Goal: Register for event/course

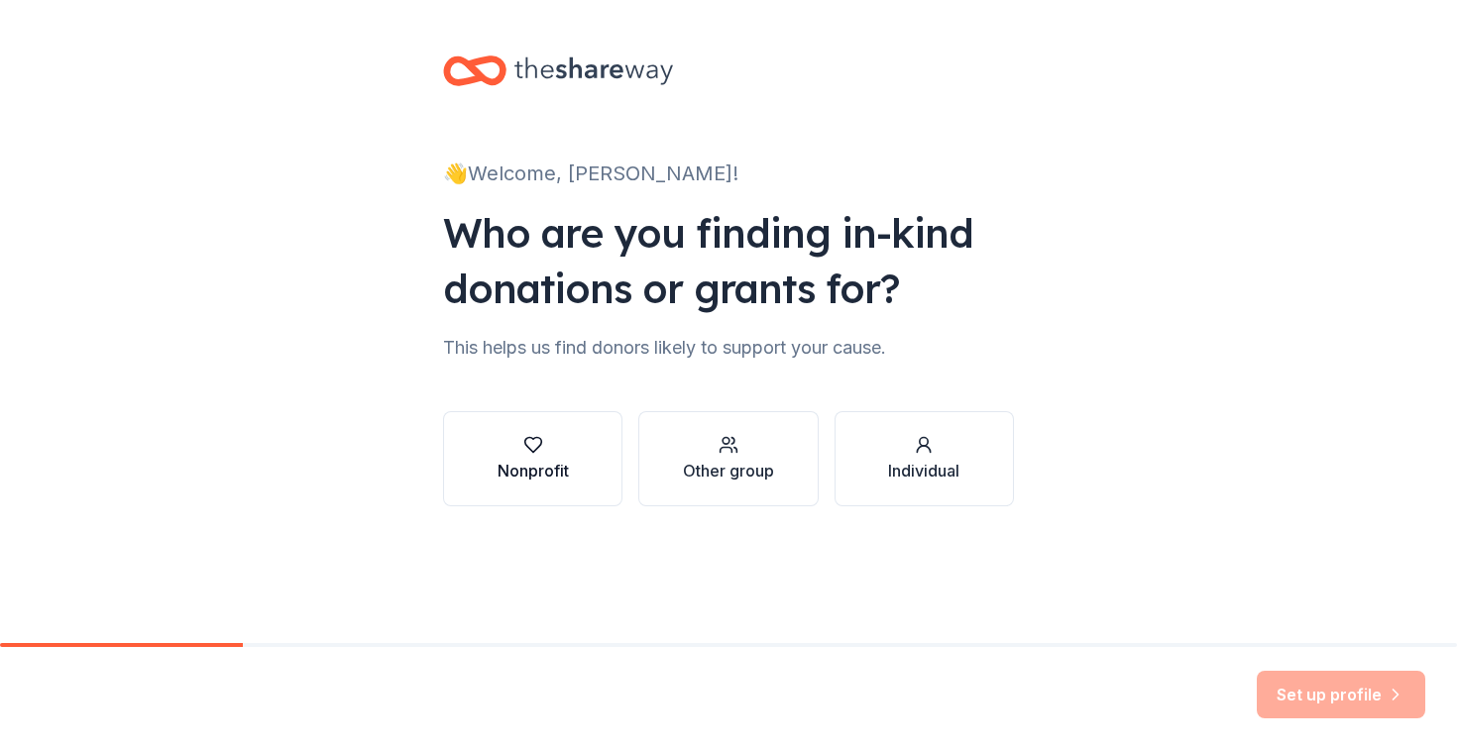
click at [527, 455] on div "Nonprofit" at bounding box center [532, 459] width 71 height 48
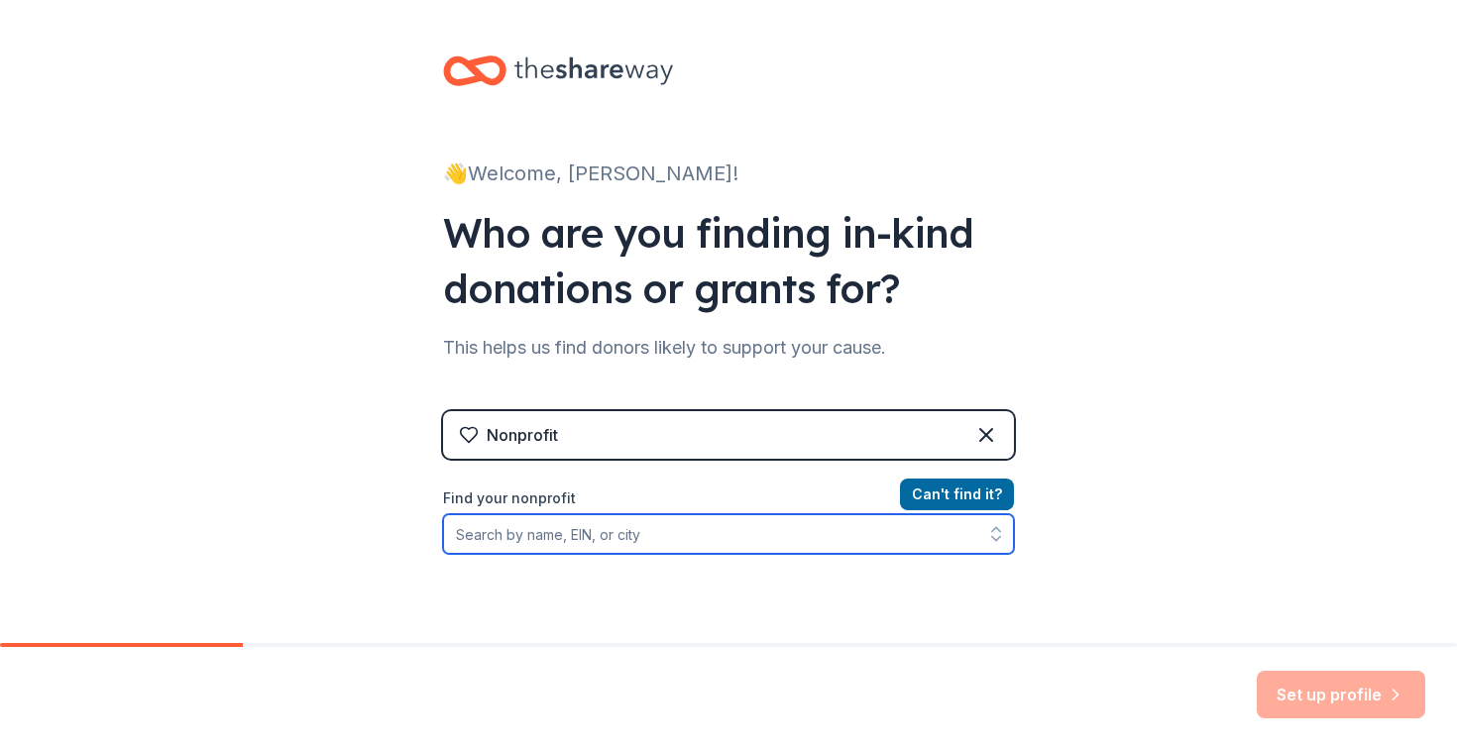
click at [654, 538] on input "Find your nonprofit" at bounding box center [728, 534] width 571 height 40
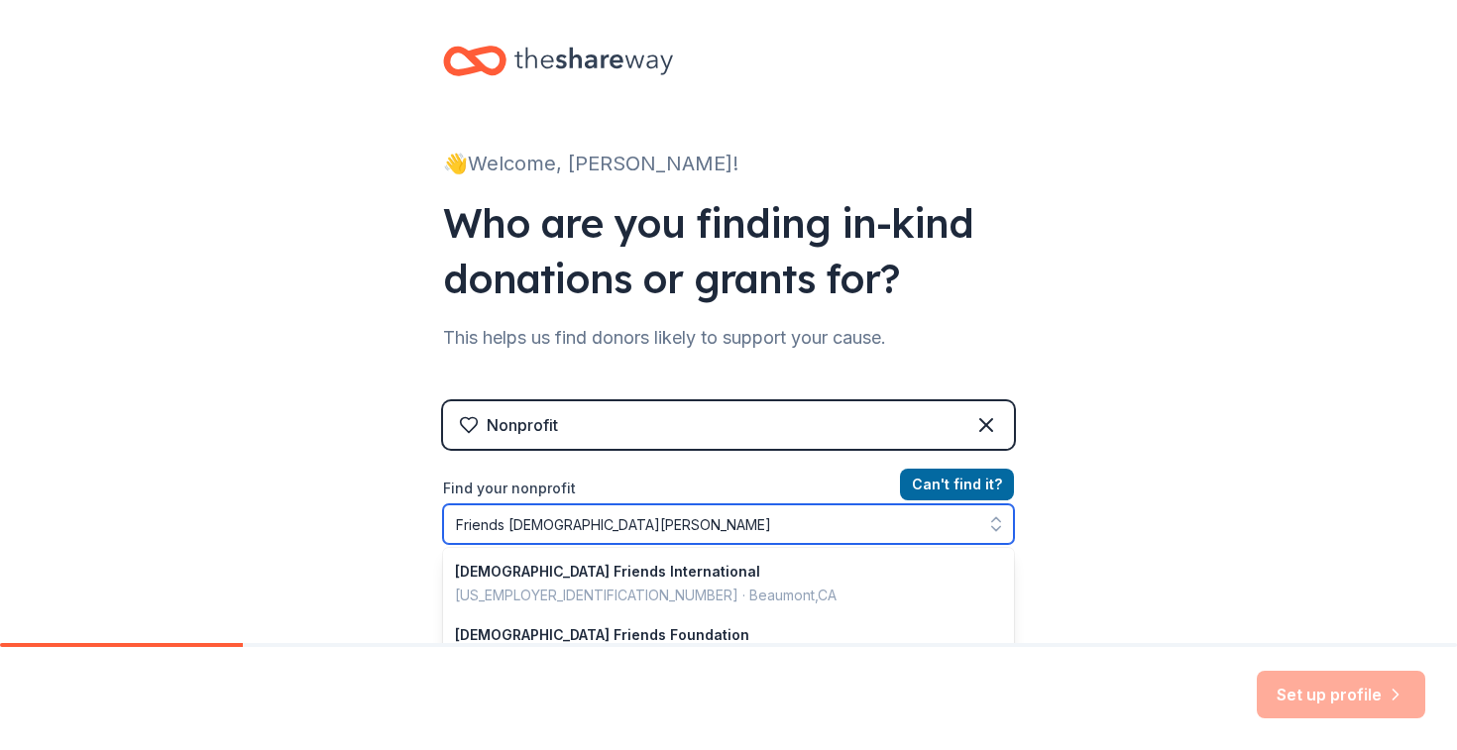
type input "Friends [DEMOGRAPHIC_DATA] School"
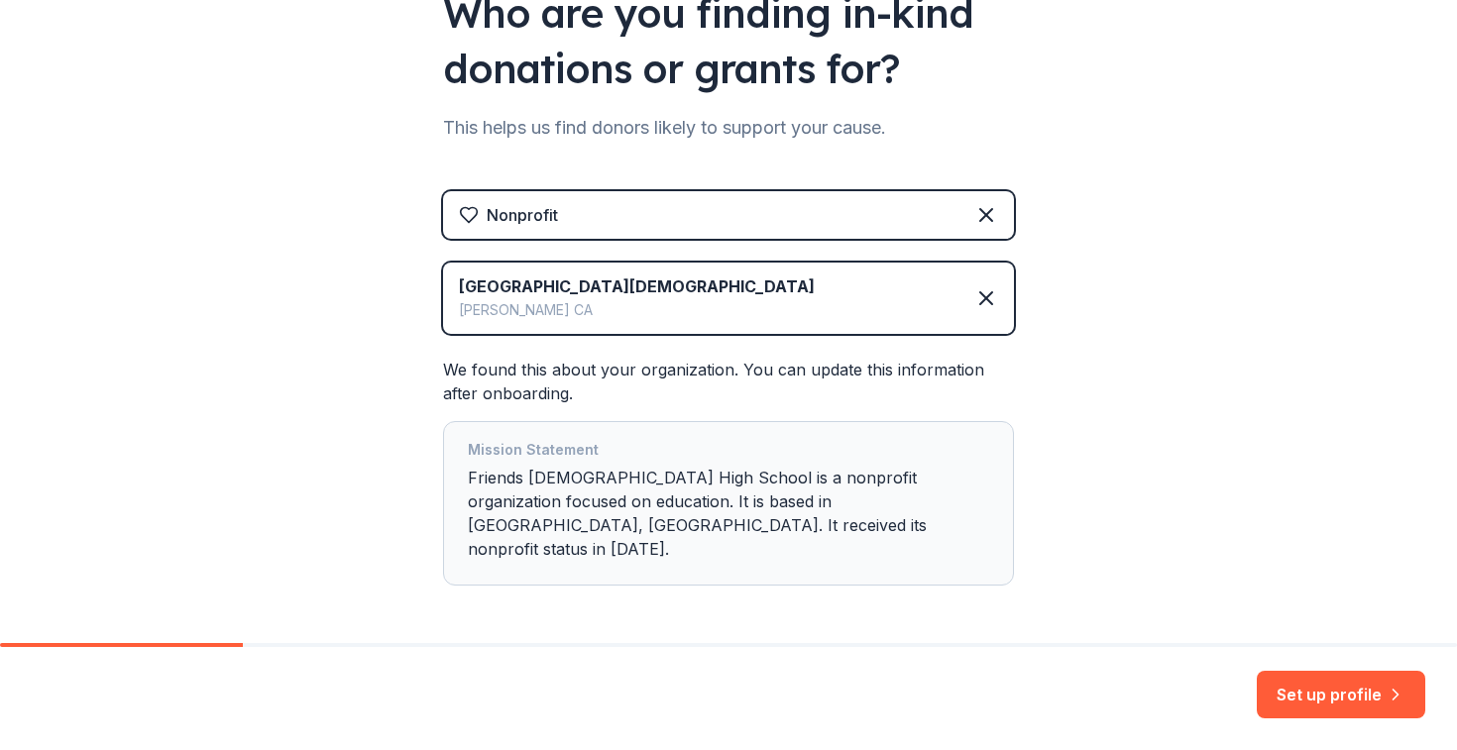
scroll to position [223, 0]
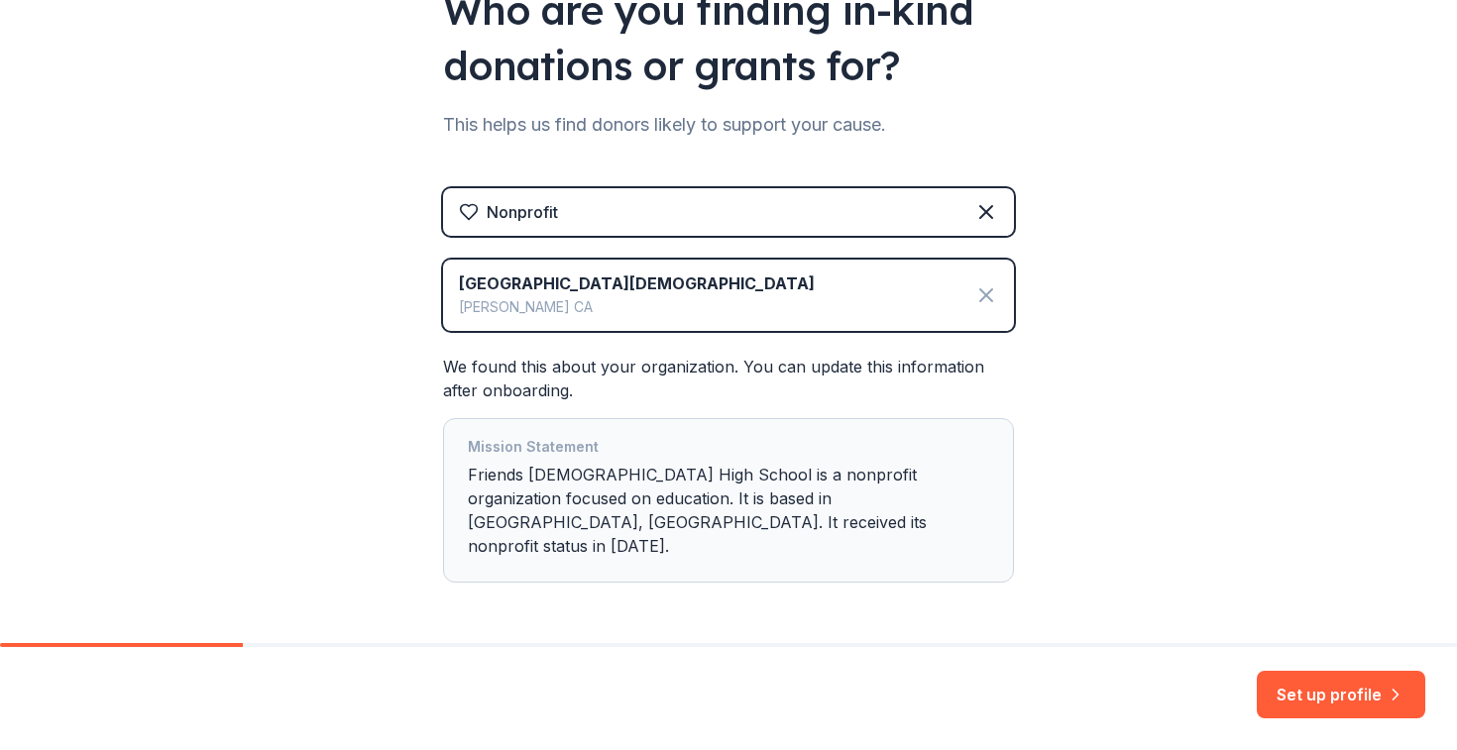
click at [990, 292] on icon at bounding box center [986, 295] width 24 height 24
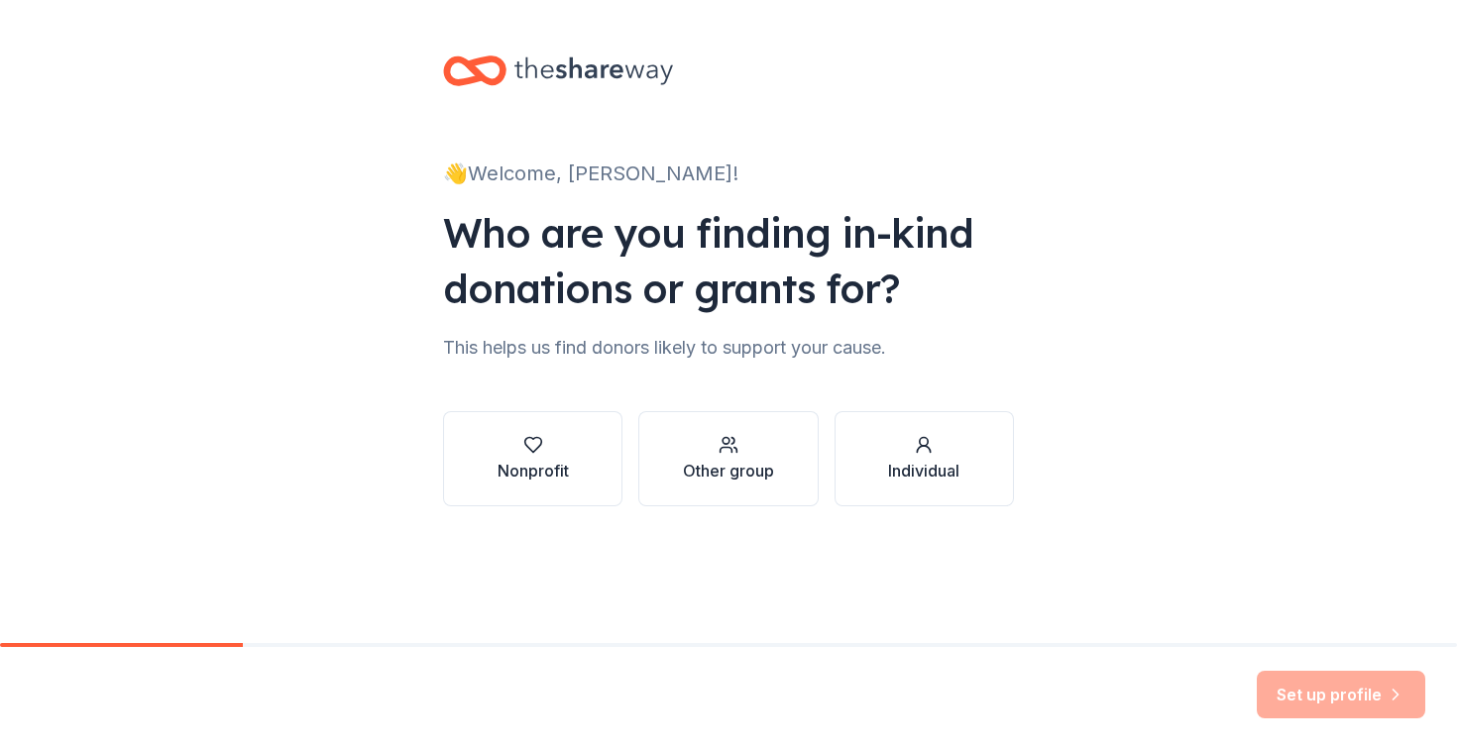
scroll to position [0, 0]
click at [517, 465] on div "Nonprofit" at bounding box center [532, 471] width 71 height 24
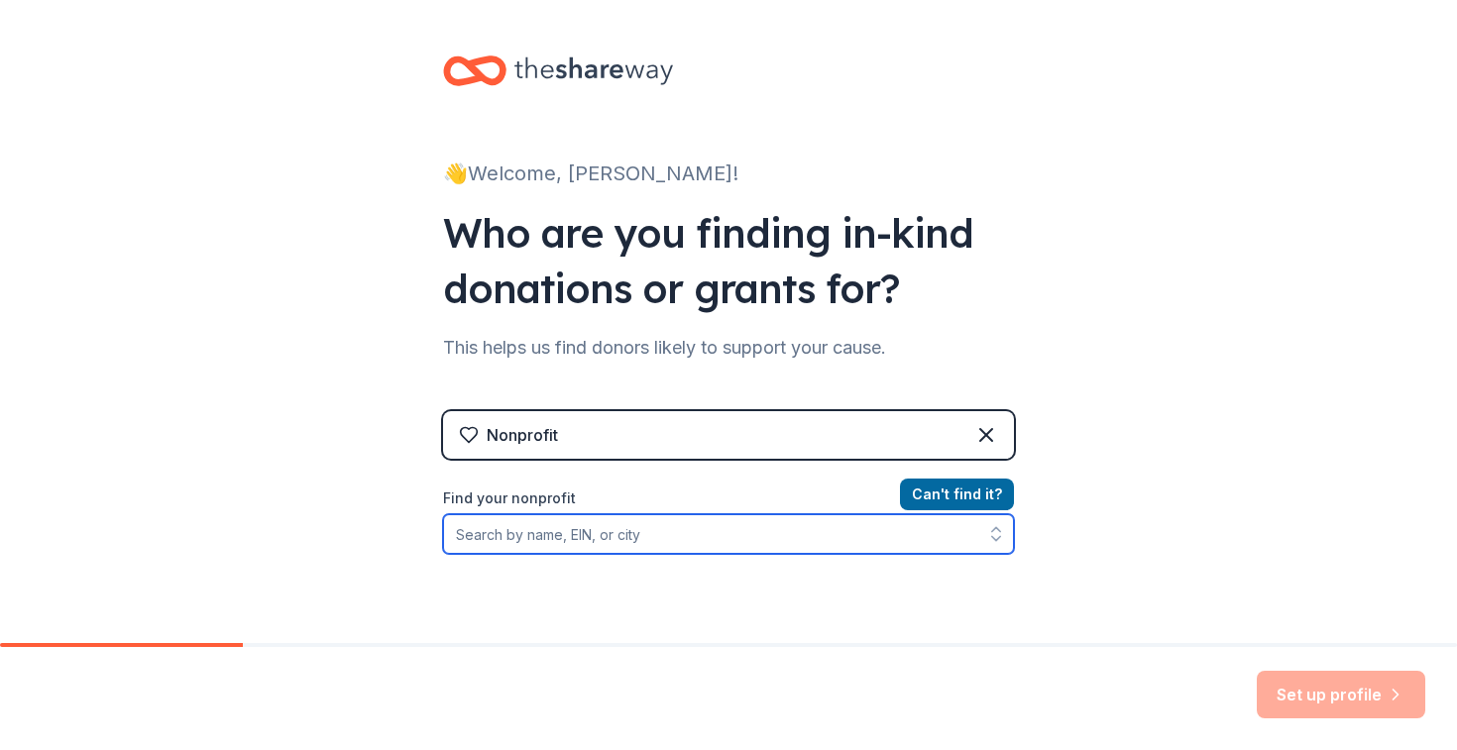
click at [599, 528] on input "Find your nonprofit" at bounding box center [728, 534] width 571 height 40
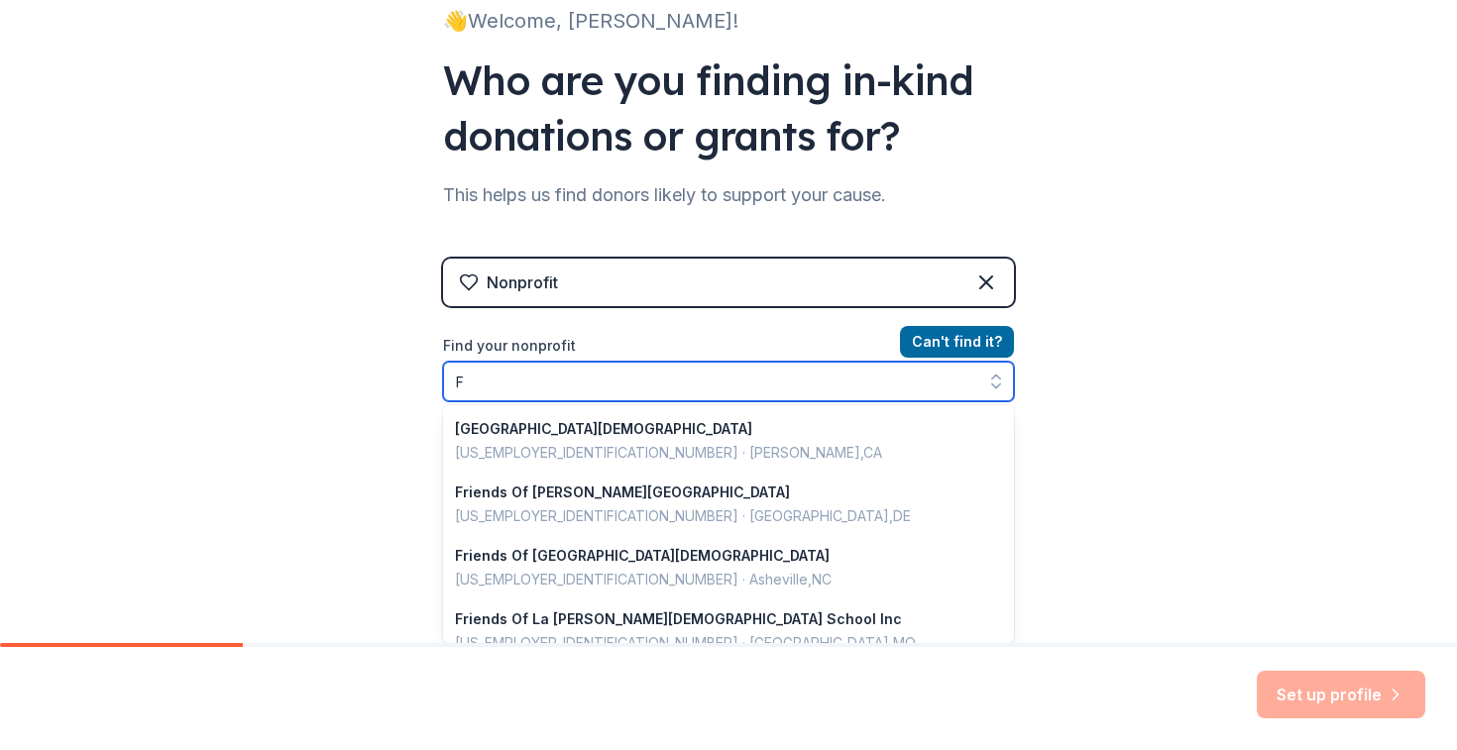
scroll to position [448, 0]
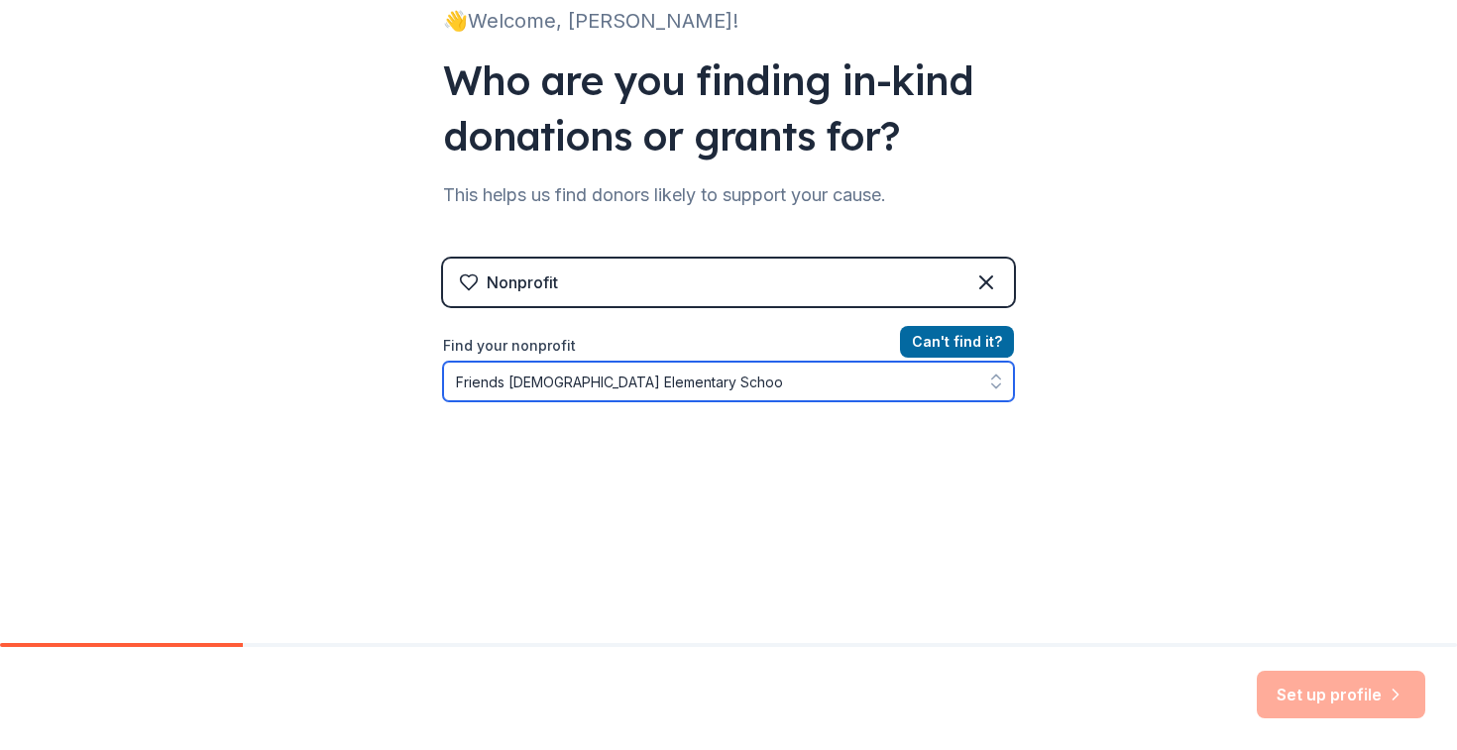
type input "[GEOGRAPHIC_DATA][DEMOGRAPHIC_DATA]"
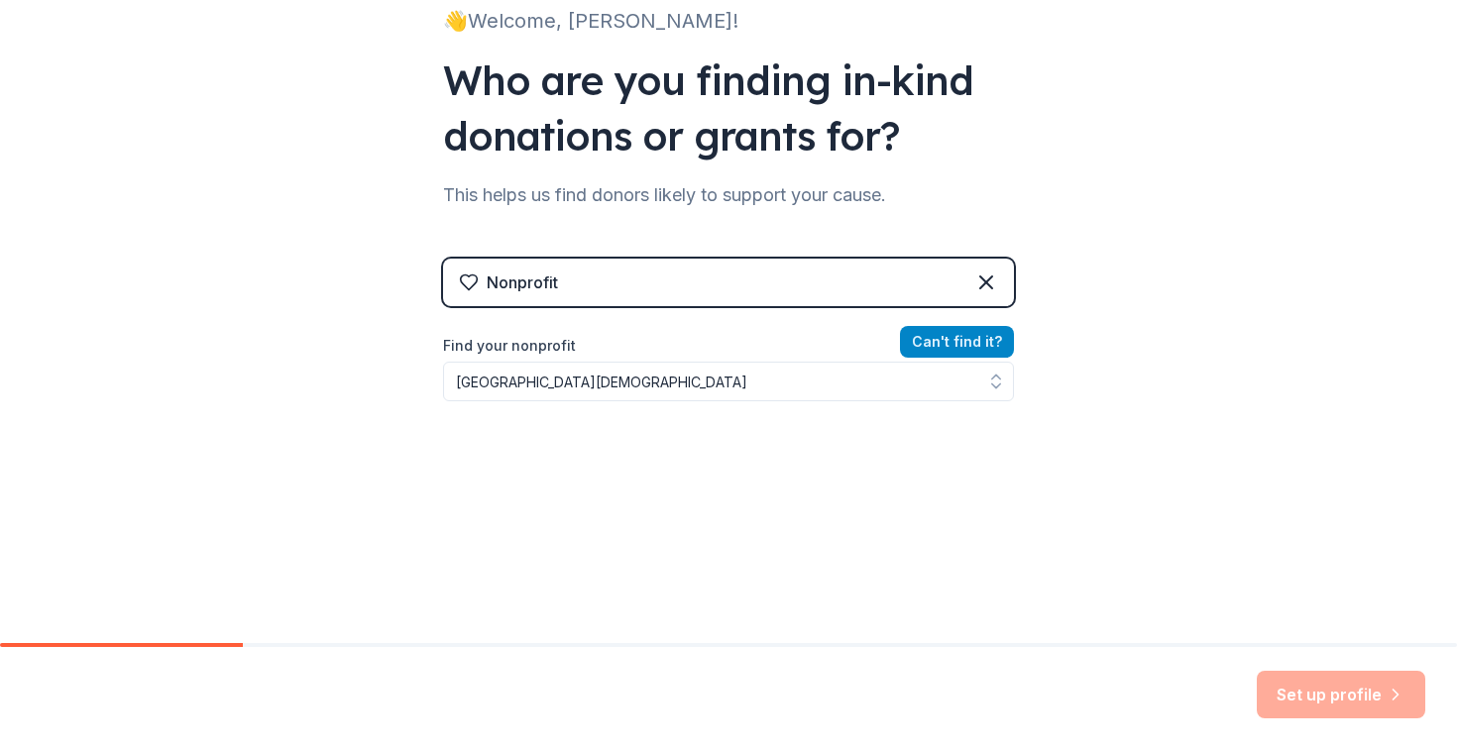
click at [973, 344] on button "Can ' t find it?" at bounding box center [957, 342] width 114 height 32
click at [941, 340] on button "Can ' t find it?" at bounding box center [957, 342] width 114 height 32
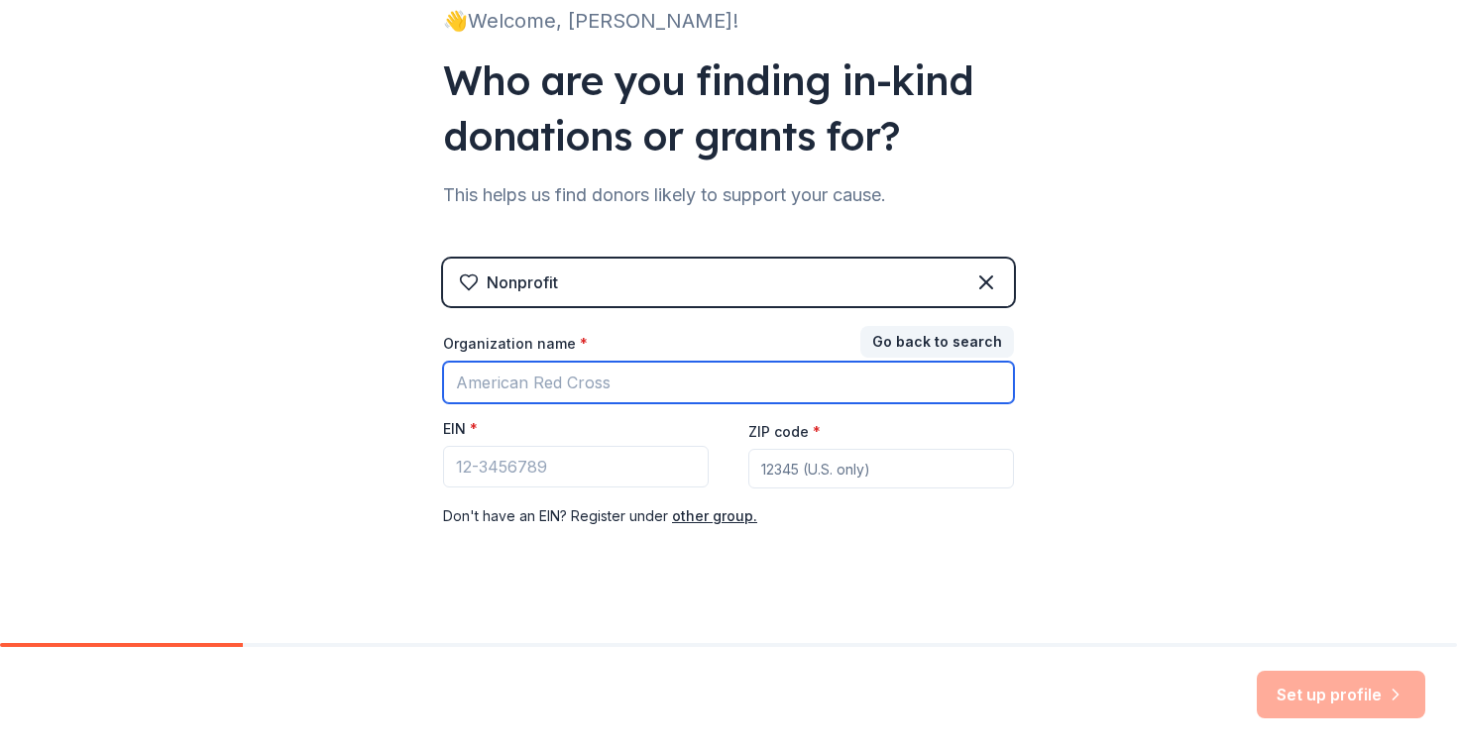
click at [757, 383] on input "Organization name *" at bounding box center [728, 383] width 571 height 42
type input "Friends [DEMOGRAPHIC_DATA] School"
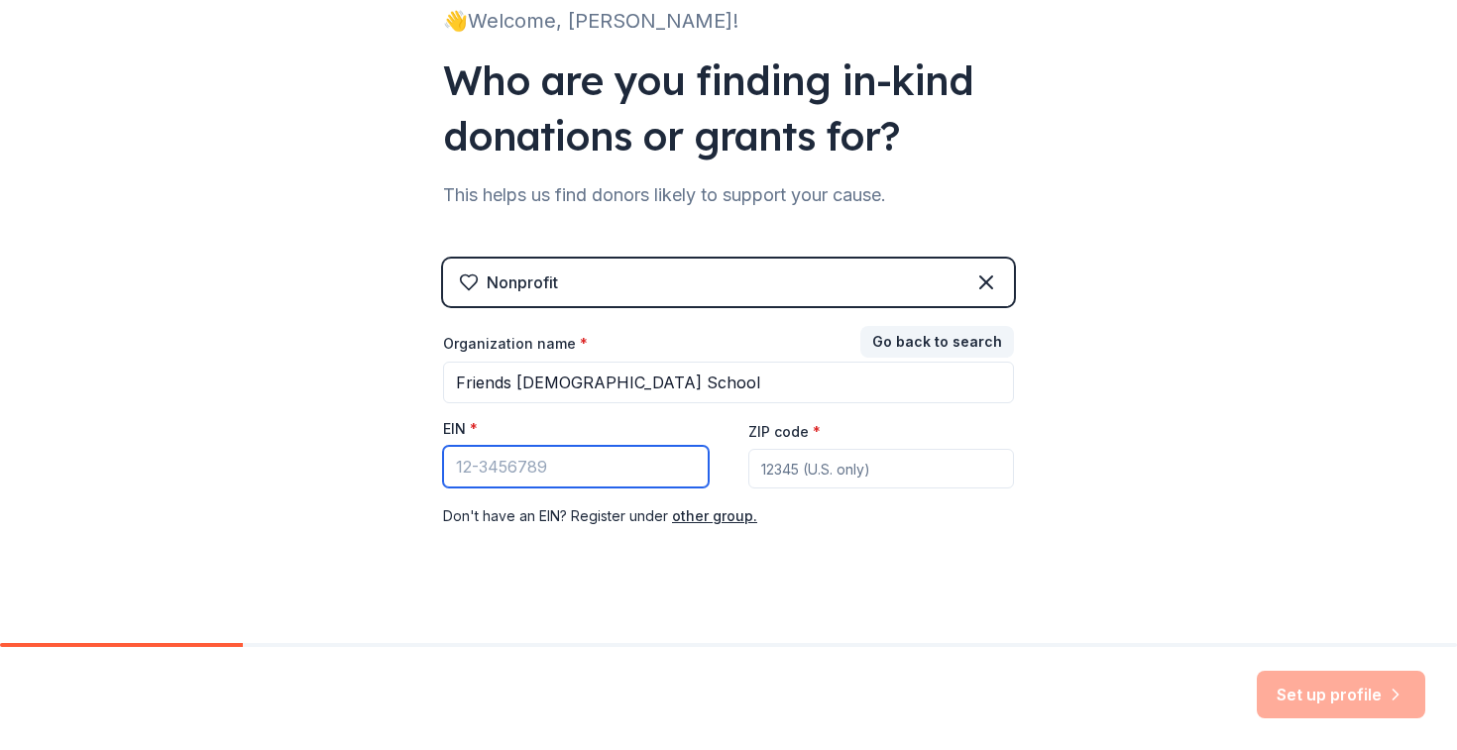
click at [606, 471] on input "EIN *" at bounding box center [576, 467] width 266 height 42
click at [847, 484] on input "ZIP code *" at bounding box center [881, 469] width 266 height 40
type input "92886"
click at [594, 469] on input "EIN *" at bounding box center [576, 467] width 266 height 42
type input "[US_EMPLOYER_IDENTIFICATION_NUMBER]"
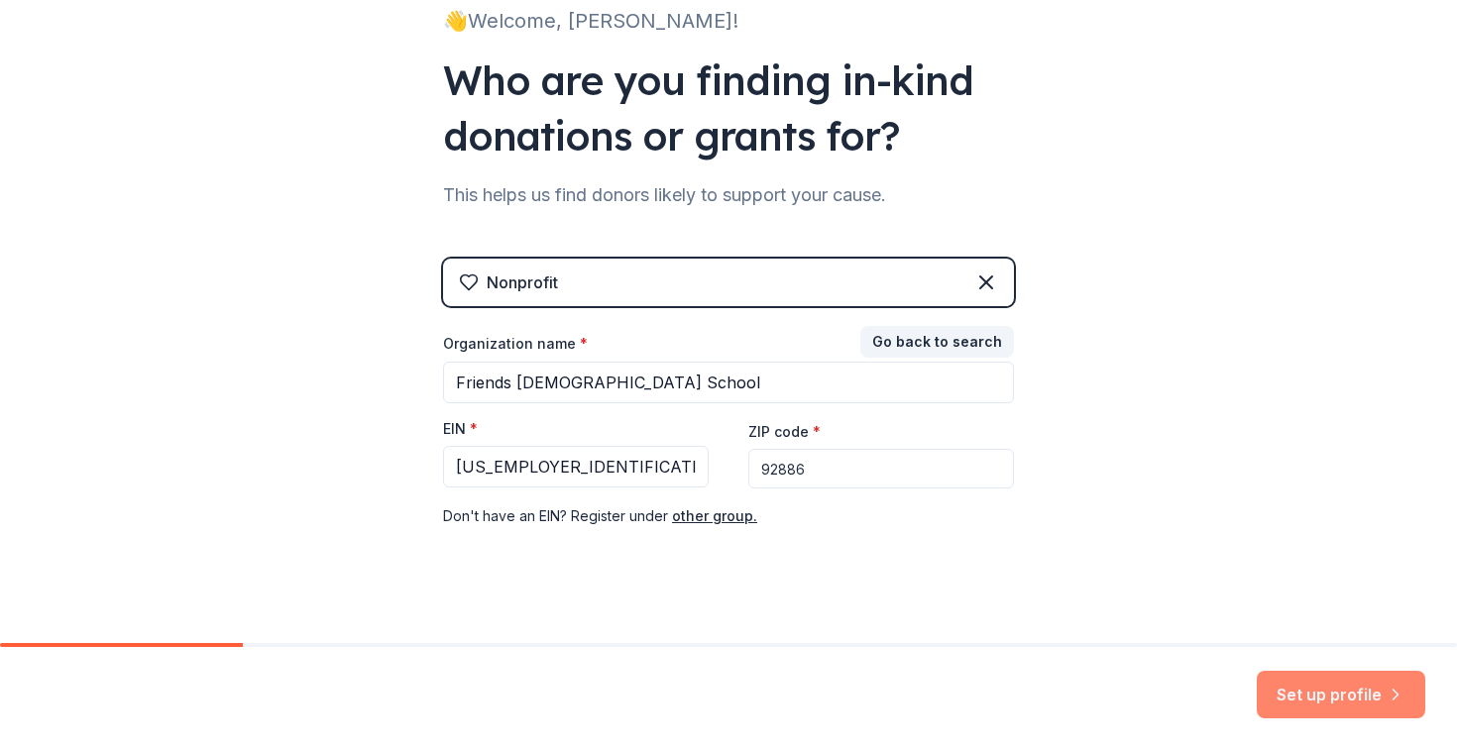
click at [1310, 685] on button "Set up profile" at bounding box center [1340, 695] width 168 height 48
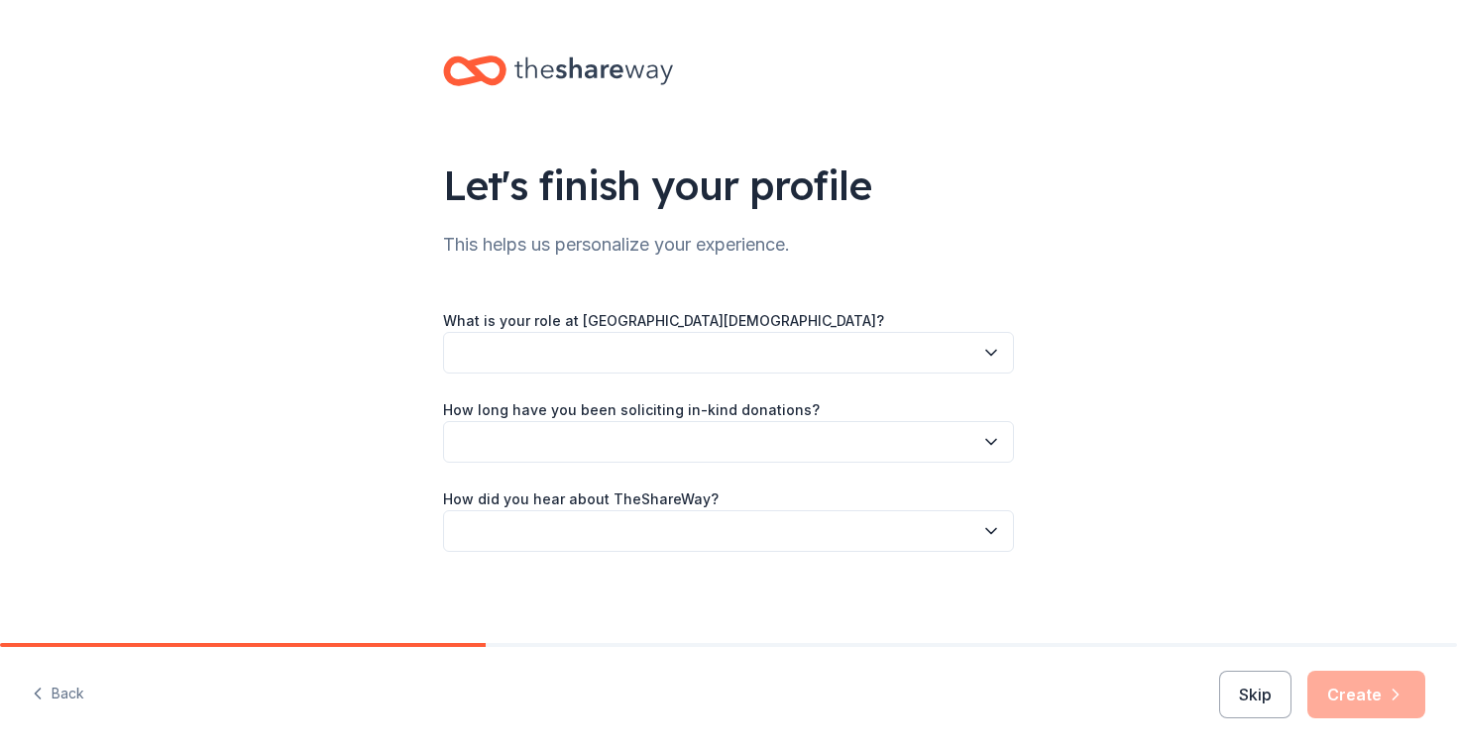
click at [978, 360] on button "button" at bounding box center [728, 353] width 571 height 42
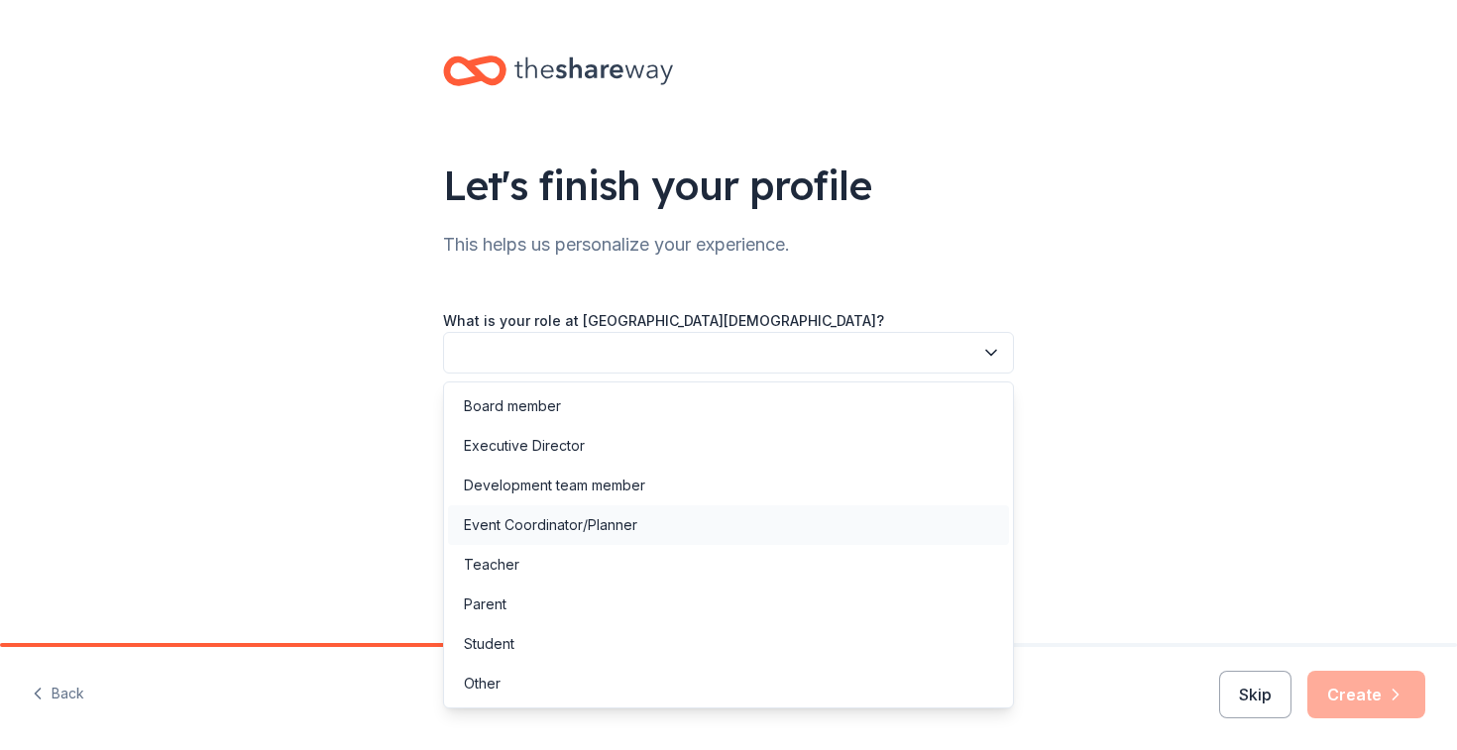
click at [791, 514] on div "Event Coordinator/Planner" at bounding box center [728, 525] width 561 height 40
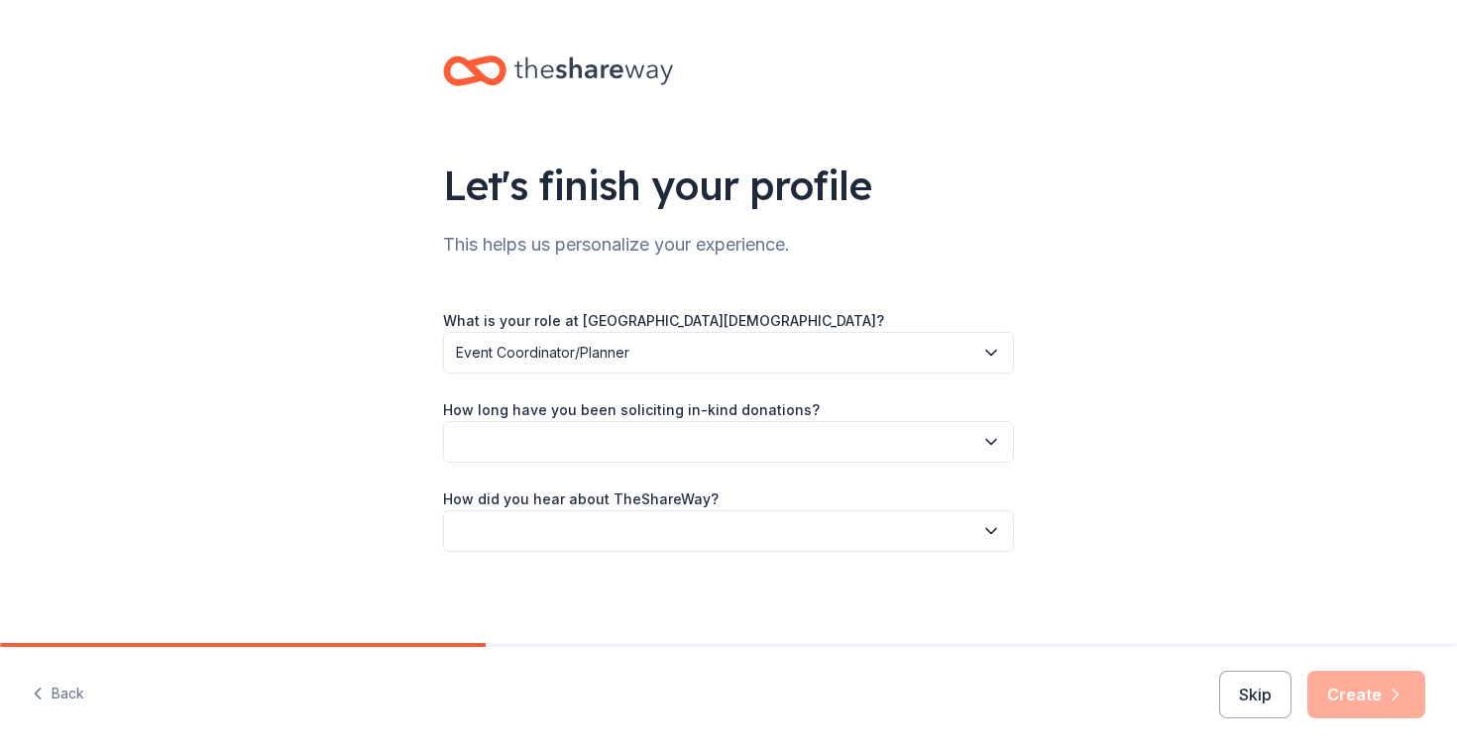
click at [947, 436] on button "button" at bounding box center [728, 442] width 571 height 42
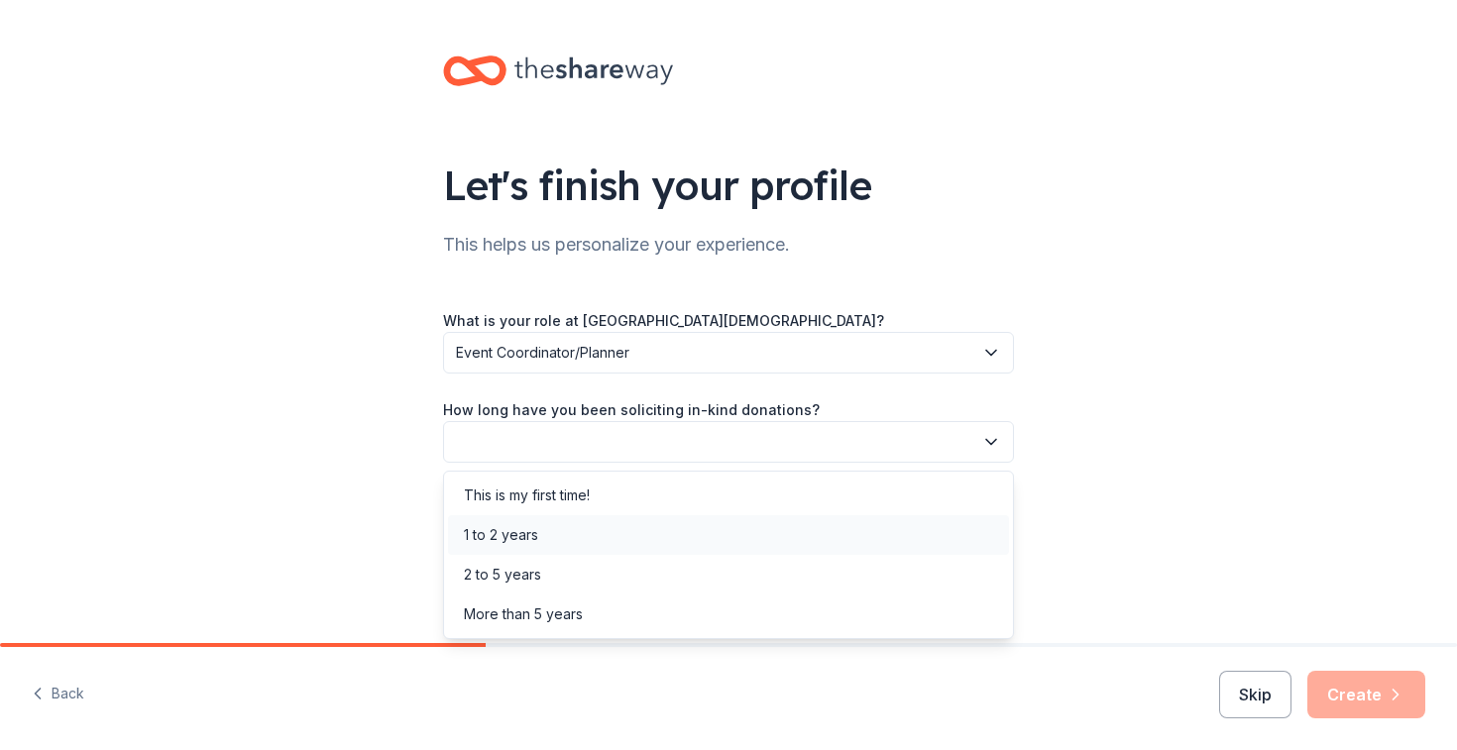
click at [898, 539] on div "1 to 2 years" at bounding box center [728, 535] width 561 height 40
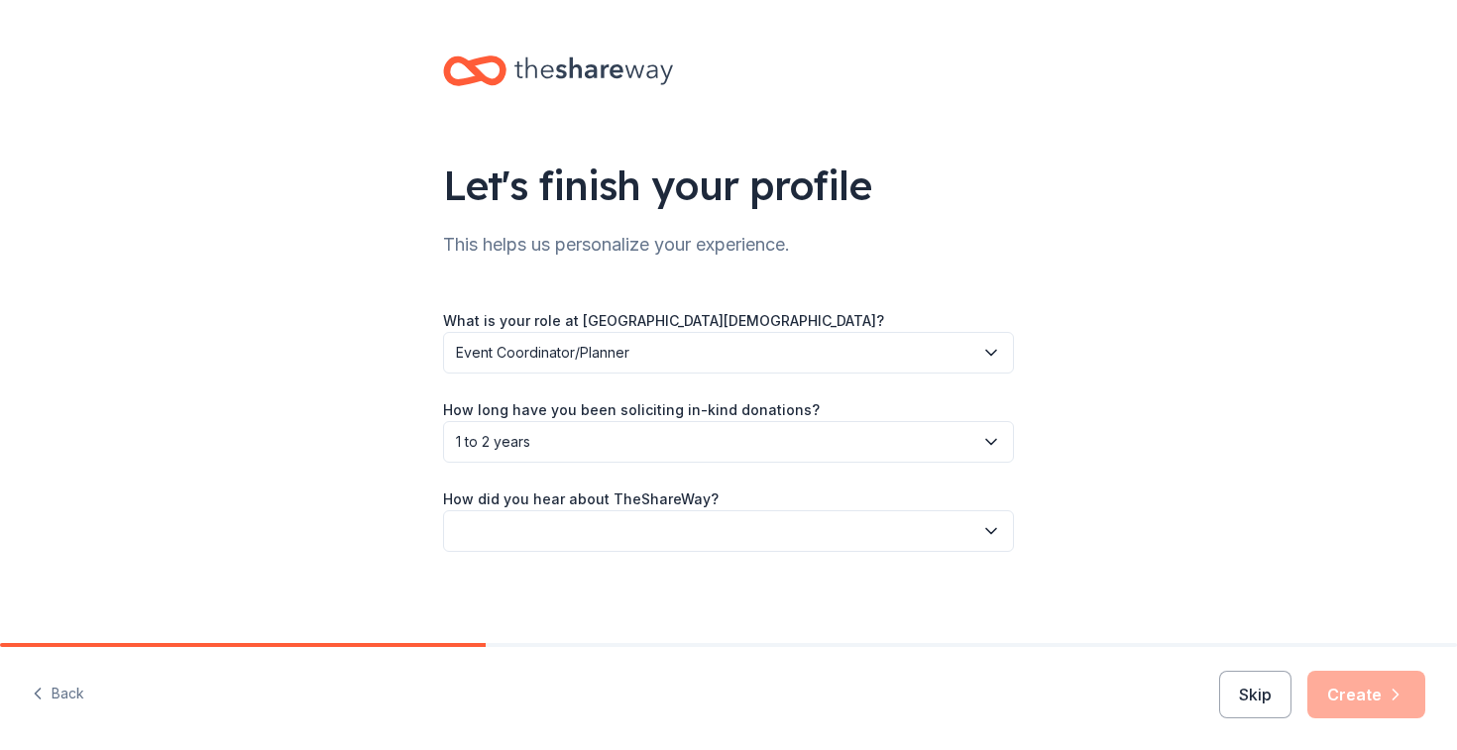
click at [958, 532] on button "button" at bounding box center [728, 531] width 571 height 42
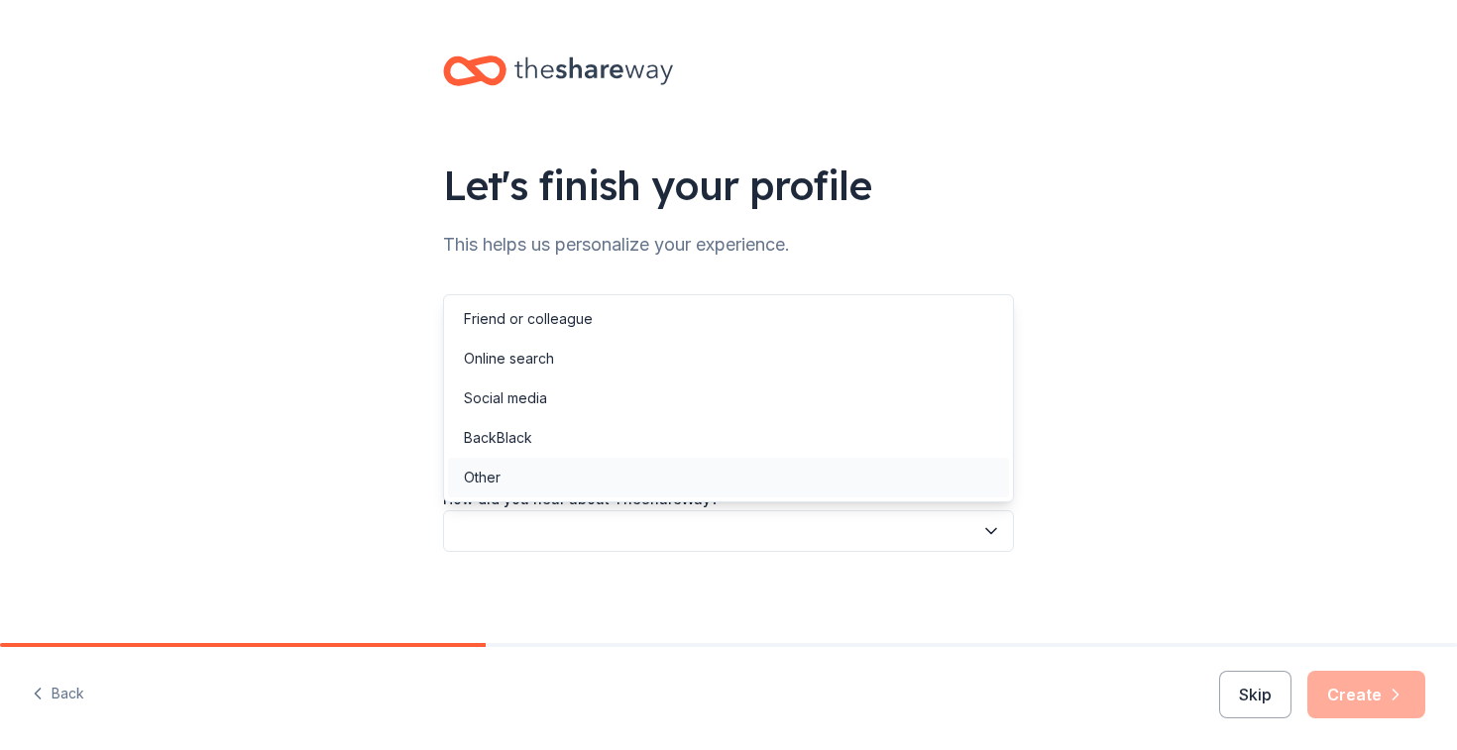
click at [913, 480] on div "Other" at bounding box center [728, 478] width 561 height 40
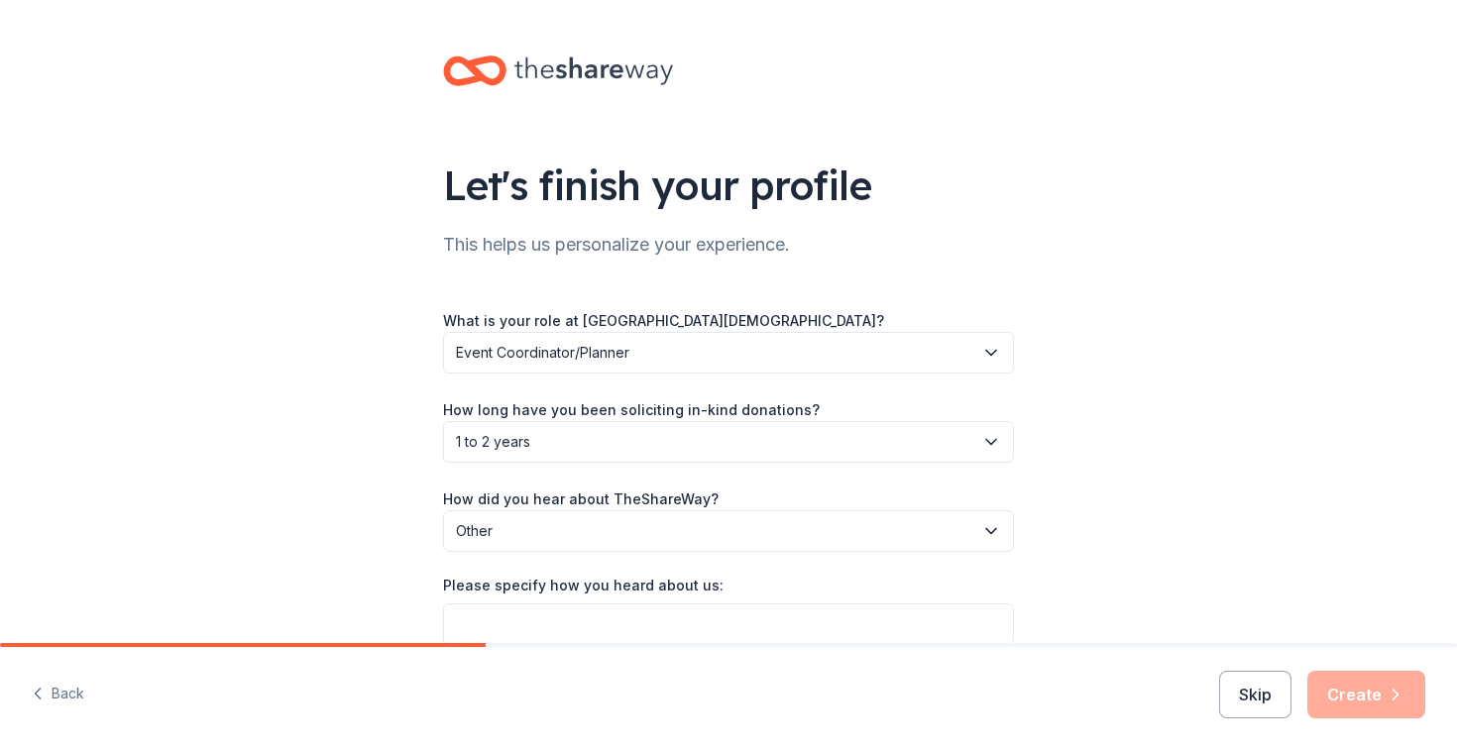
scroll to position [96, 0]
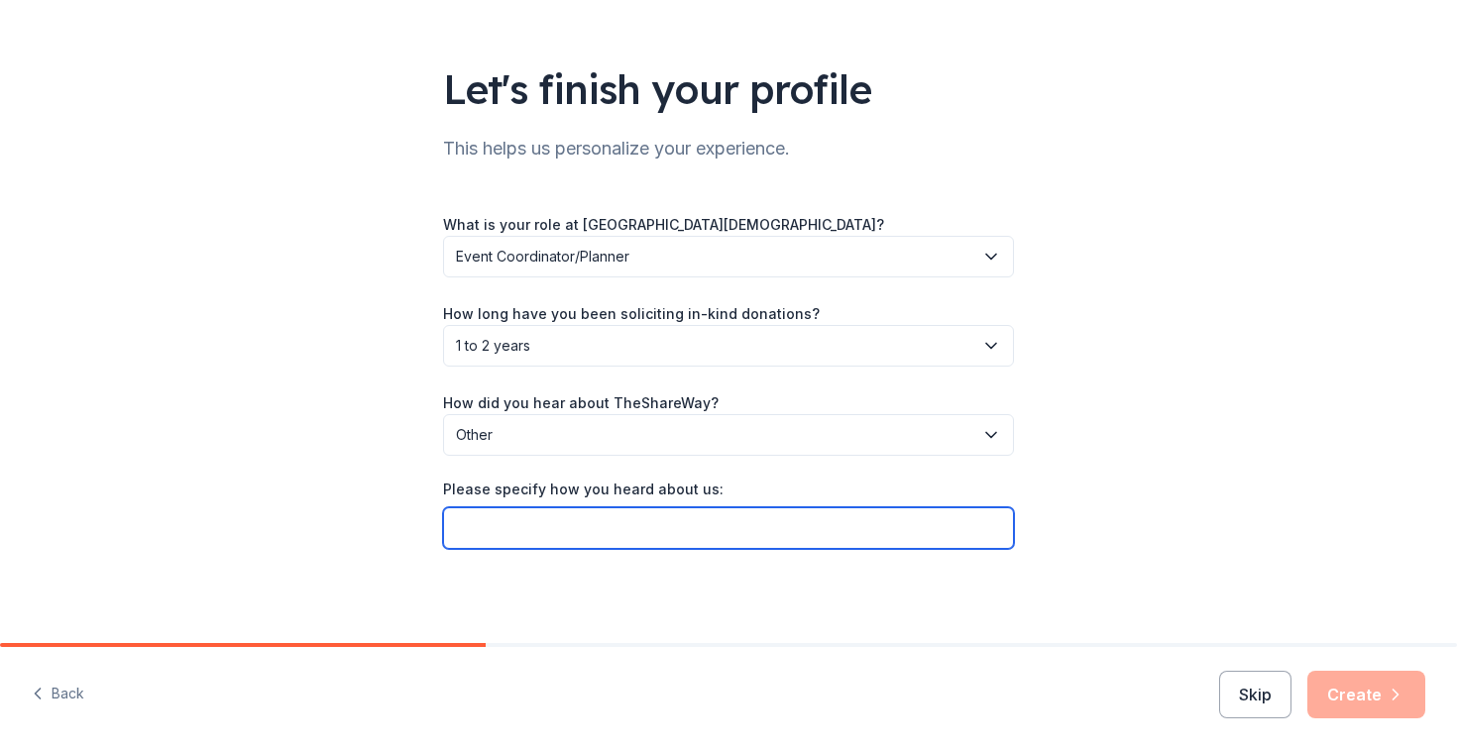
click at [929, 536] on input "Please specify how you heard about us:" at bounding box center [728, 528] width 571 height 42
type input "We've used your site before"
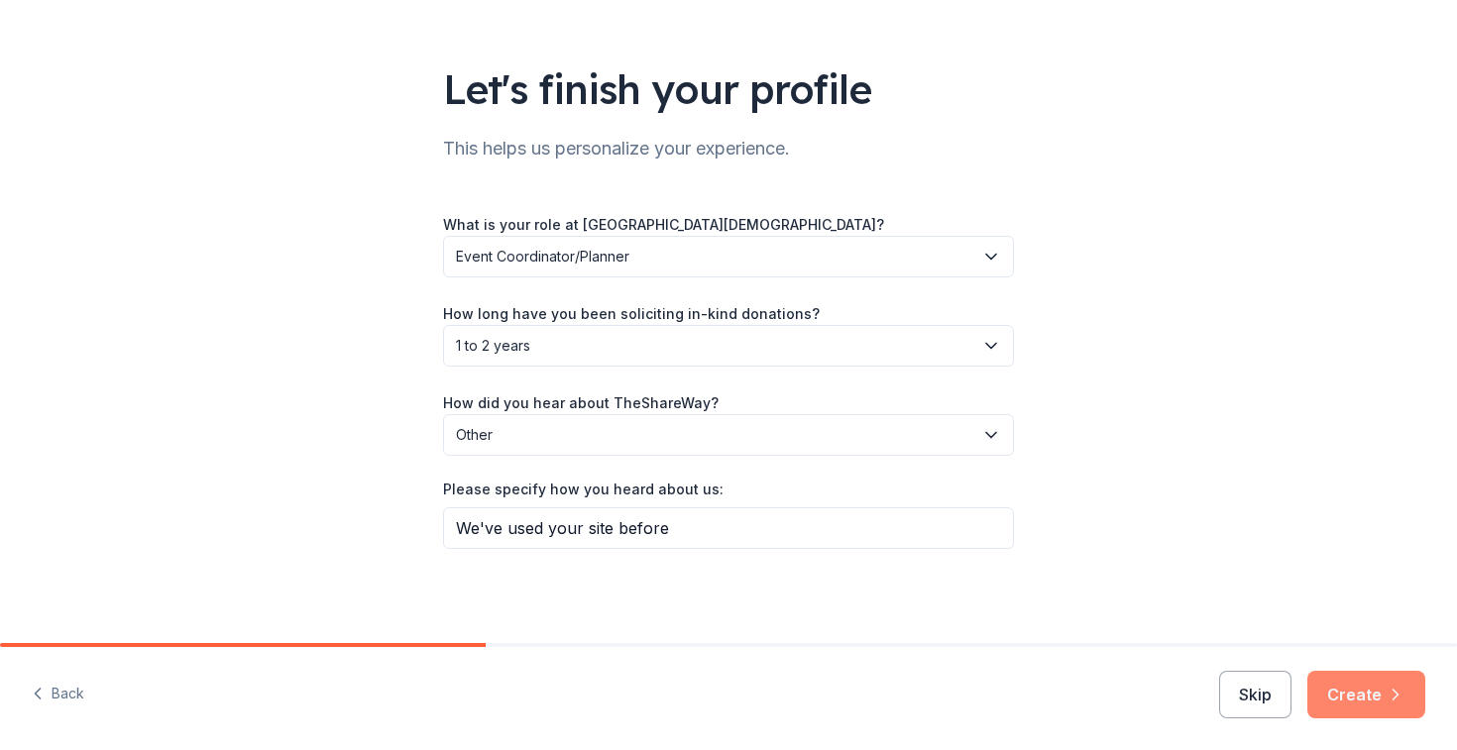
click at [1360, 690] on button "Create" at bounding box center [1366, 695] width 118 height 48
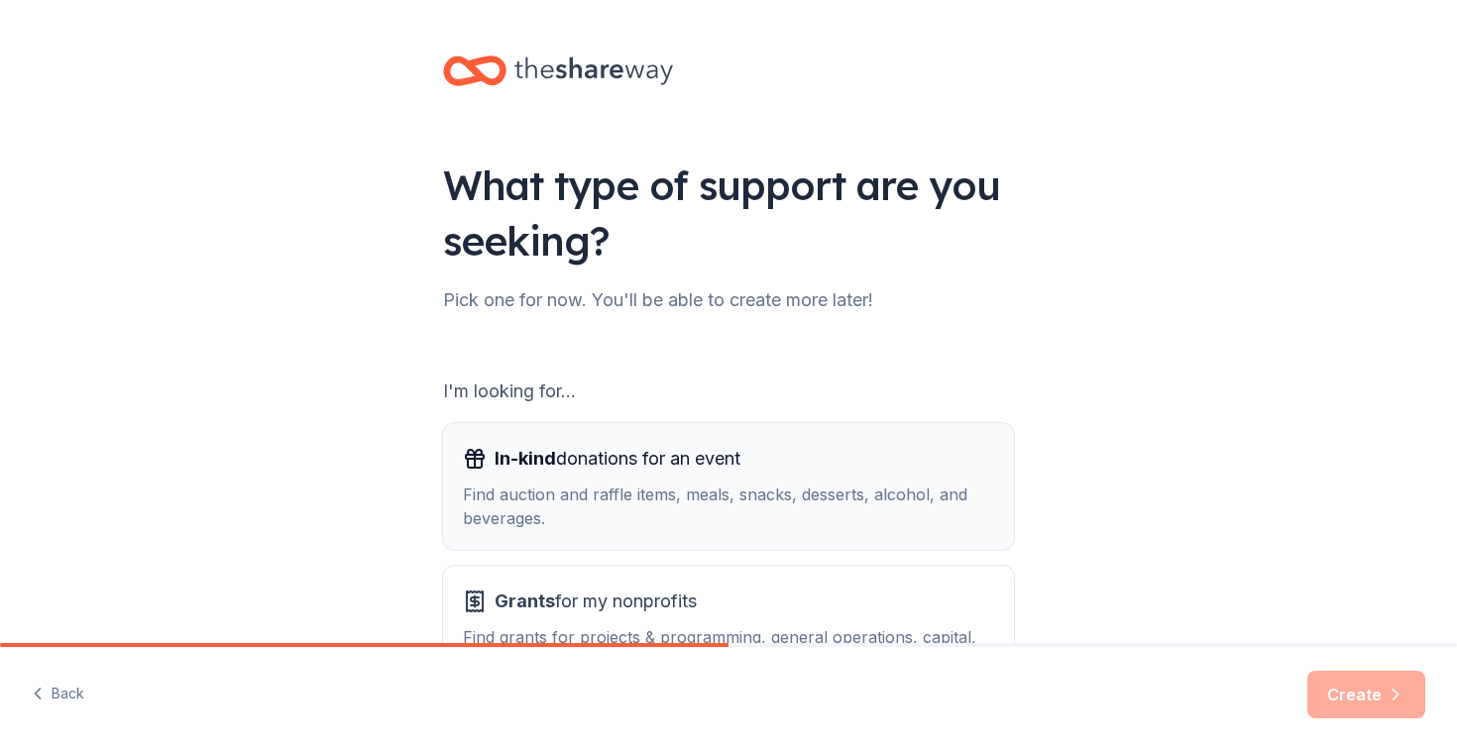
click at [923, 501] on div "Find auction and raffle items, meals, snacks, desserts, alcohol, and beverages." at bounding box center [728, 507] width 531 height 48
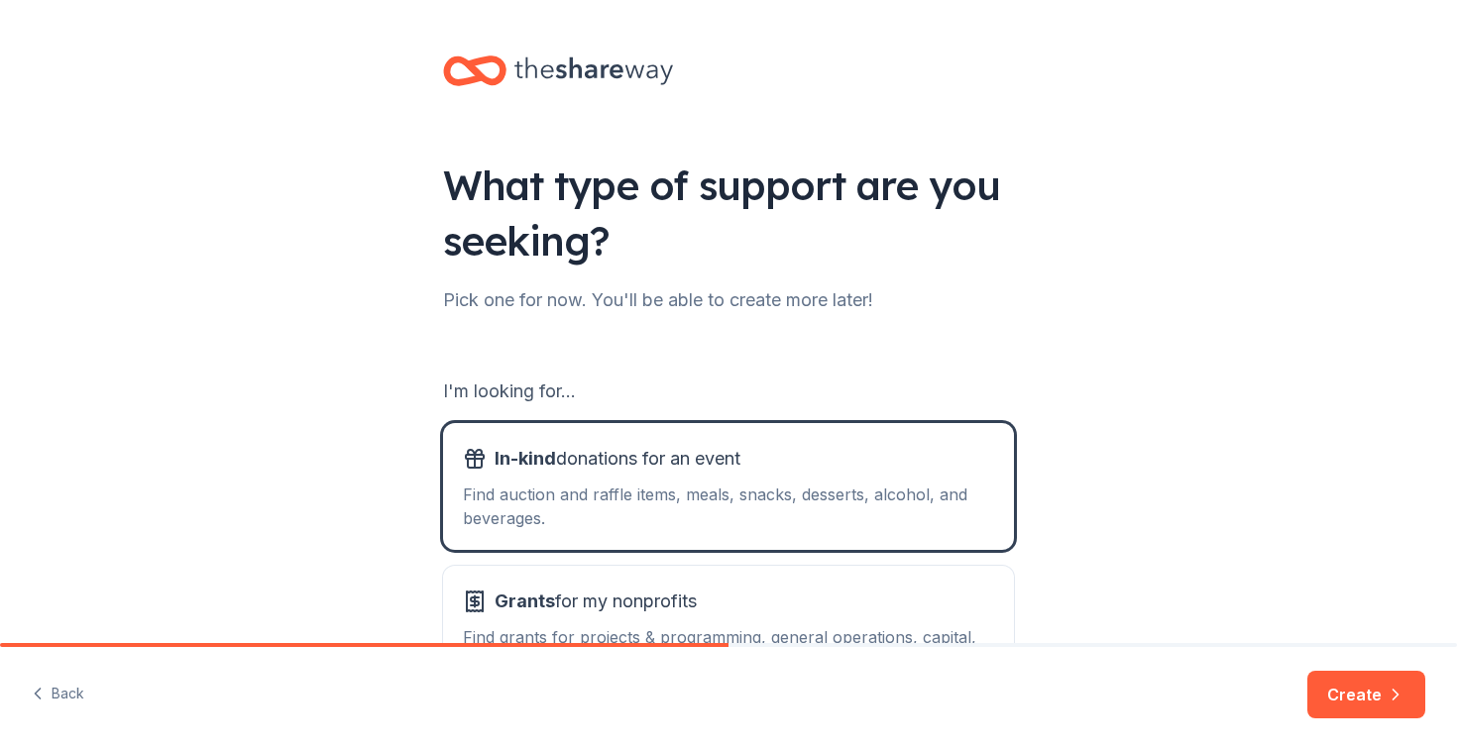
scroll to position [157, 0]
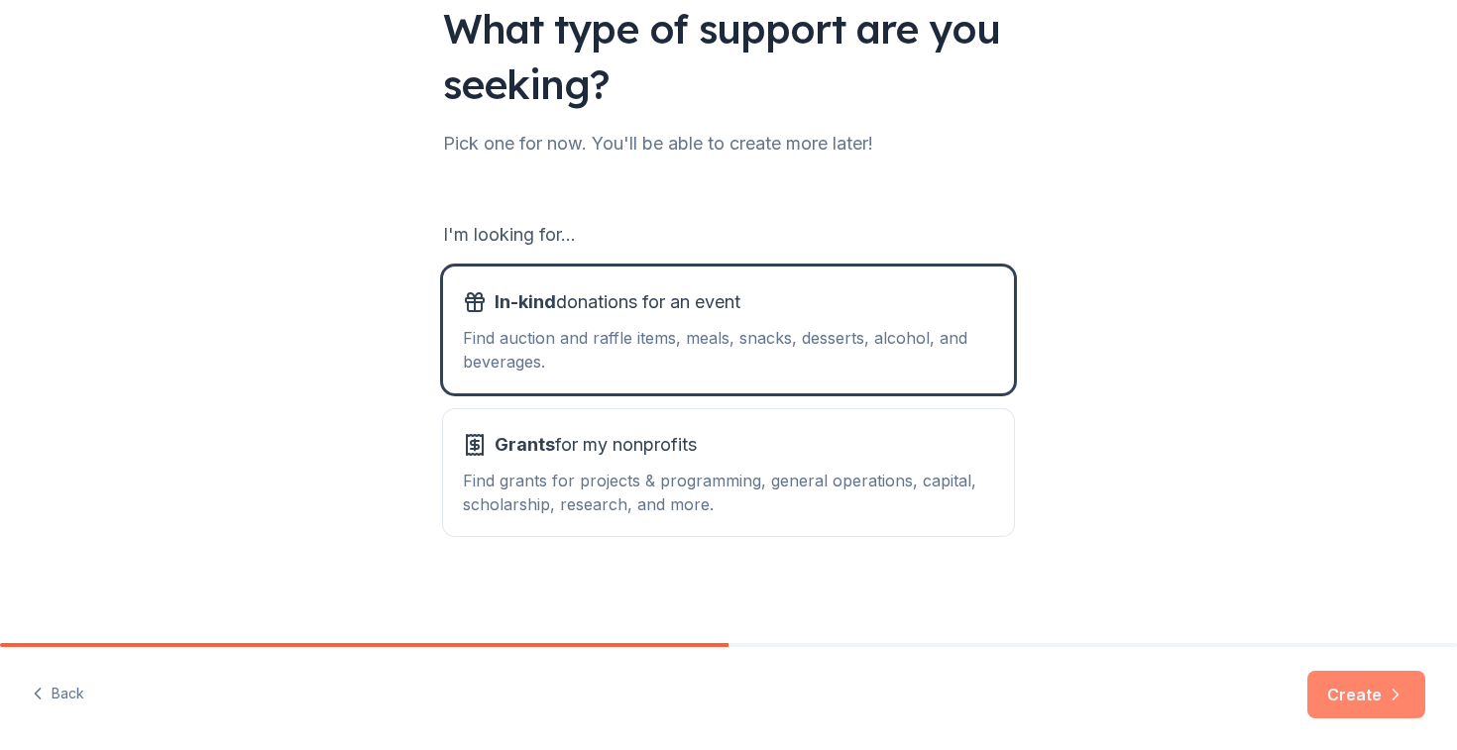
click at [1358, 695] on button "Create" at bounding box center [1366, 695] width 118 height 48
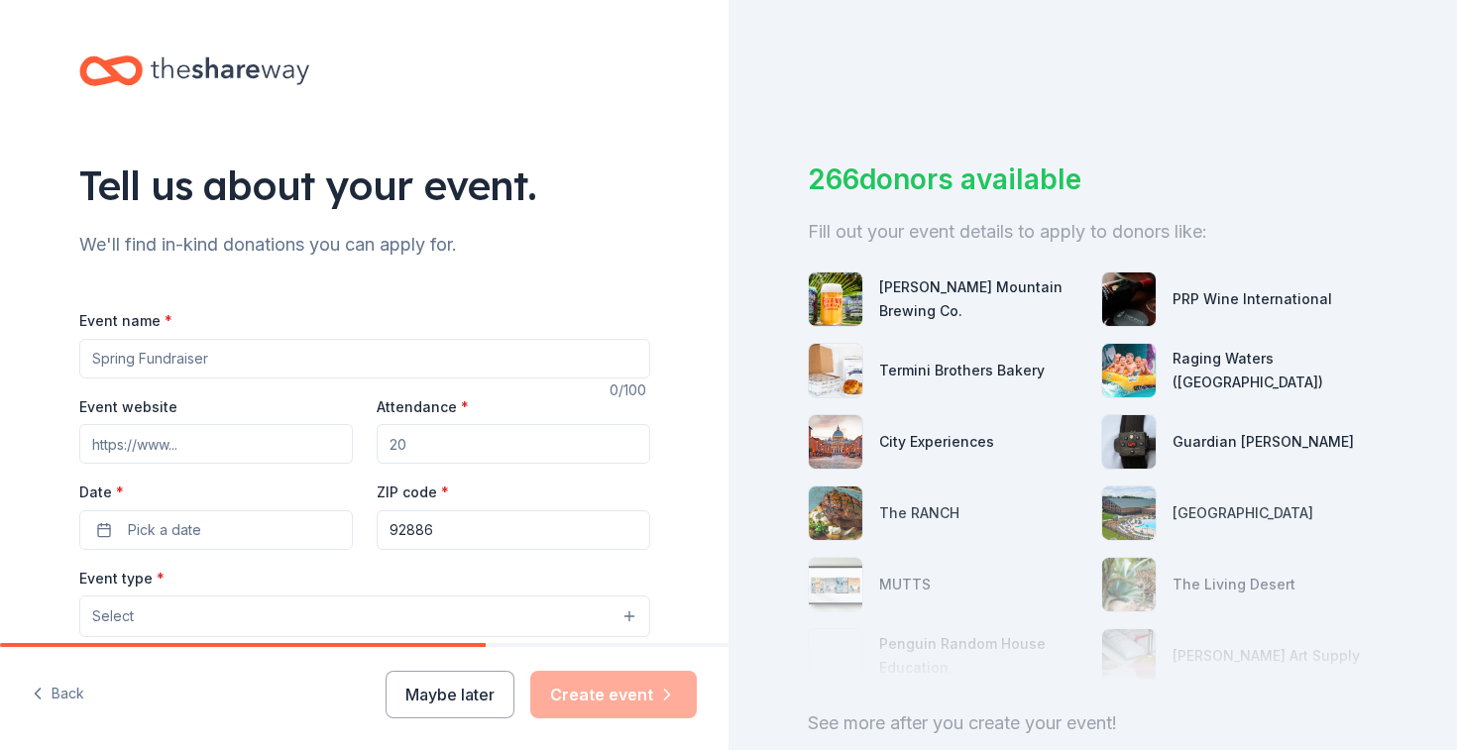
click at [493, 362] on input "Event name *" at bounding box center [364, 359] width 571 height 40
type input "Evening With Friends Gala: A Night in [GEOGRAPHIC_DATA]"
click at [262, 442] on input "Event website" at bounding box center [215, 444] width 273 height 40
paste input "[URL][DOMAIN_NAME]"
click at [139, 444] on input "[URL][DOMAIN_NAME]" at bounding box center [215, 444] width 273 height 40
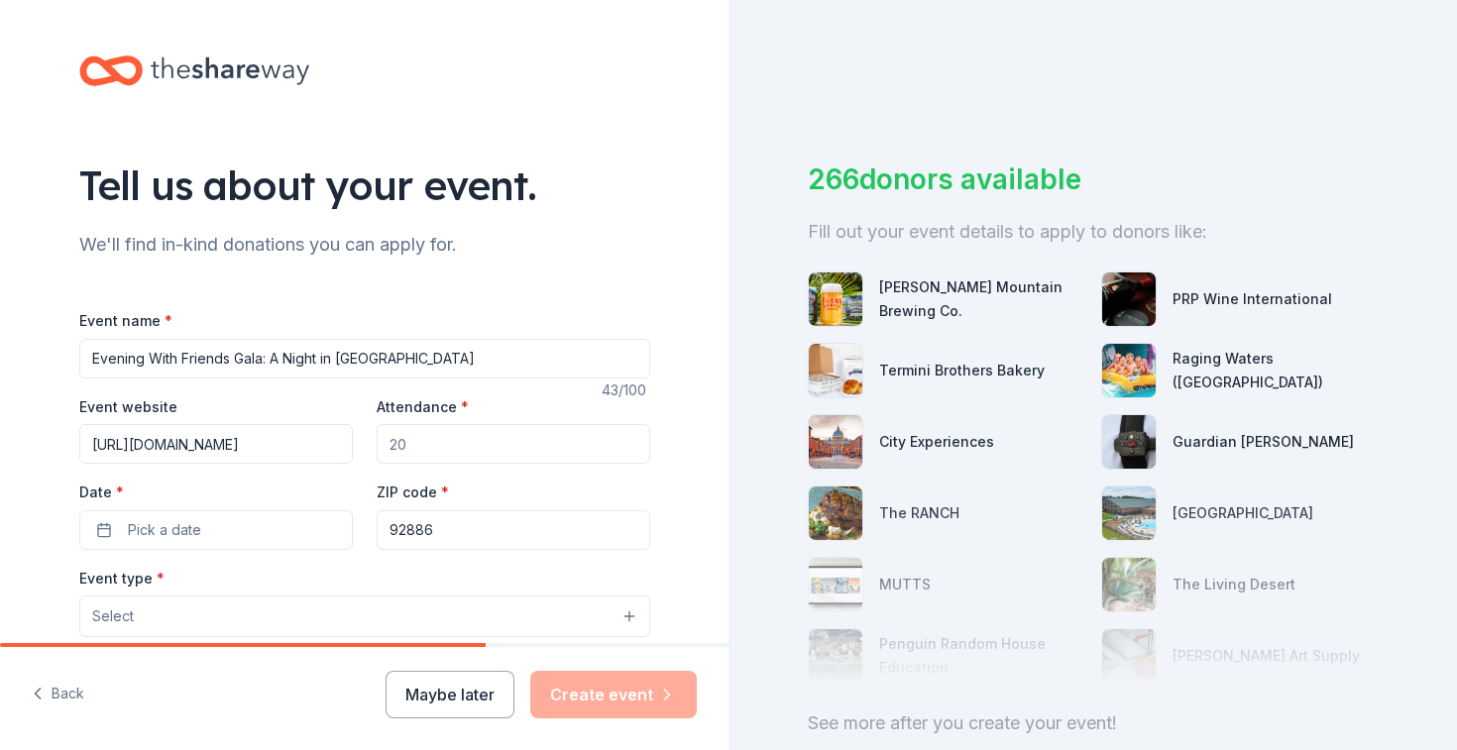
type input "[URL][DOMAIN_NAME]"
click at [491, 441] on input "Attendance *" at bounding box center [513, 444] width 273 height 40
type input "300"
click at [163, 526] on span "Pick a date" at bounding box center [164, 530] width 73 height 24
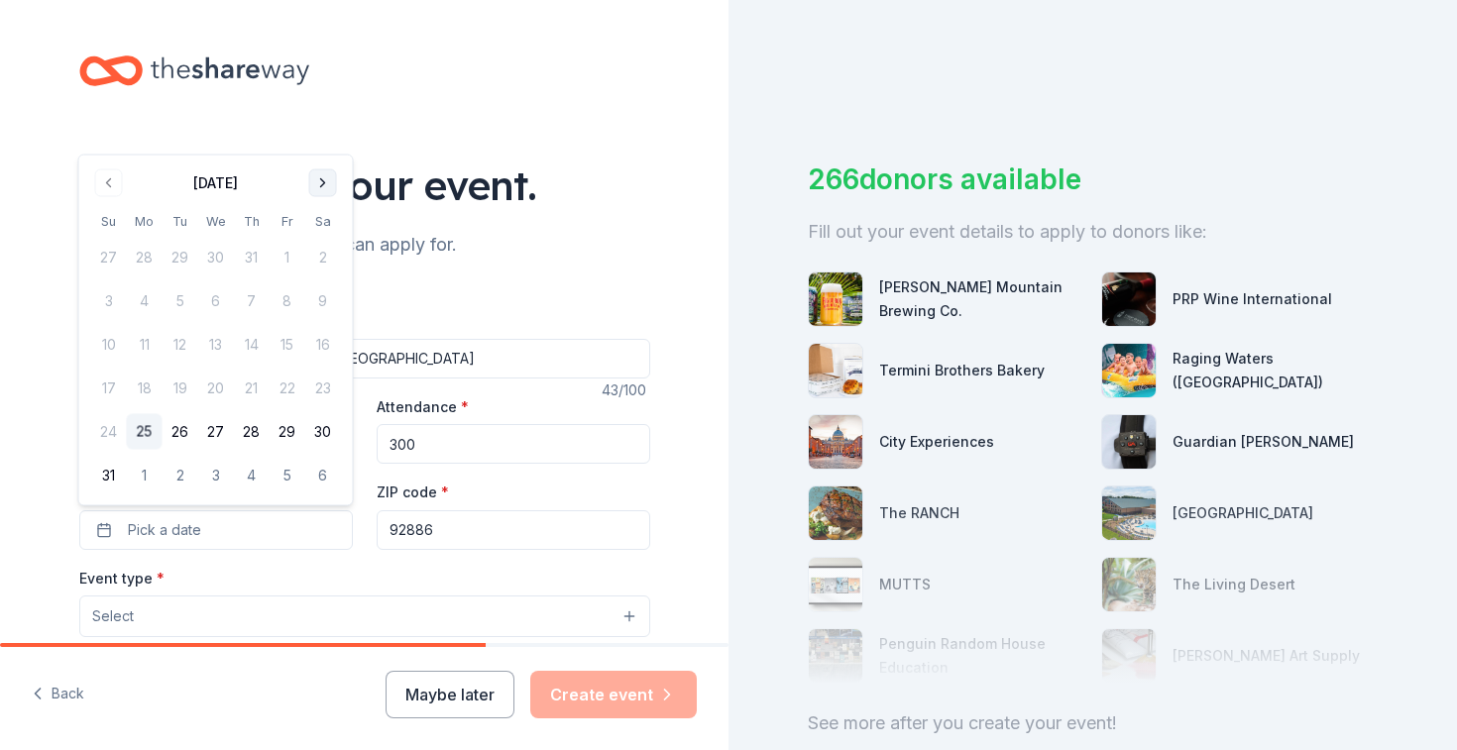
click at [324, 182] on button "Go to next month" at bounding box center [323, 183] width 28 height 28
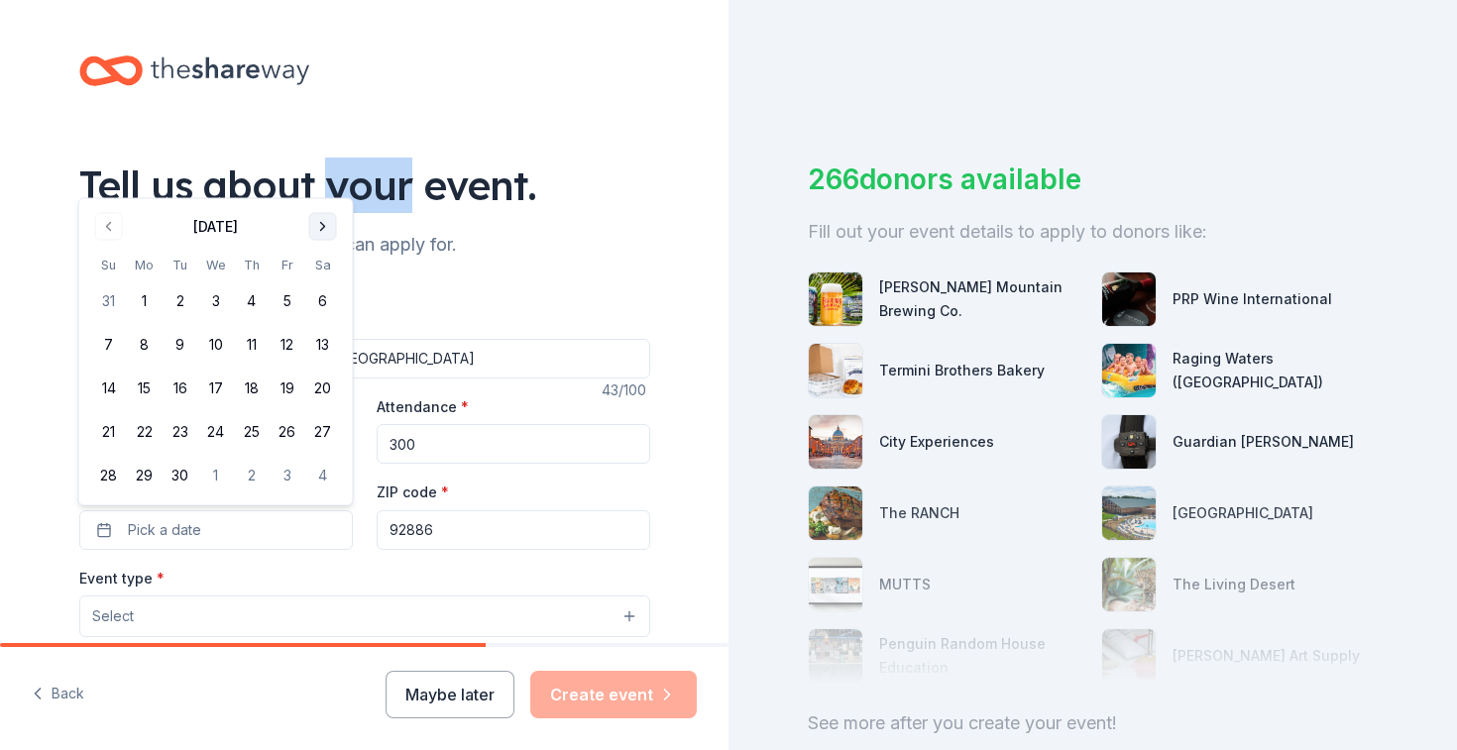
click at [324, 182] on div "Tell us about your event." at bounding box center [364, 185] width 571 height 55
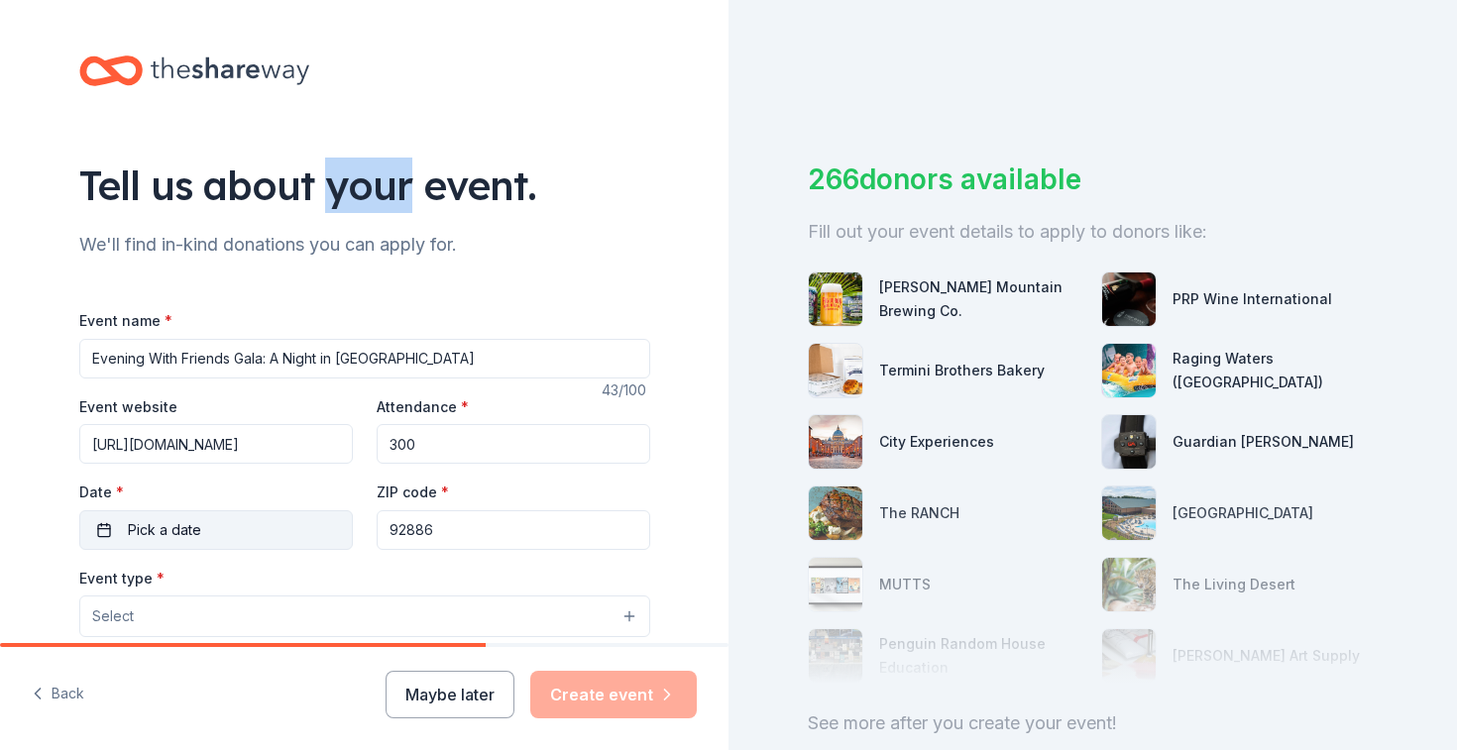
click at [161, 535] on span "Pick a date" at bounding box center [164, 530] width 73 height 24
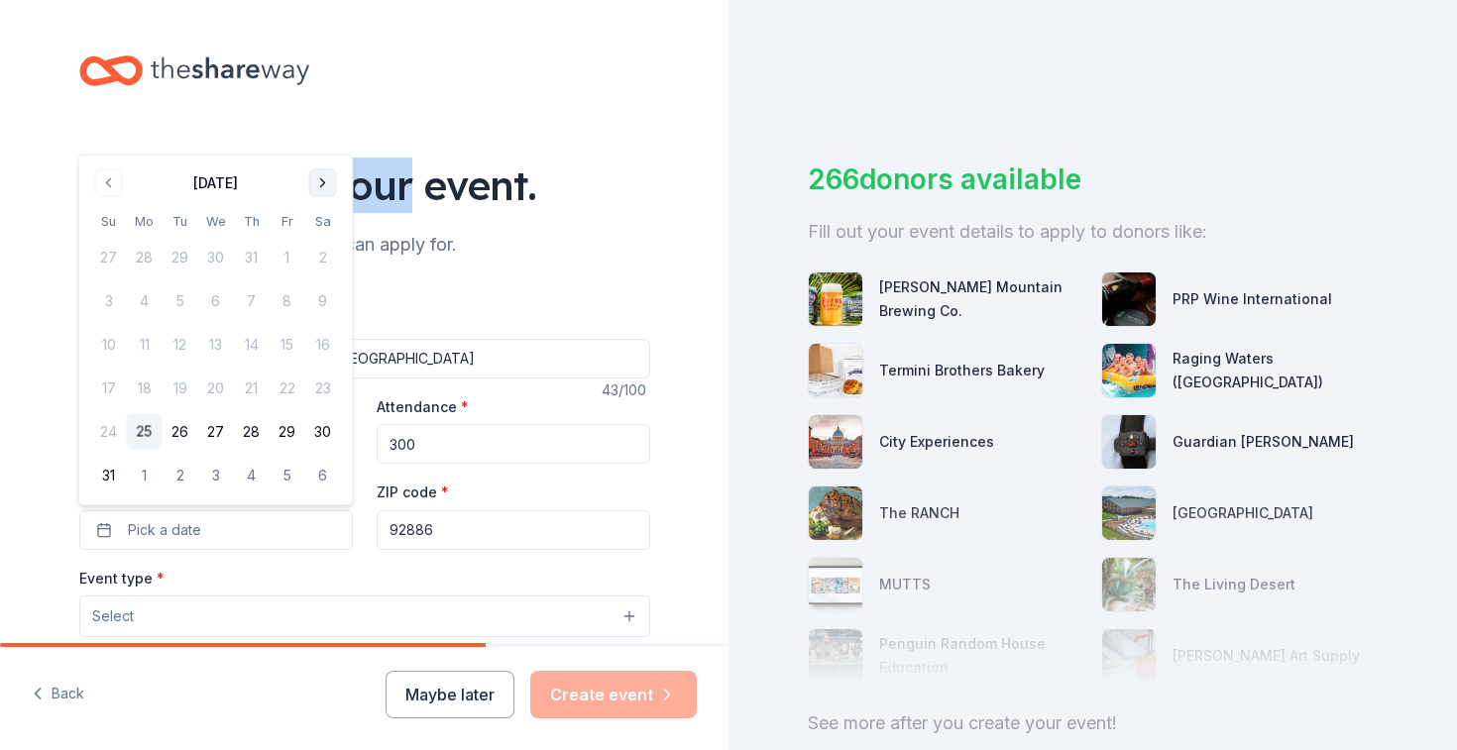
click at [321, 186] on button "Go to next month" at bounding box center [323, 183] width 28 height 28
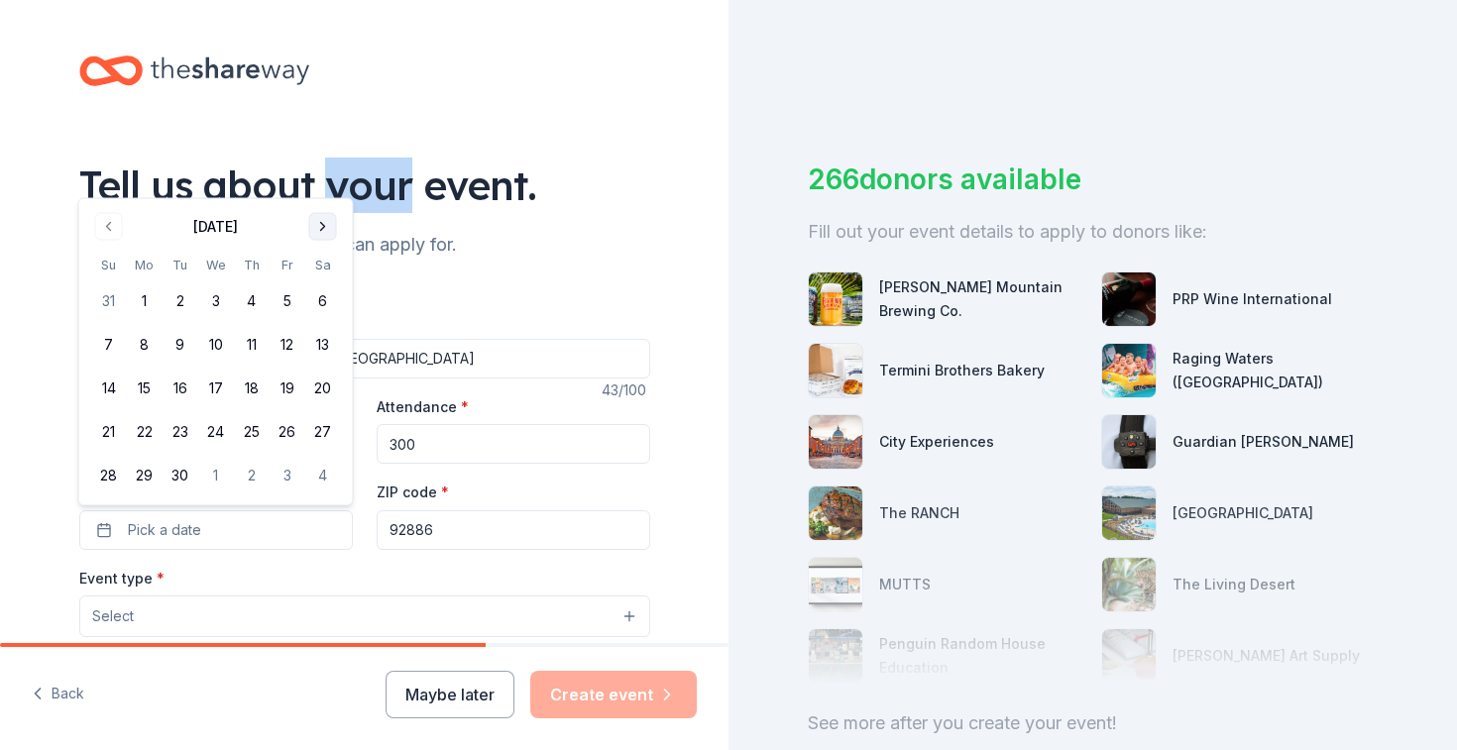
click at [320, 224] on button "Go to next month" at bounding box center [323, 227] width 28 height 28
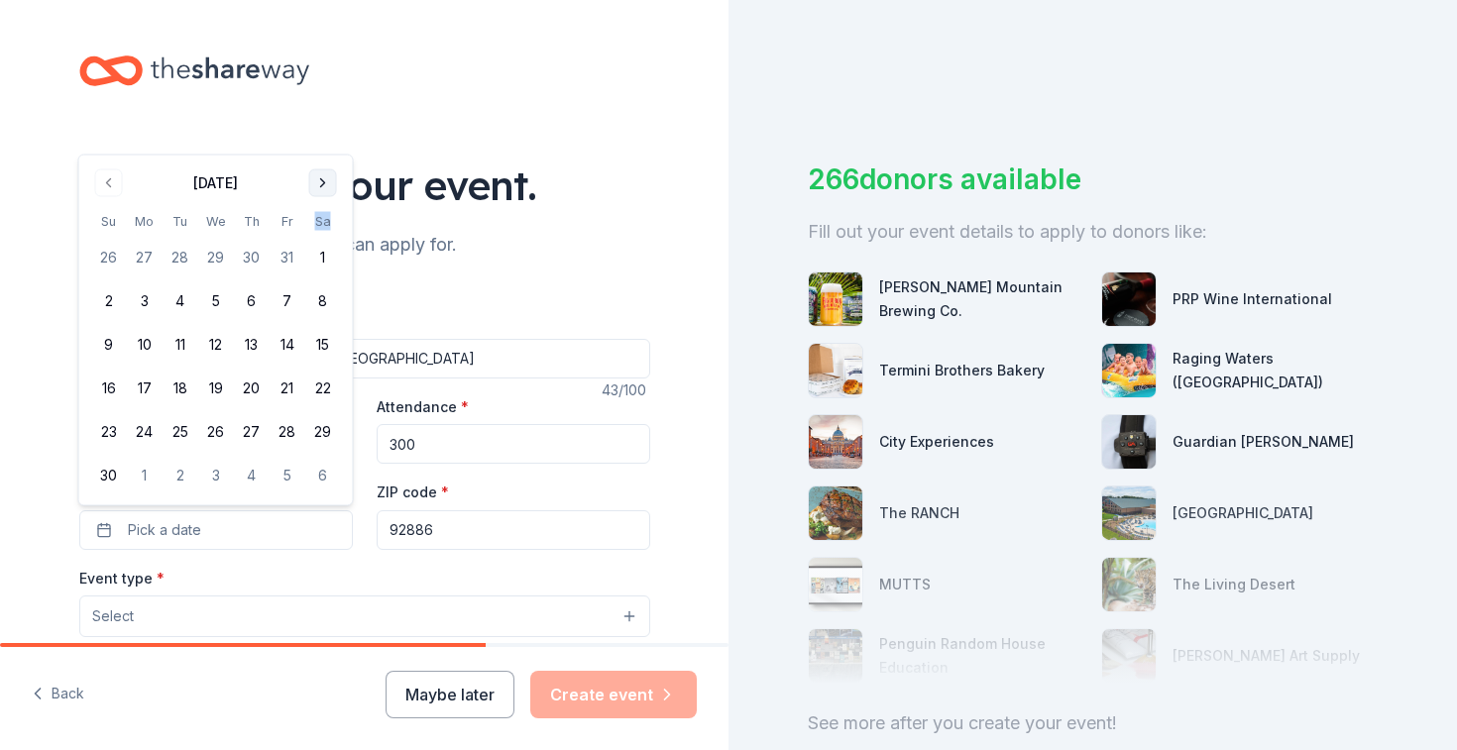
click at [320, 224] on th "Sa" at bounding box center [323, 221] width 36 height 21
click at [328, 184] on button "Go to next month" at bounding box center [323, 183] width 28 height 28
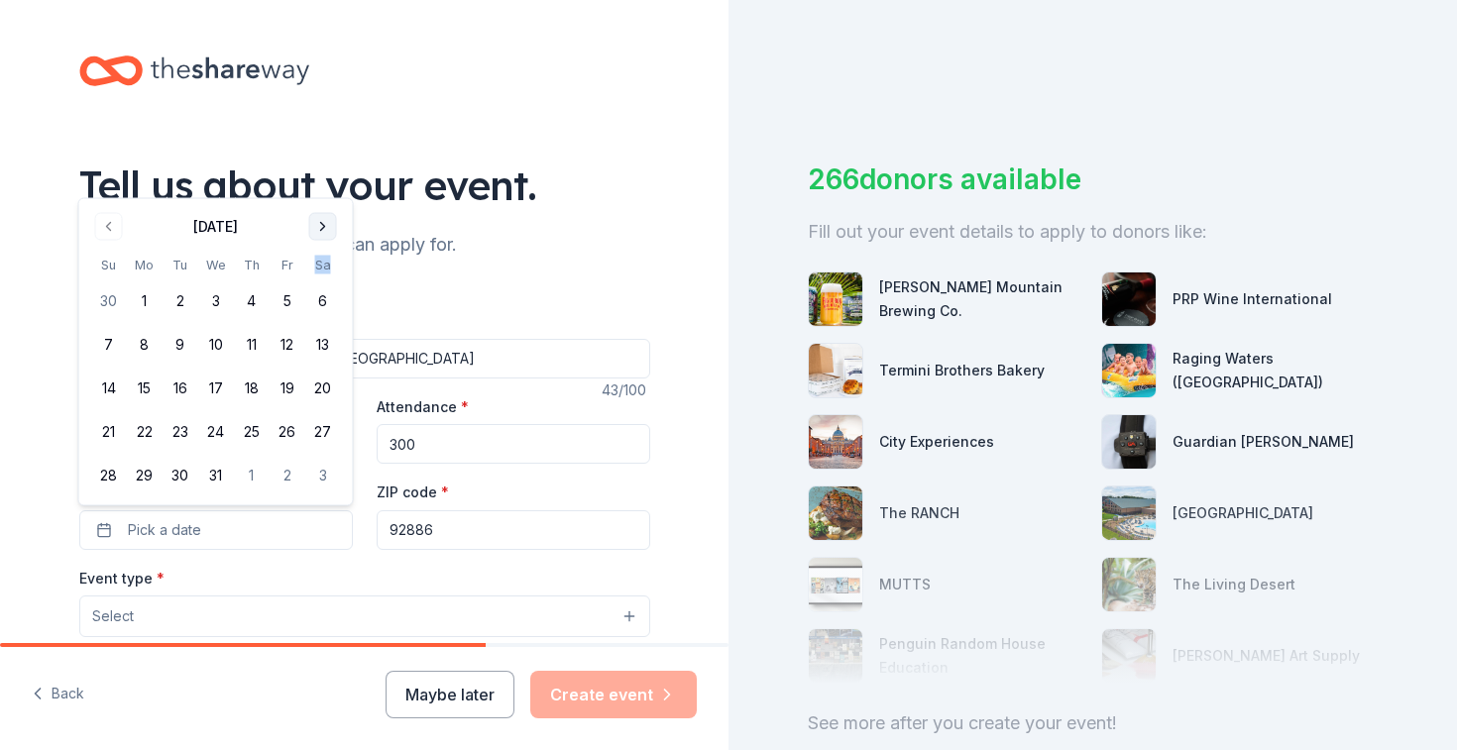
click at [318, 225] on button "Go to next month" at bounding box center [323, 227] width 28 height 28
click at [326, 470] on button "28" at bounding box center [323, 476] width 36 height 36
click at [511, 528] on input "92886" at bounding box center [513, 530] width 273 height 40
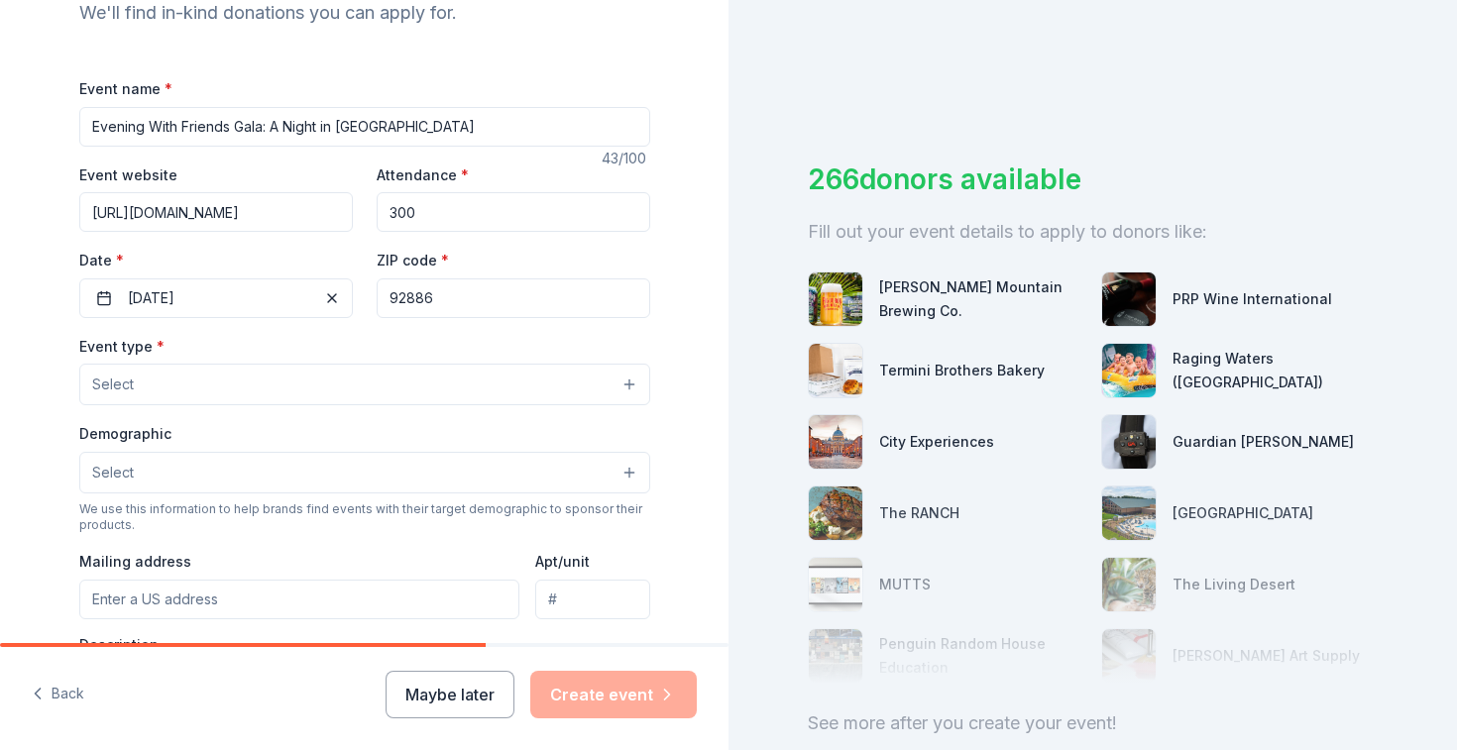
scroll to position [243, 0]
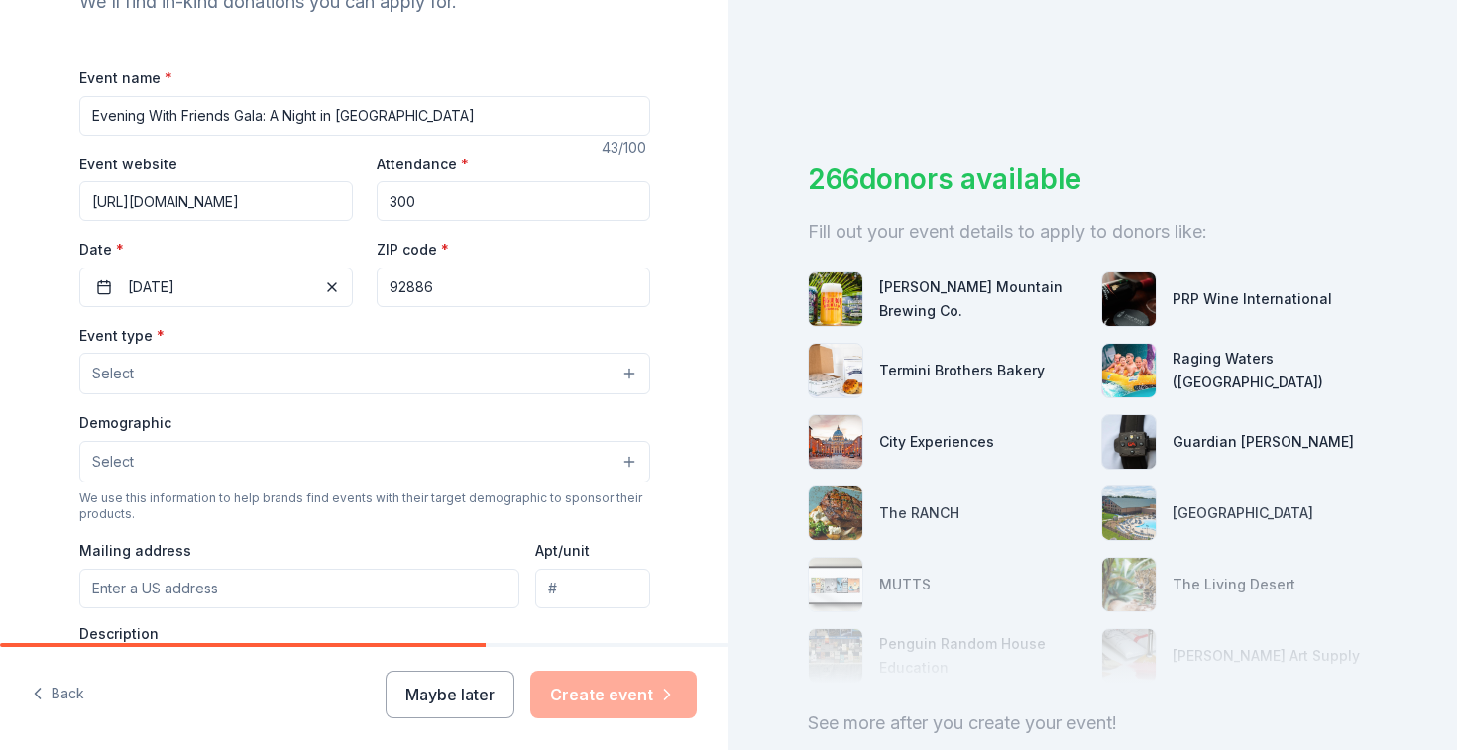
click at [623, 377] on button "Select" at bounding box center [364, 374] width 571 height 42
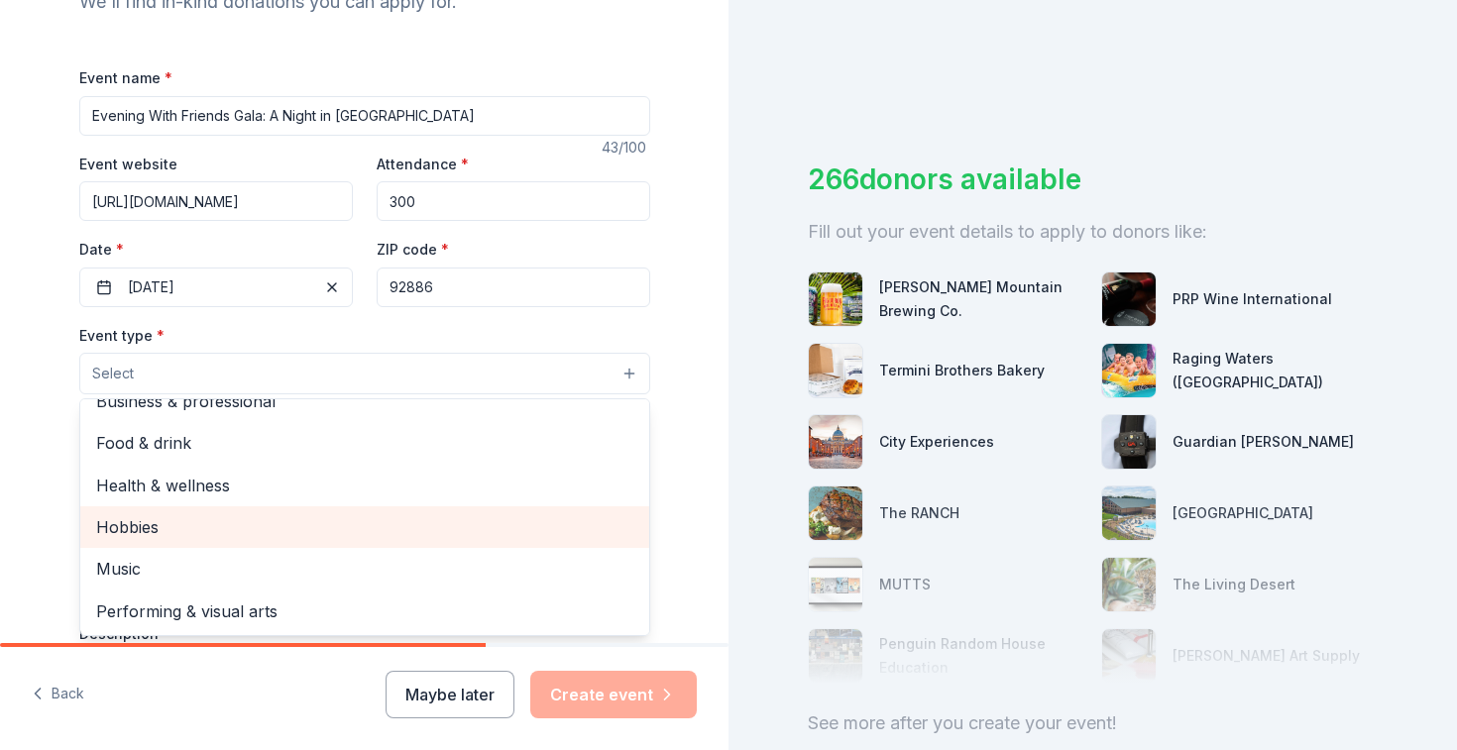
scroll to position [0, 0]
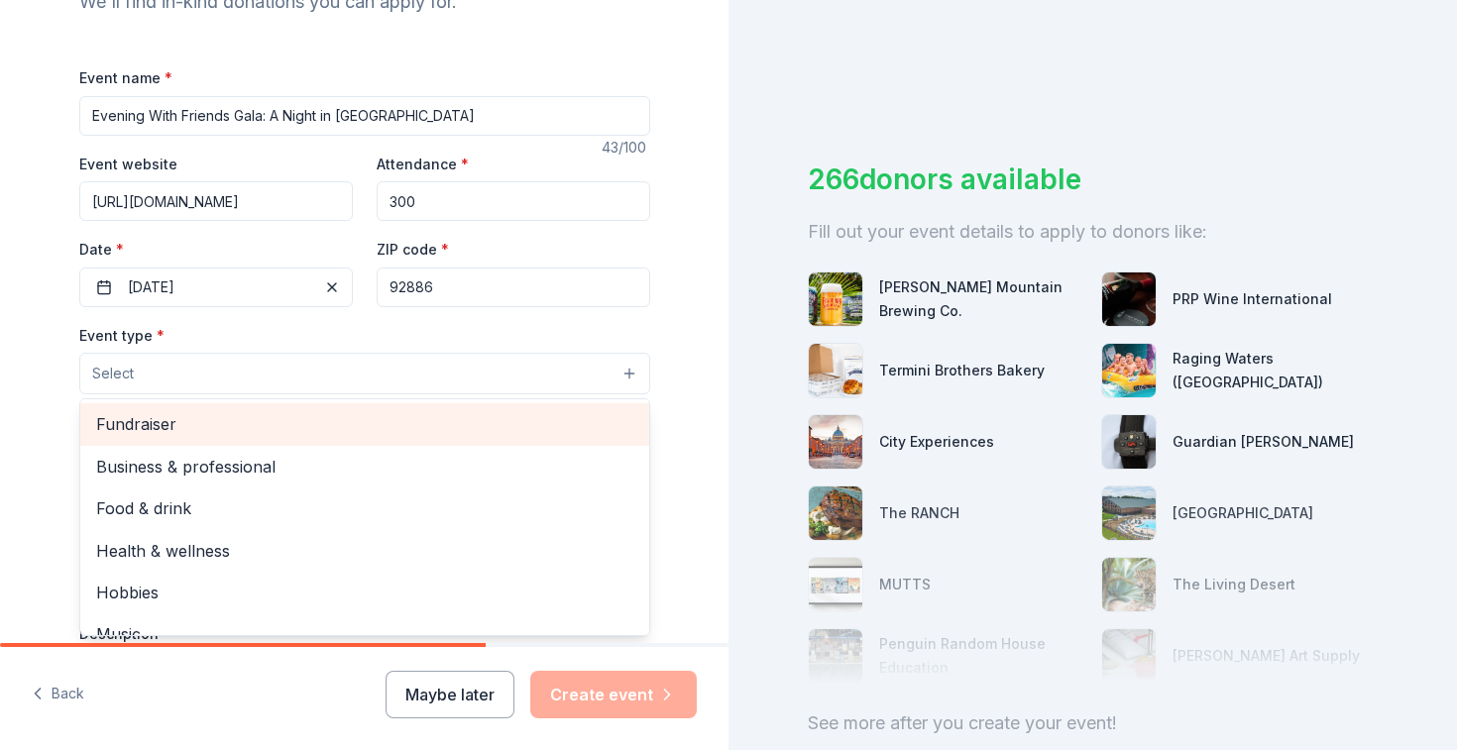
click at [345, 422] on span "Fundraiser" at bounding box center [364, 424] width 537 height 26
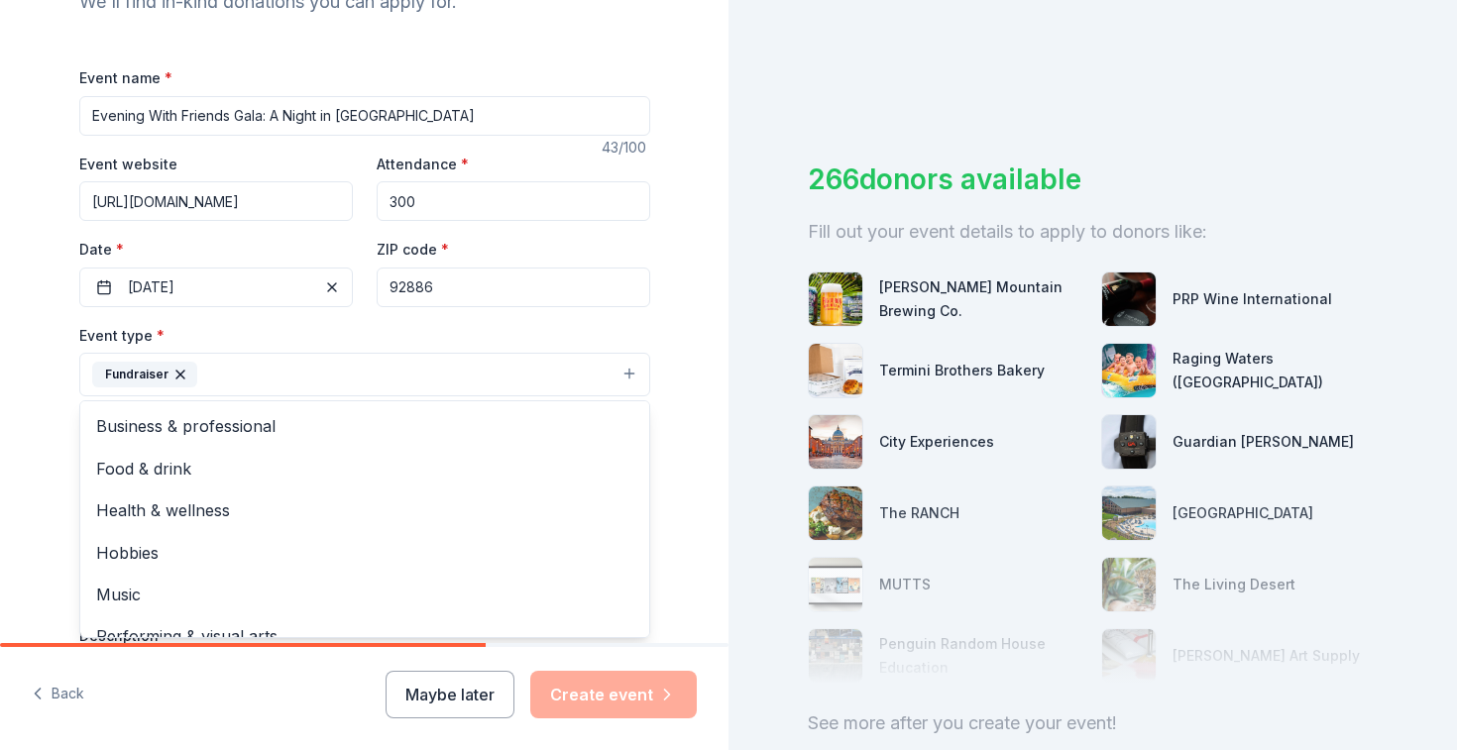
click at [688, 406] on div "Tell us about your event. We'll find in-kind donations you can apply for. Event…" at bounding box center [364, 417] width 728 height 1321
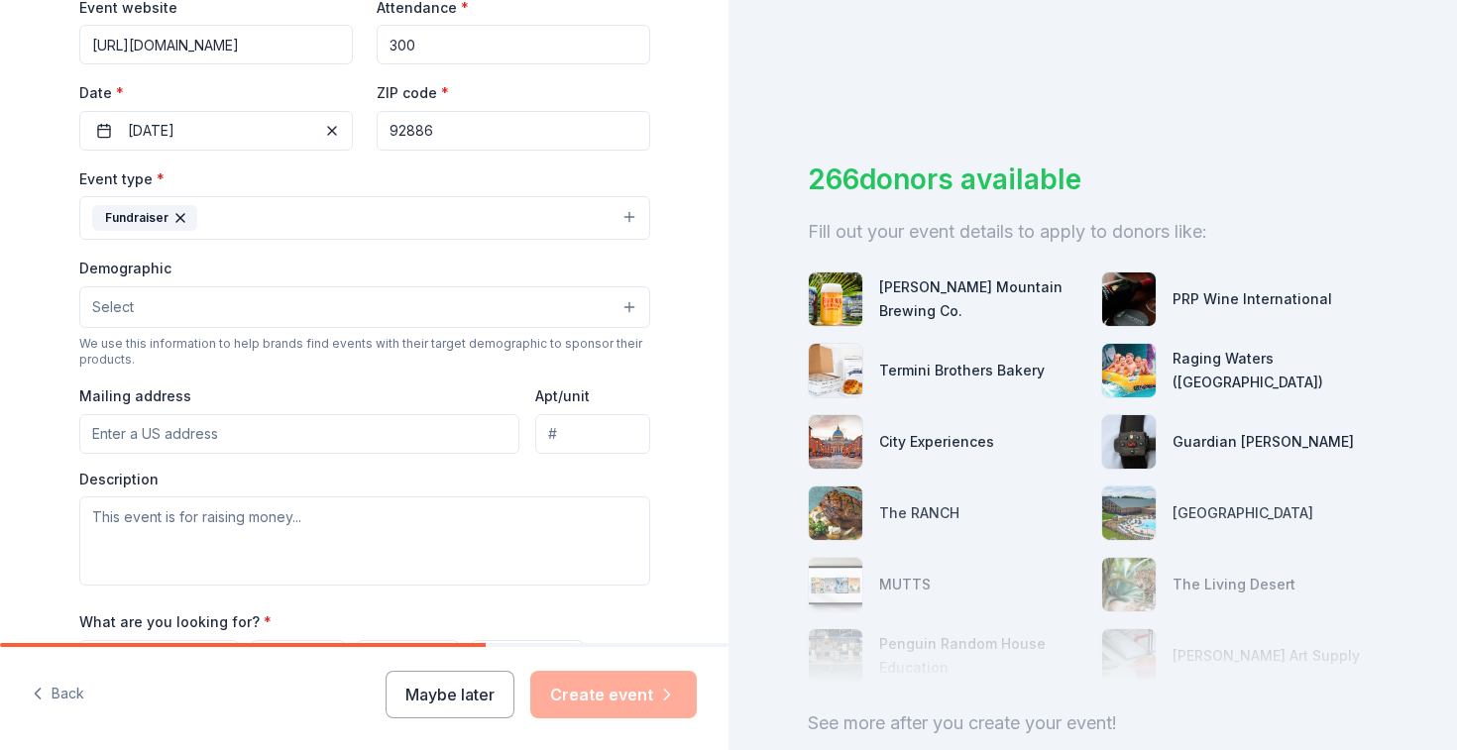
scroll to position [406, 0]
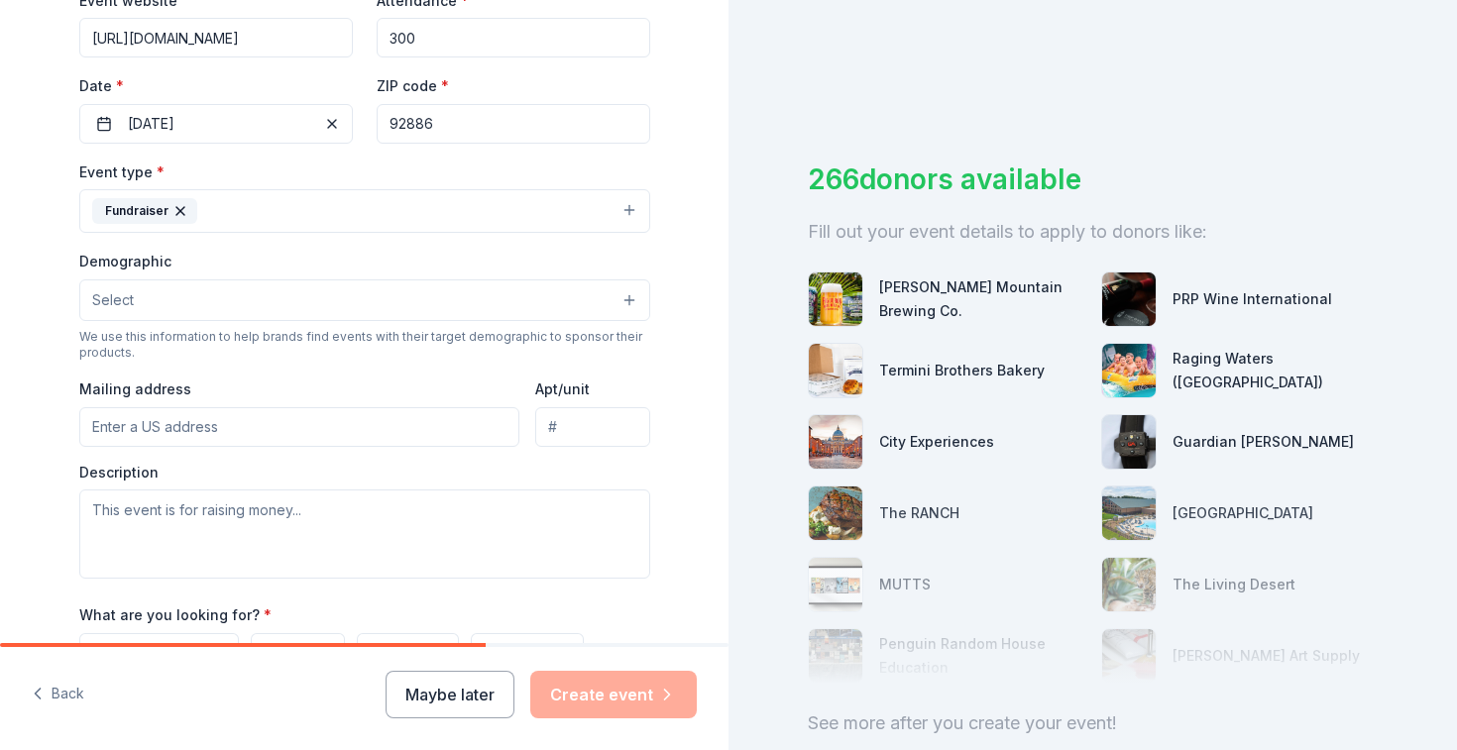
click at [612, 303] on button "Select" at bounding box center [364, 300] width 571 height 42
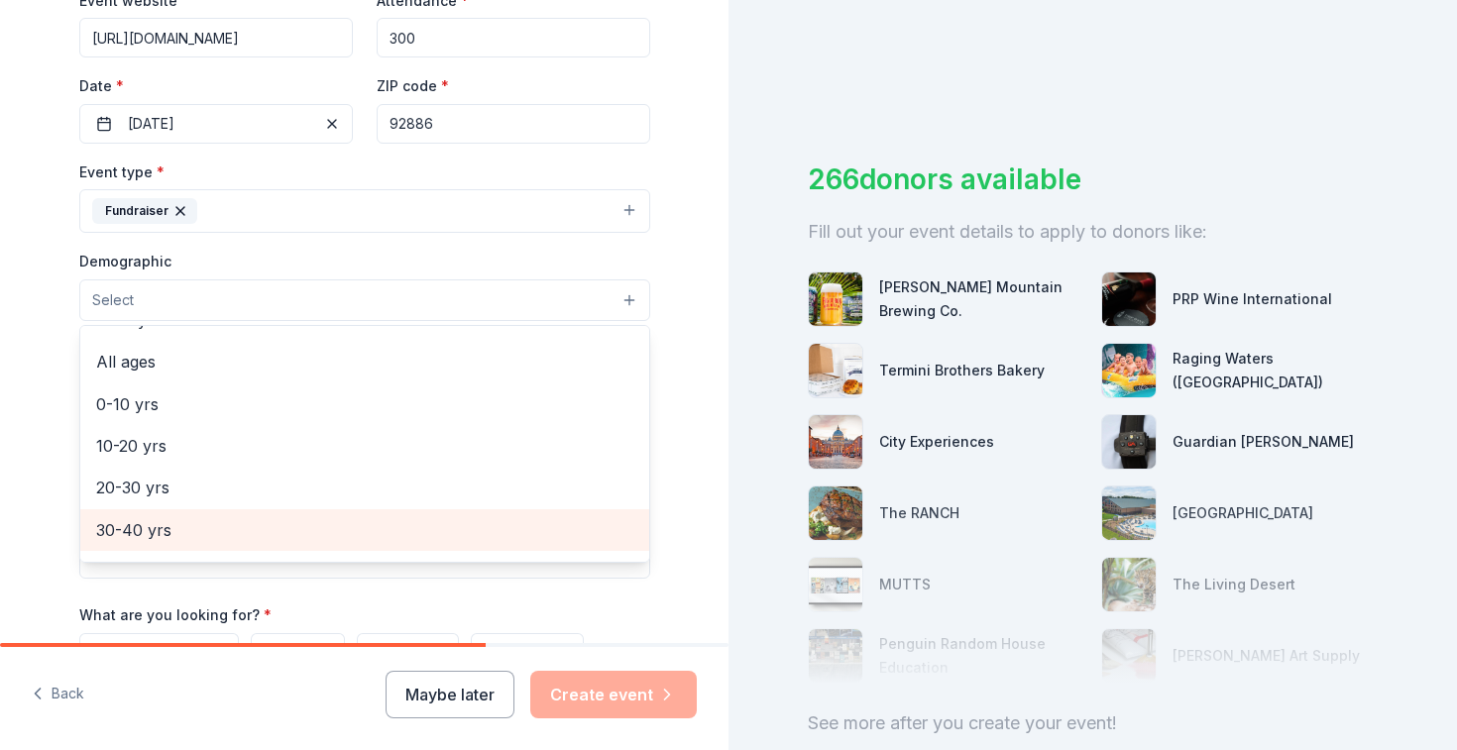
scroll to position [0, 0]
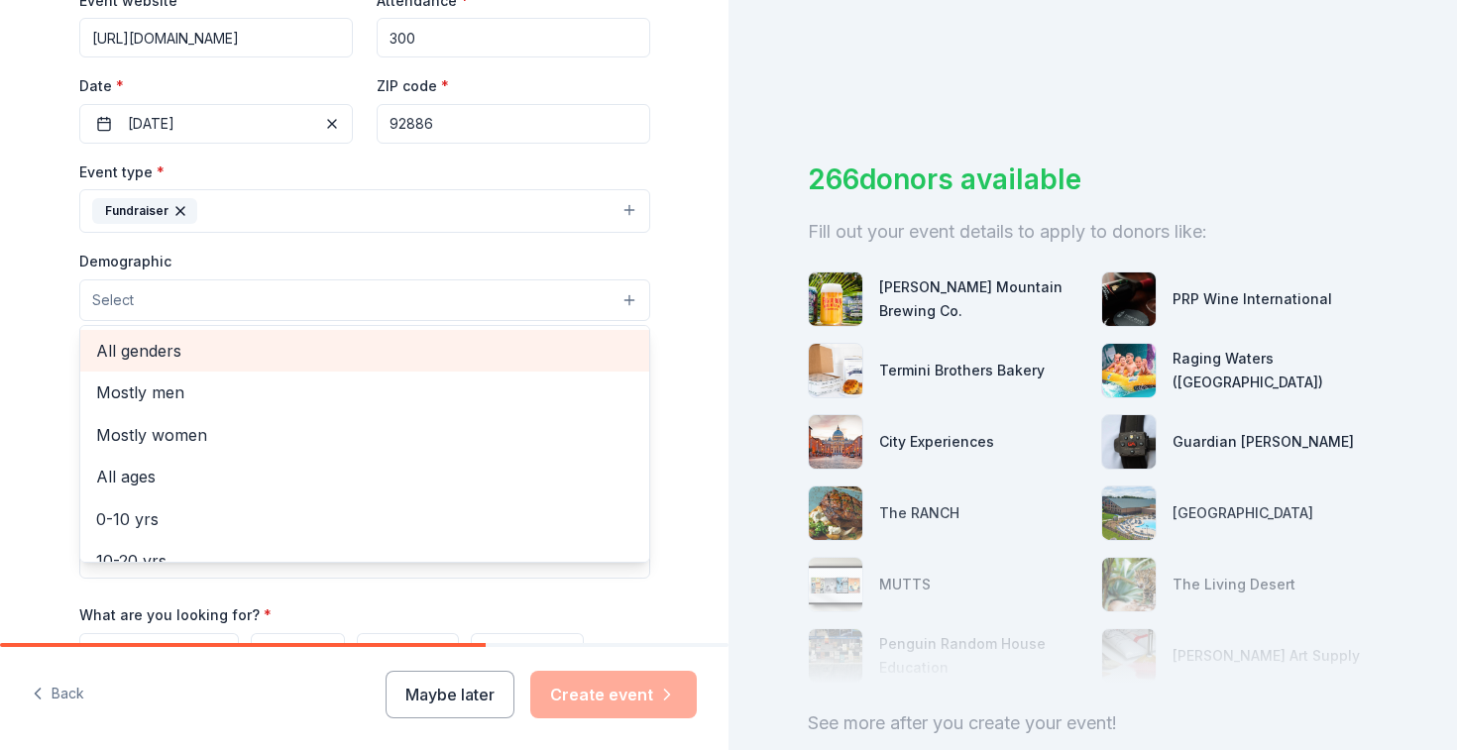
click at [490, 348] on span "All genders" at bounding box center [364, 351] width 537 height 26
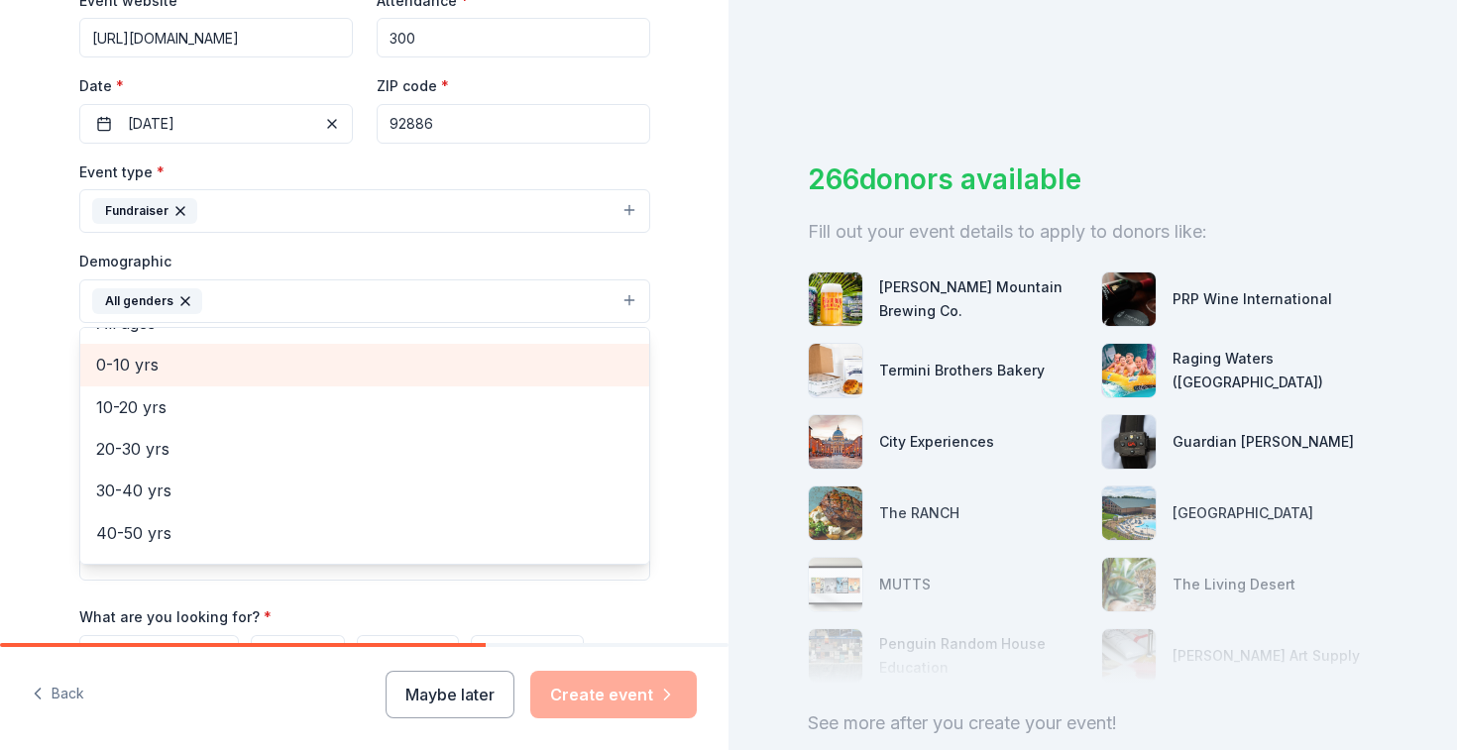
scroll to position [118, 0]
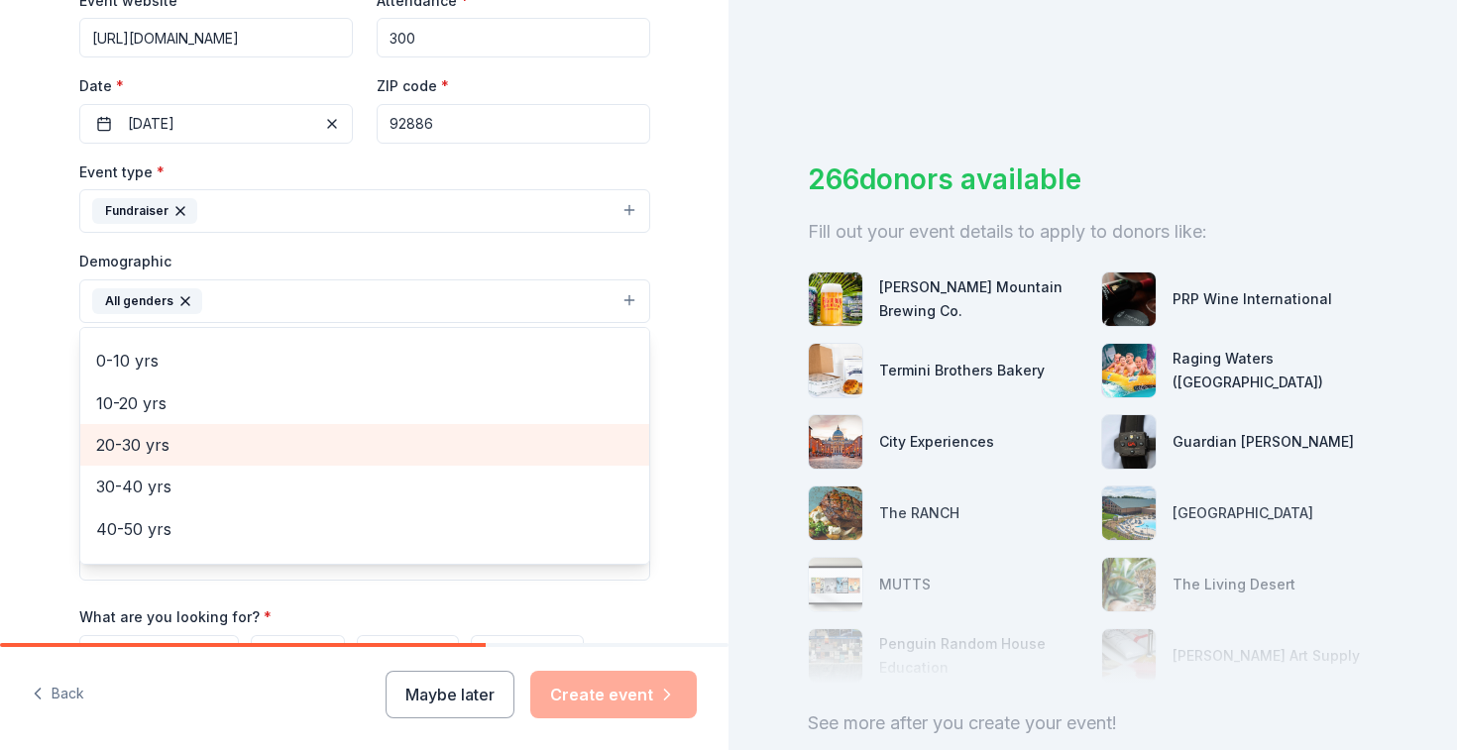
click at [395, 454] on span "20-30 yrs" at bounding box center [364, 445] width 537 height 26
click at [382, 457] on span "30-40 yrs" at bounding box center [364, 445] width 537 height 26
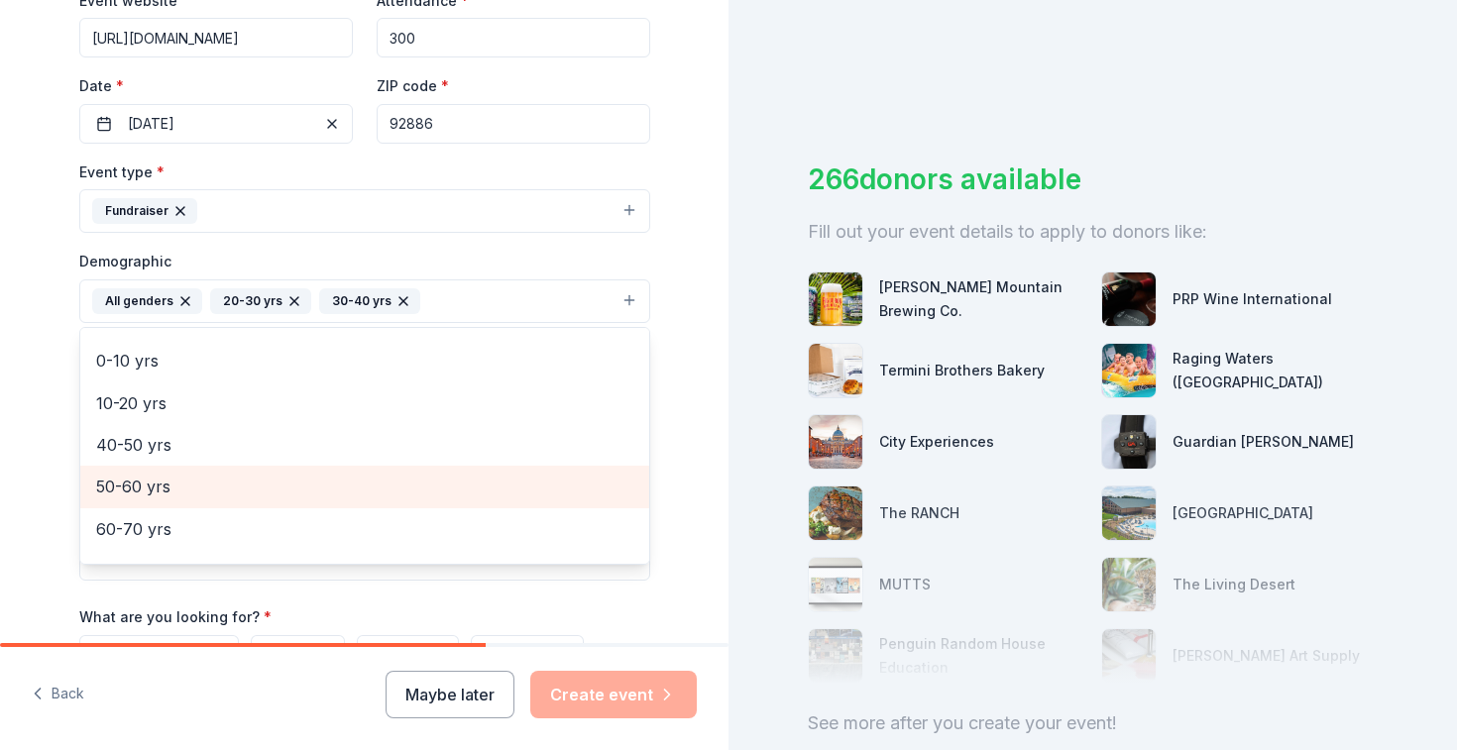
click at [378, 485] on span "50-60 yrs" at bounding box center [364, 487] width 537 height 26
click at [378, 485] on span "60-70 yrs" at bounding box center [364, 487] width 537 height 26
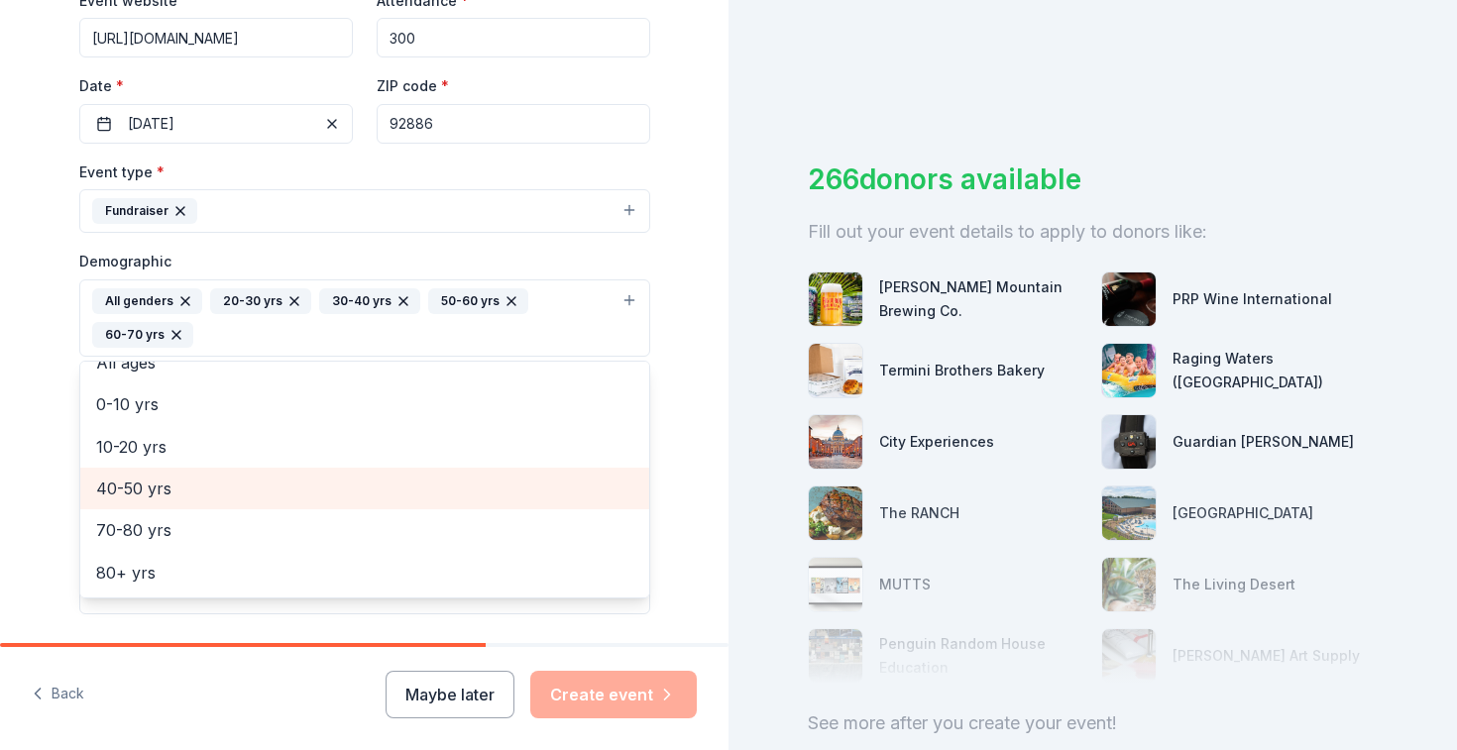
scroll to position [108, 0]
click at [358, 505] on div "40-50 yrs" at bounding box center [364, 489] width 569 height 42
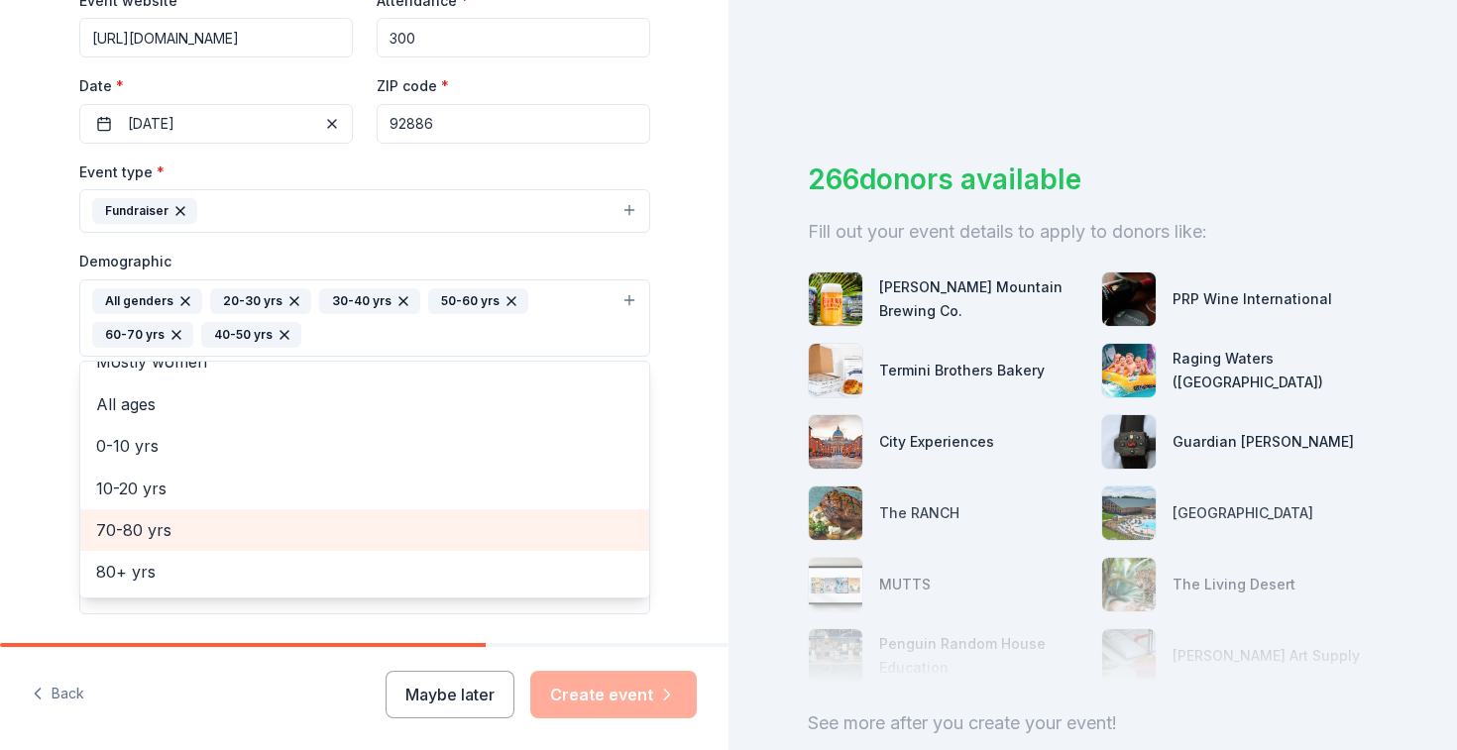
click at [346, 530] on span "70-80 yrs" at bounding box center [364, 530] width 537 height 26
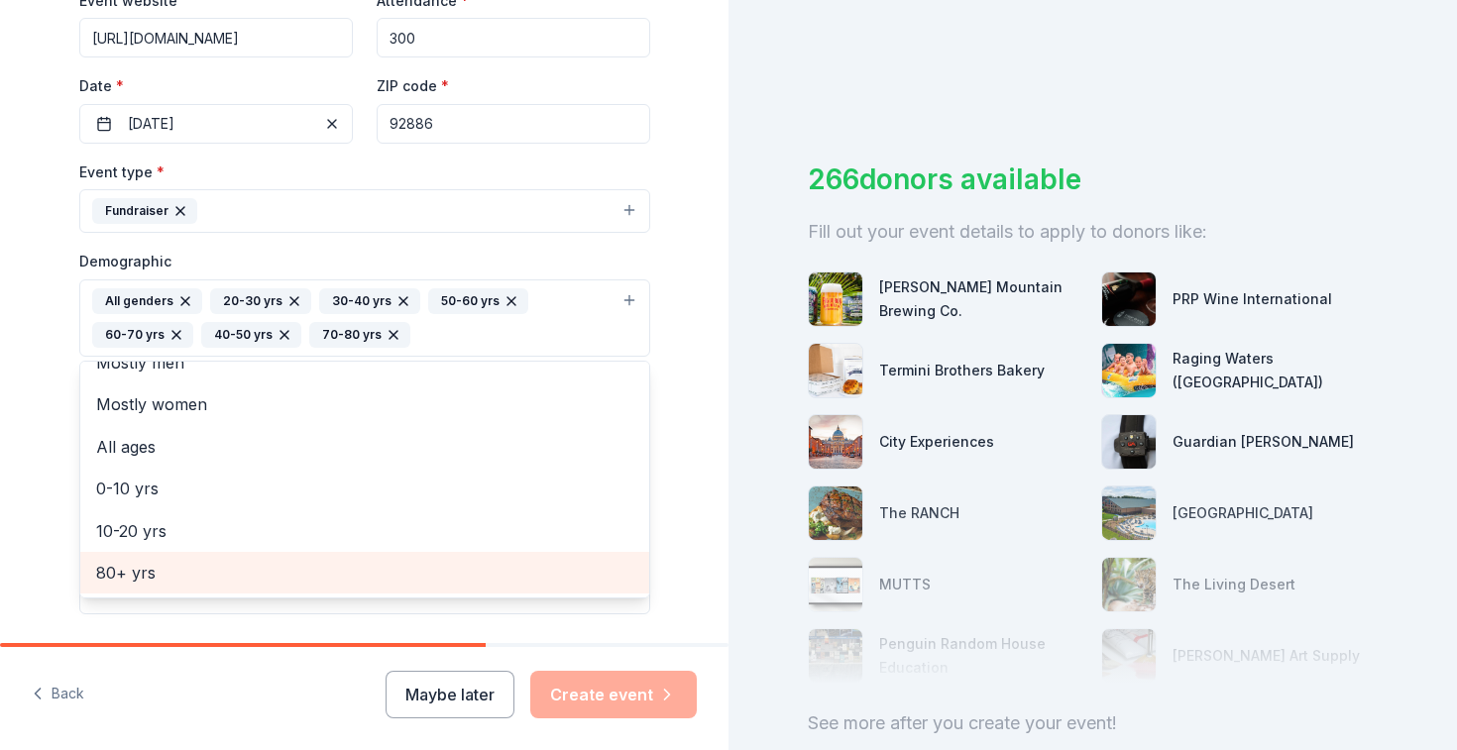
click at [332, 578] on span "80+ yrs" at bounding box center [364, 573] width 537 height 26
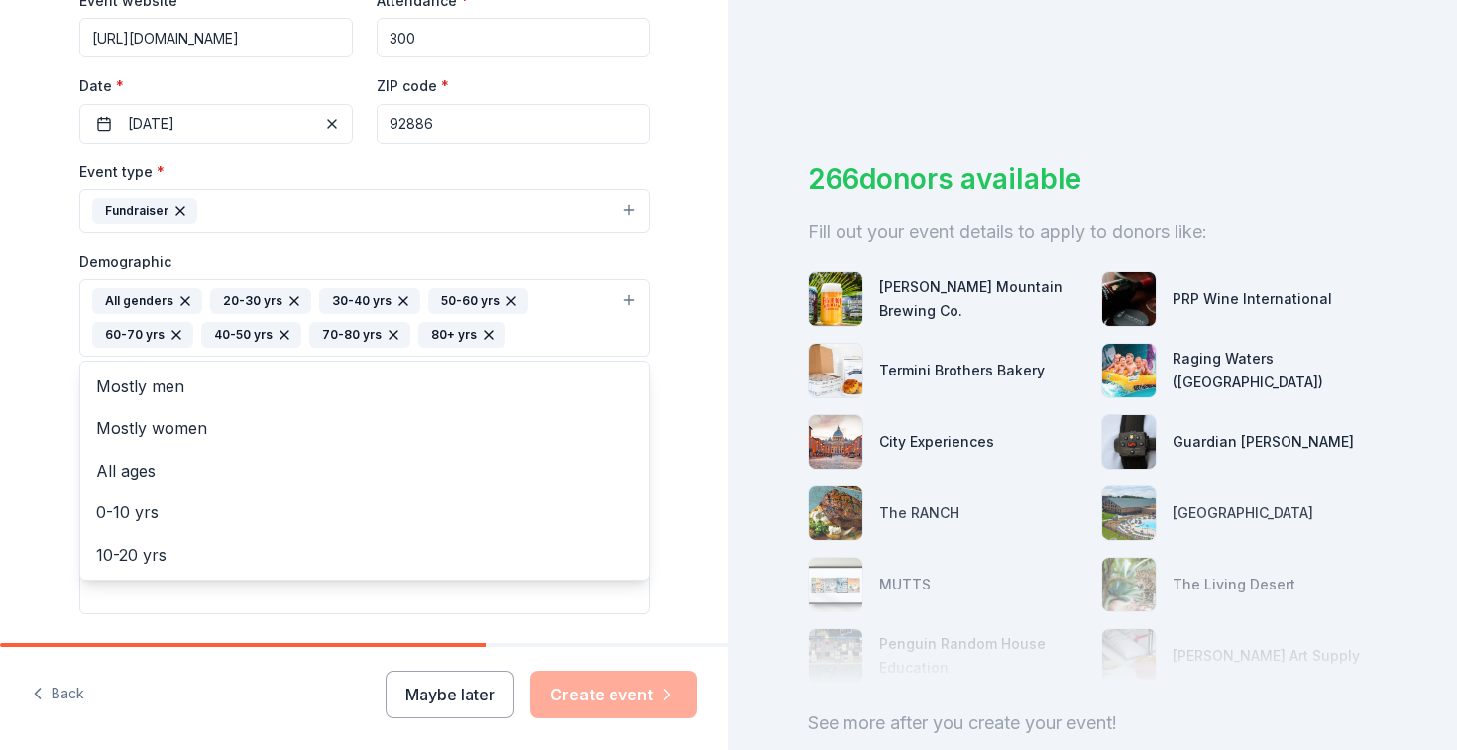
scroll to position [0, 0]
click at [704, 435] on div "Tell us about your event. We'll find in-kind donations you can apply for. Event…" at bounding box center [364, 272] width 728 height 1357
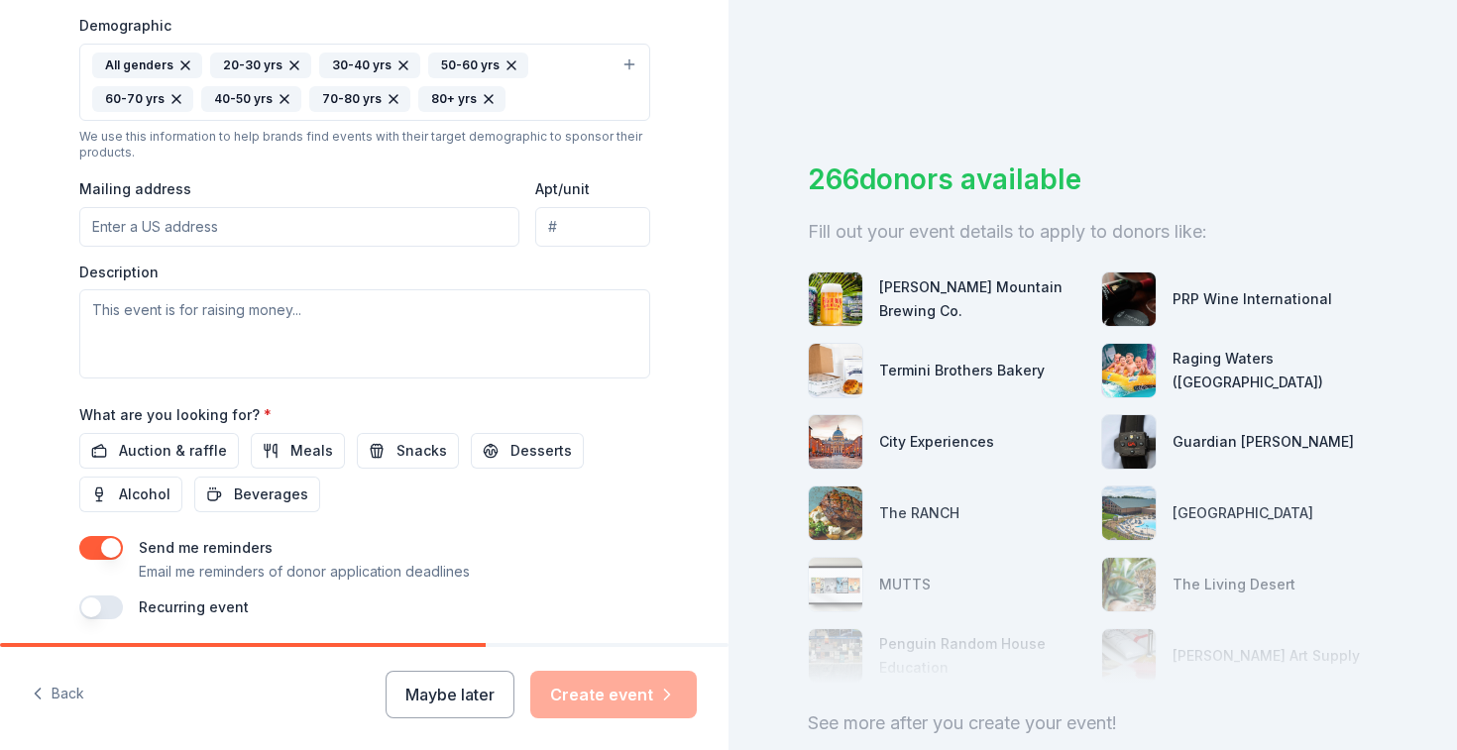
scroll to position [630, 0]
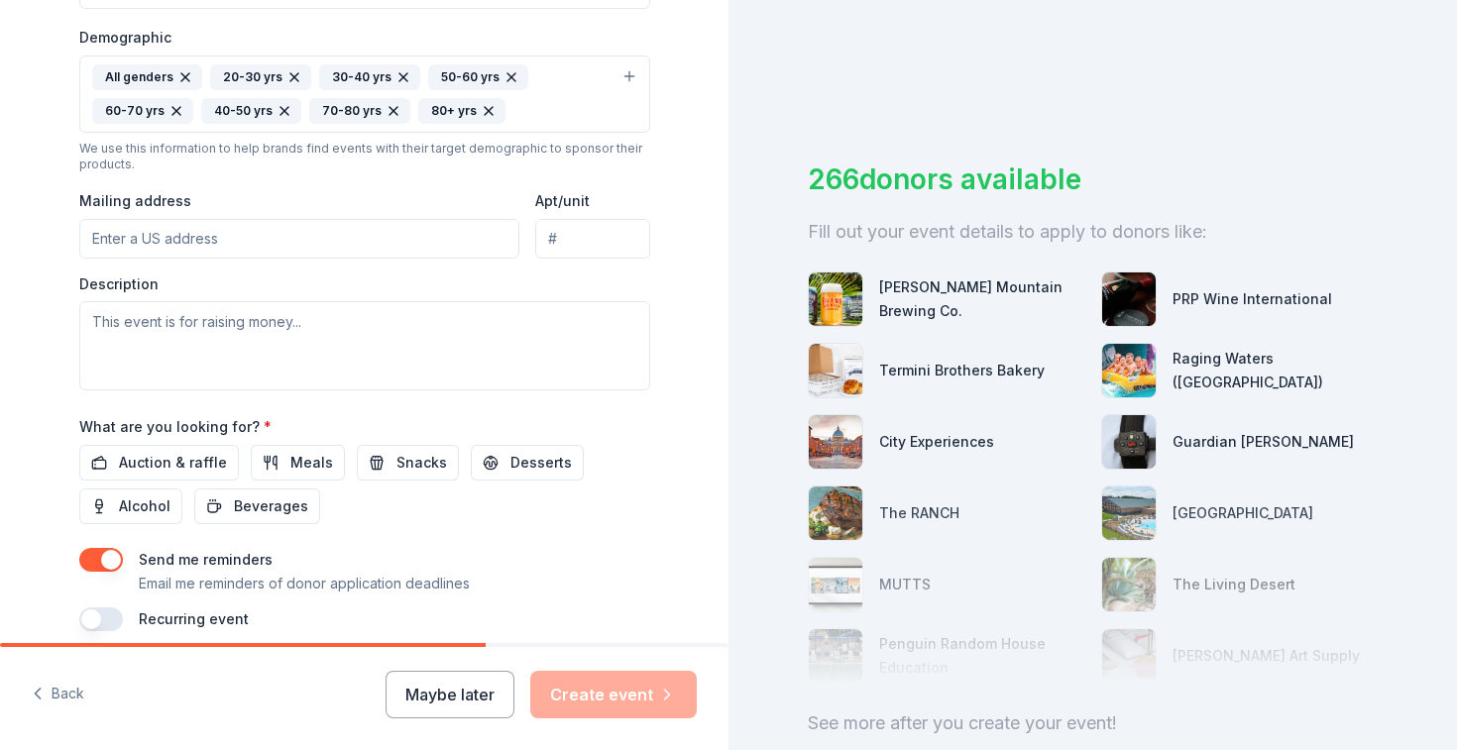
click at [354, 247] on input "Mailing address" at bounding box center [299, 239] width 441 height 40
click at [635, 71] on button "All genders 20-30 yrs 30-40 yrs 50-60 yrs 60-70 yrs 40-50 yrs 70-80 yrs 80+ yrs" at bounding box center [364, 93] width 571 height 77
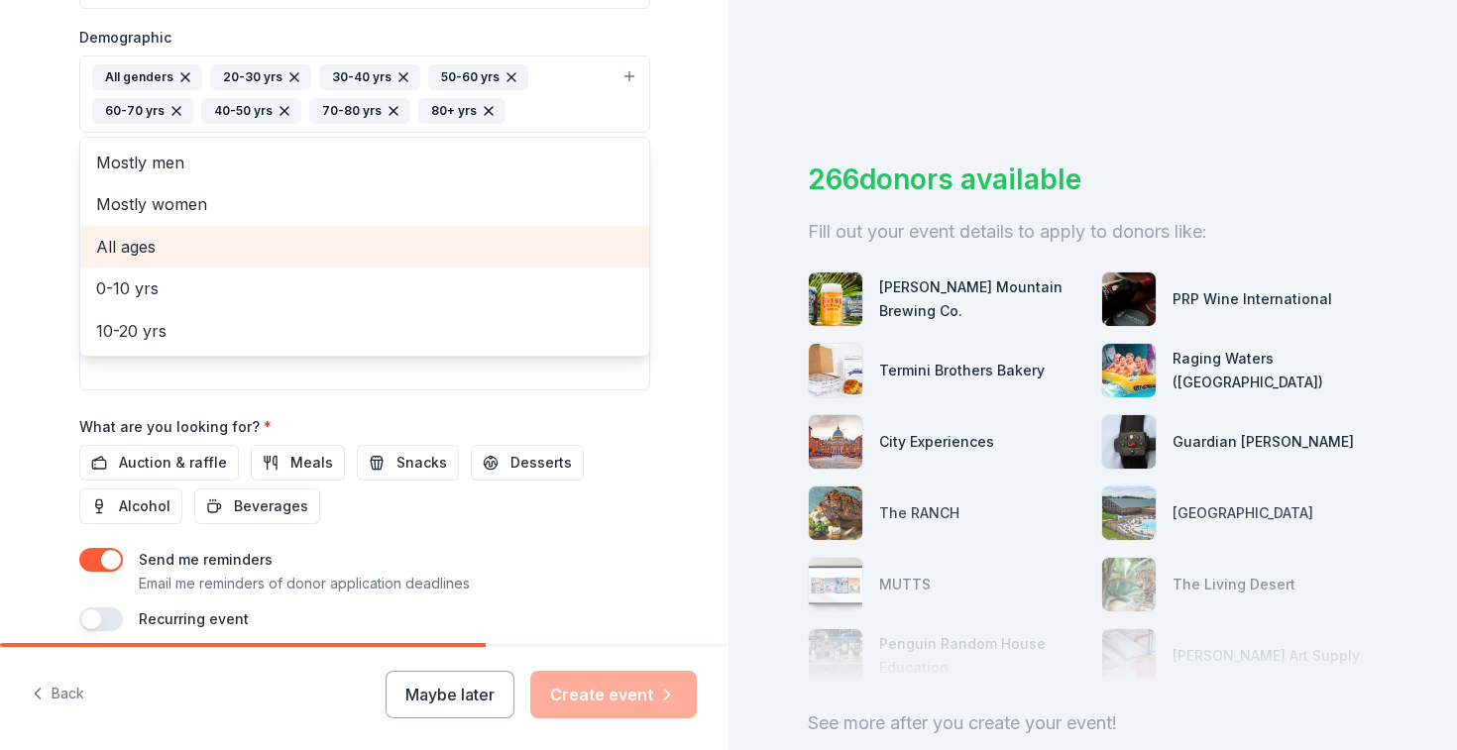
click at [355, 246] on span "All ages" at bounding box center [364, 247] width 537 height 26
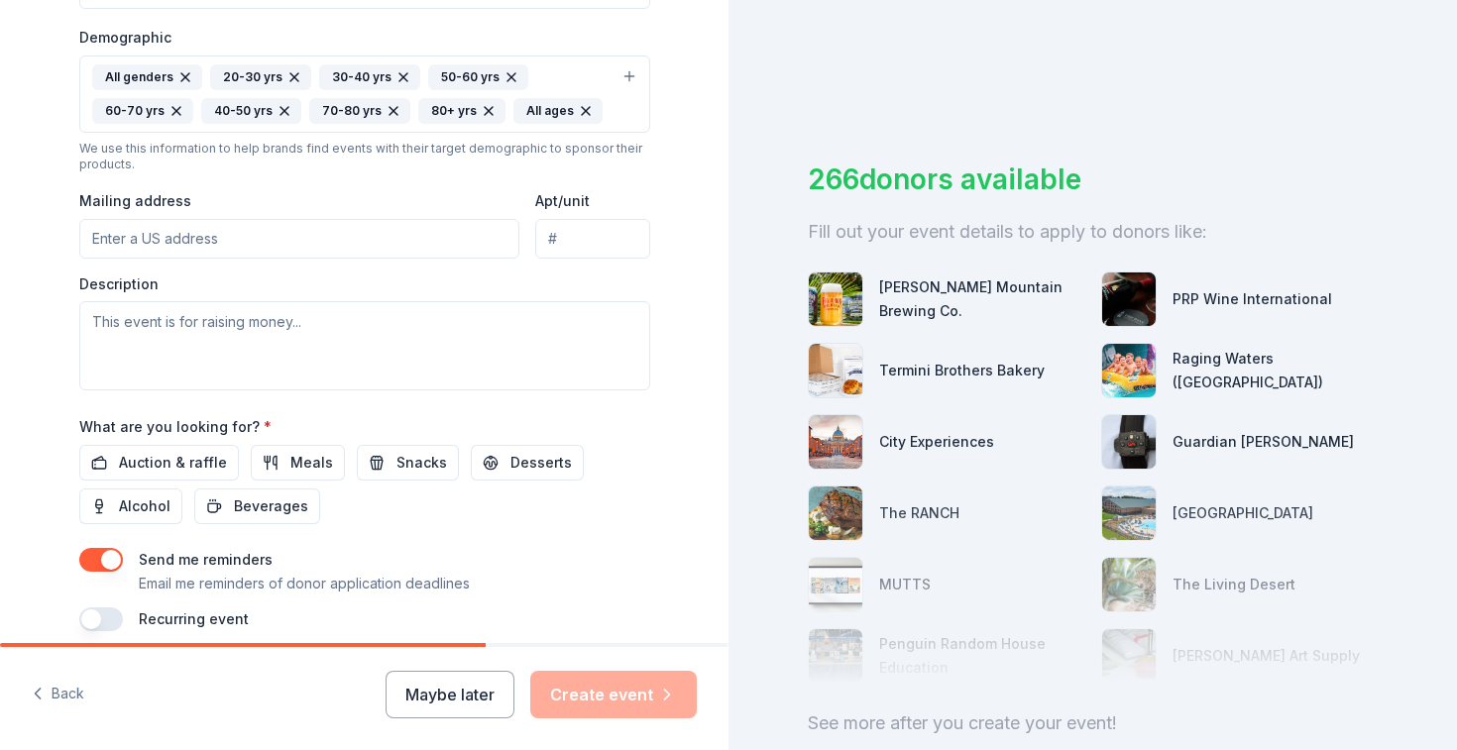
click at [485, 112] on icon "button" at bounding box center [489, 111] width 8 height 8
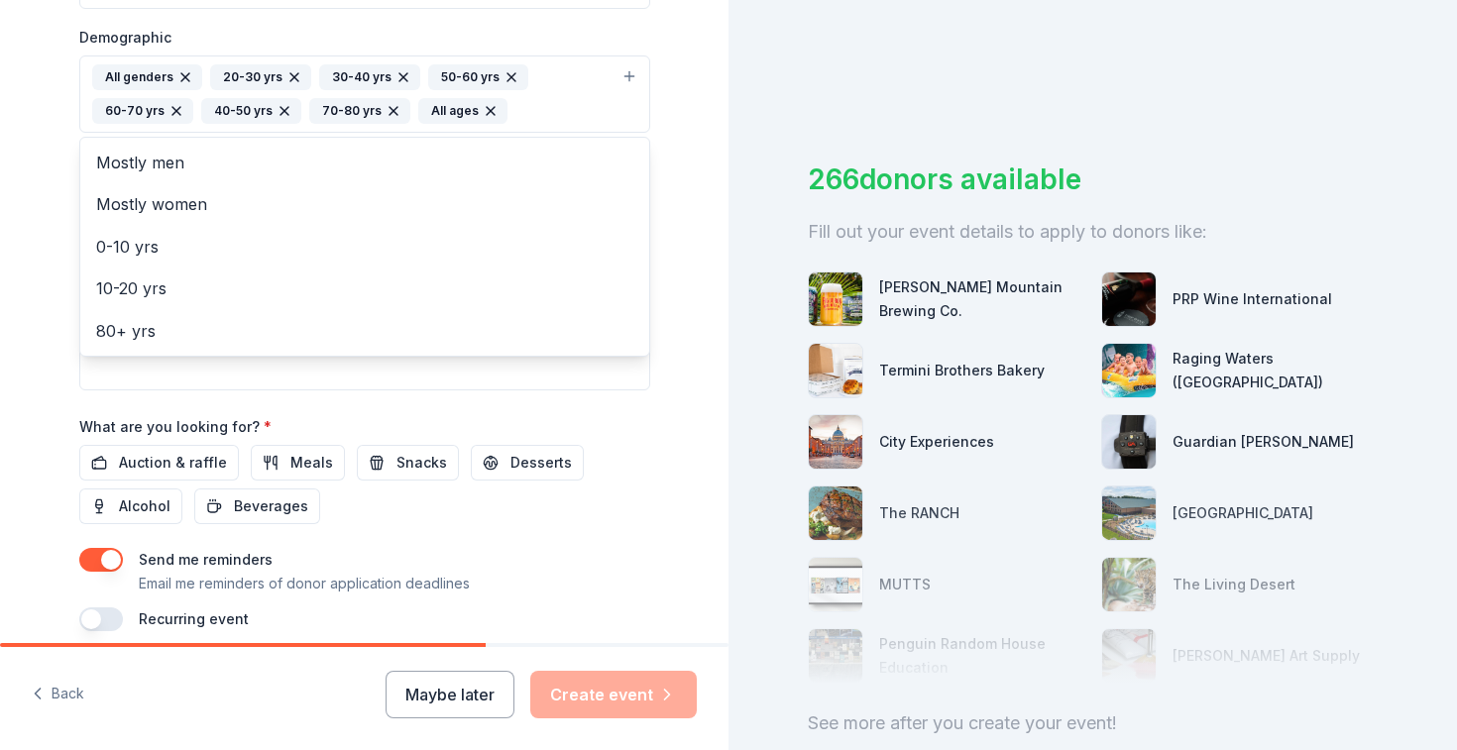
click at [385, 106] on icon "button" at bounding box center [393, 111] width 16 height 16
click at [280, 106] on icon "button" at bounding box center [284, 111] width 16 height 16
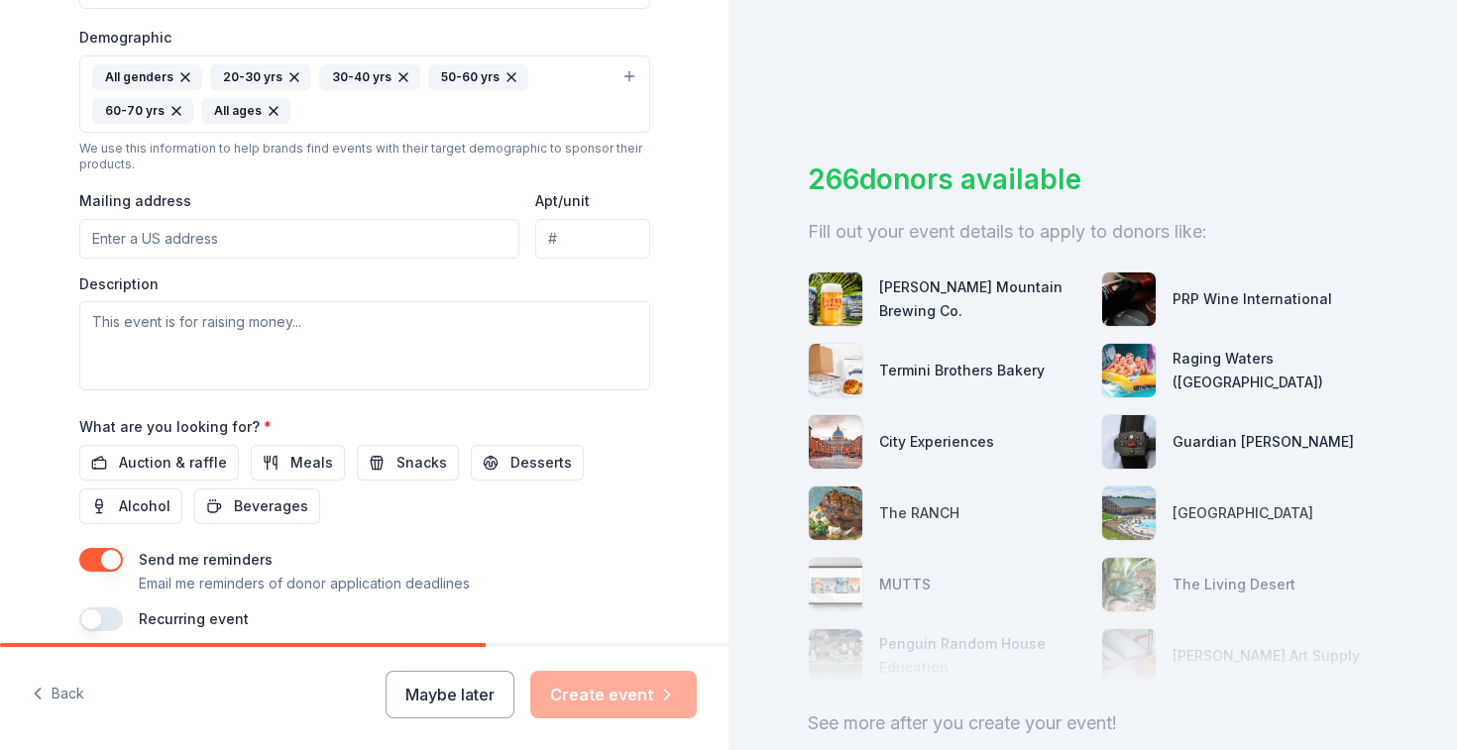
click at [176, 104] on icon "button" at bounding box center [176, 111] width 16 height 16
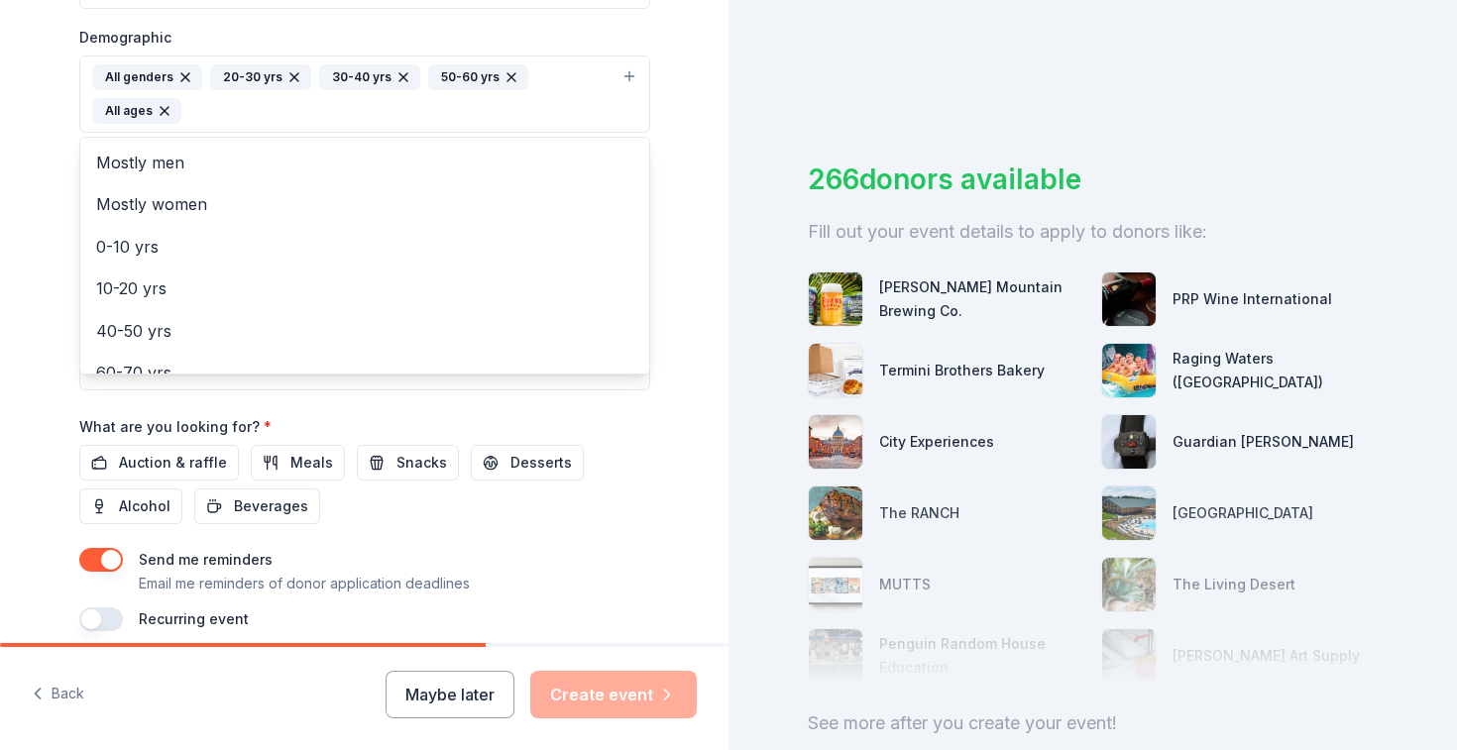
click at [294, 70] on icon "button" at bounding box center [294, 77] width 16 height 16
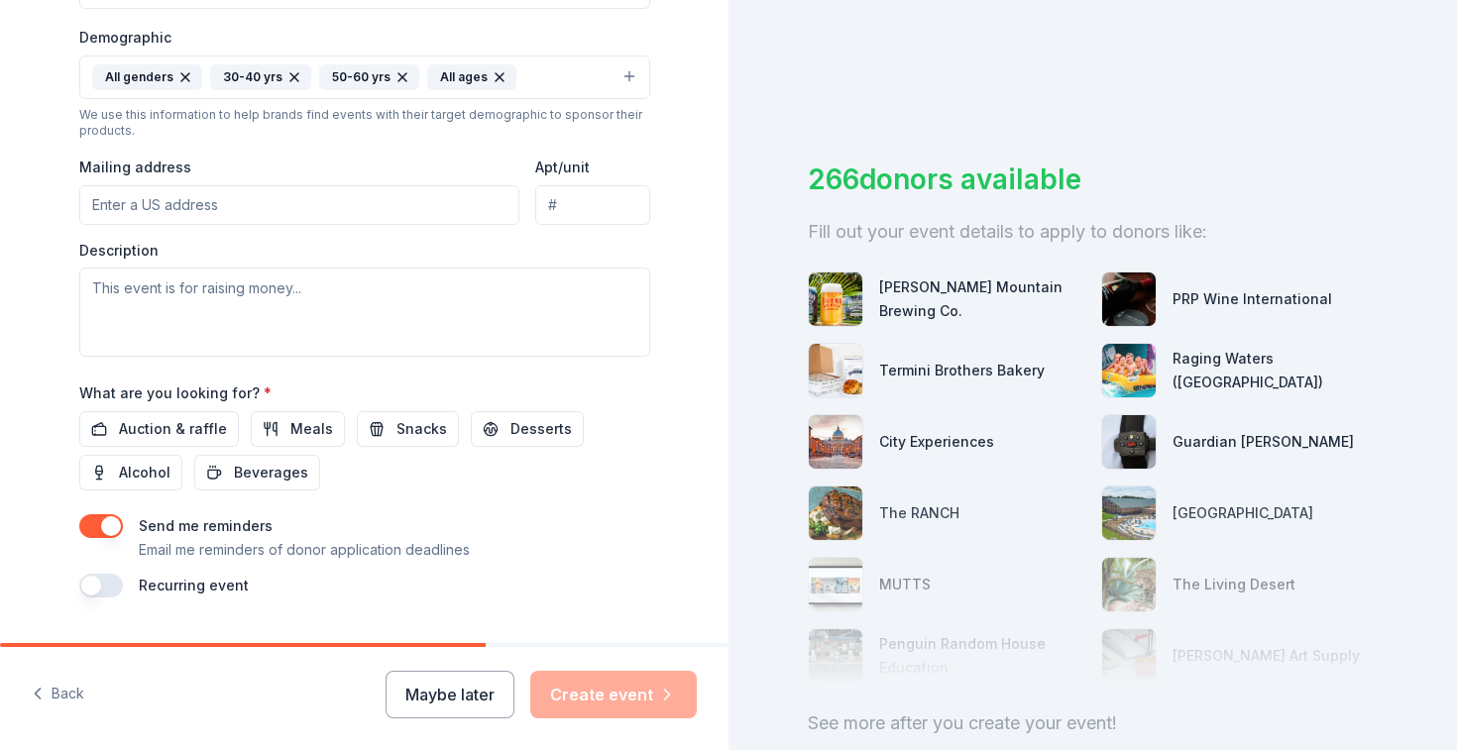
click at [294, 70] on icon "button" at bounding box center [294, 77] width 16 height 16
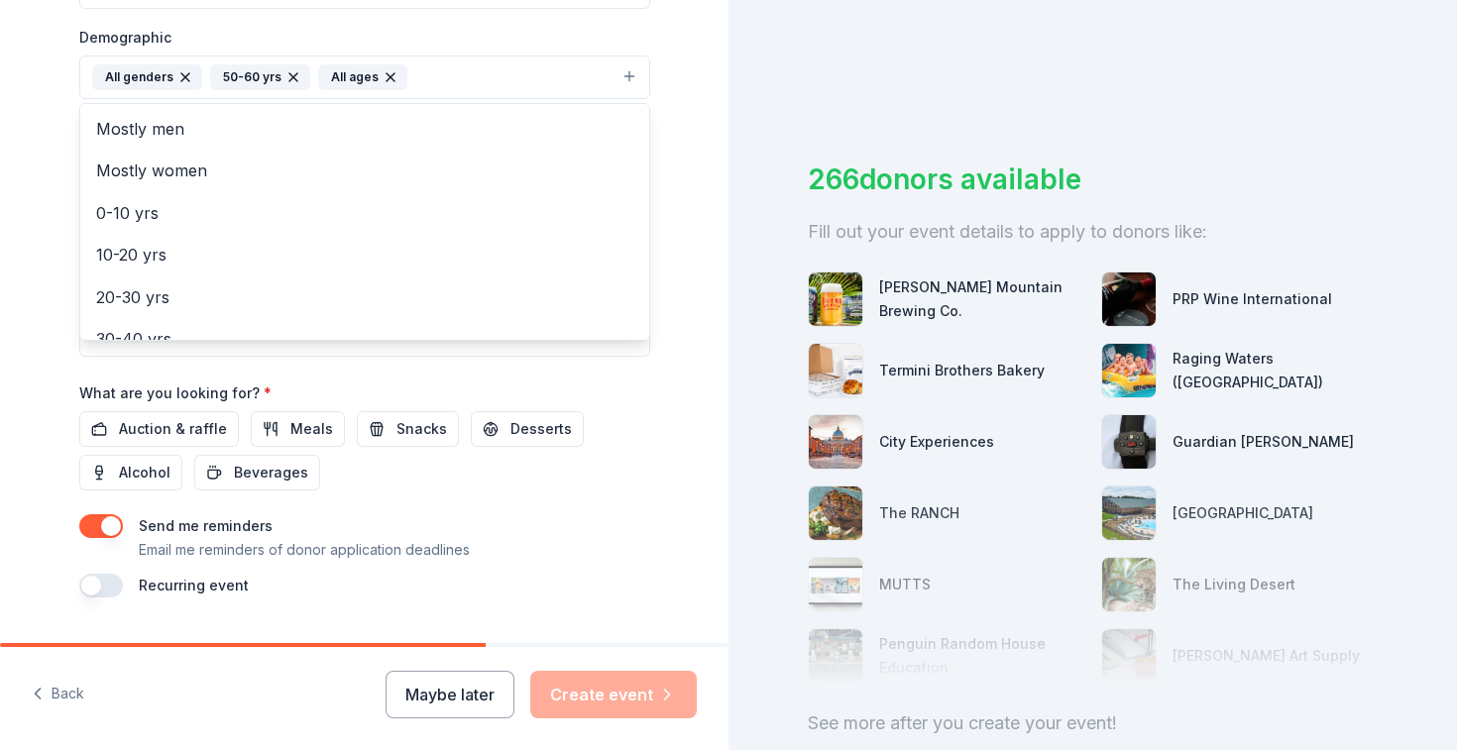
click at [294, 70] on icon "button" at bounding box center [293, 77] width 16 height 16
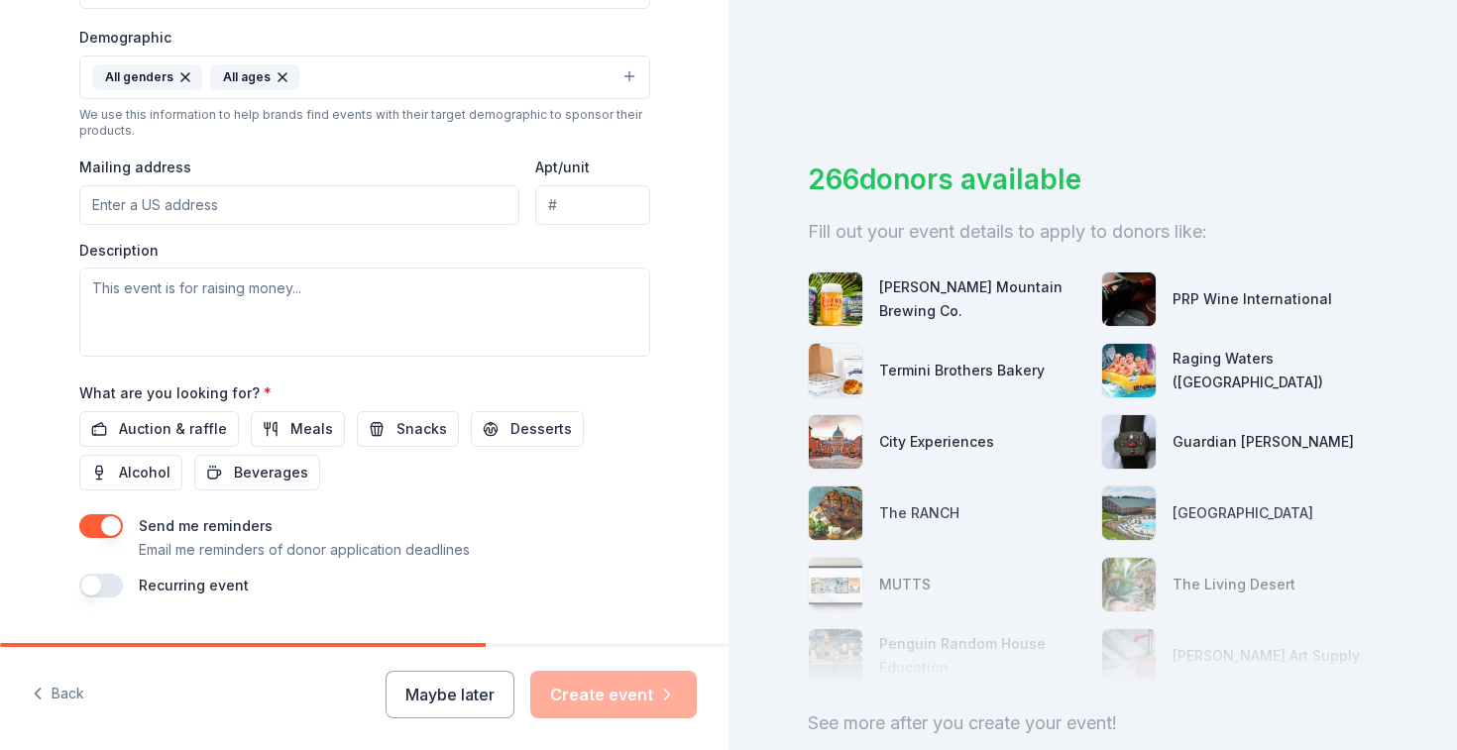
click at [716, 203] on div "Tell us about your event. We'll find in-kind donations you can apply for. Event…" at bounding box center [364, 31] width 728 height 1323
click at [358, 202] on input "Mailing address" at bounding box center [299, 205] width 441 height 40
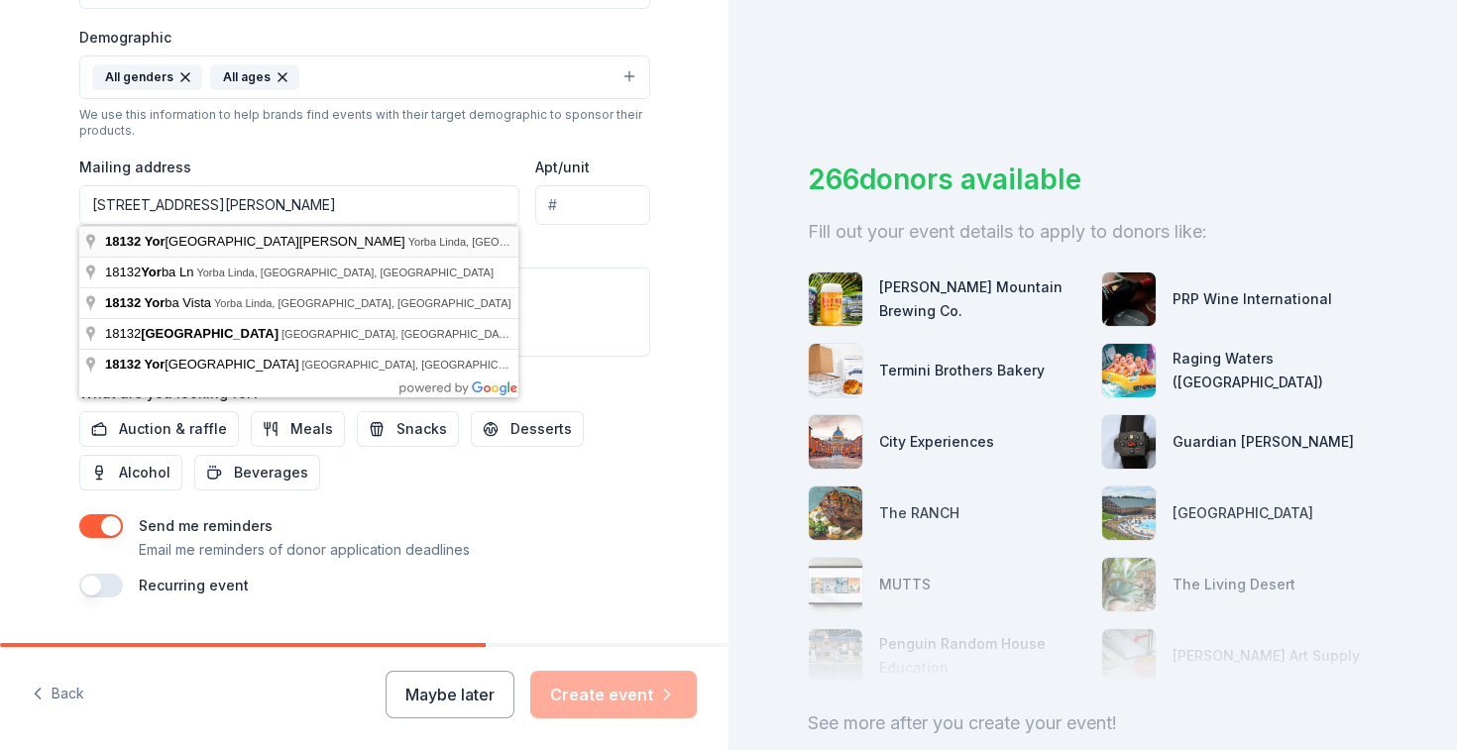
type input "[STREET_ADDRESS][PERSON_NAME]"
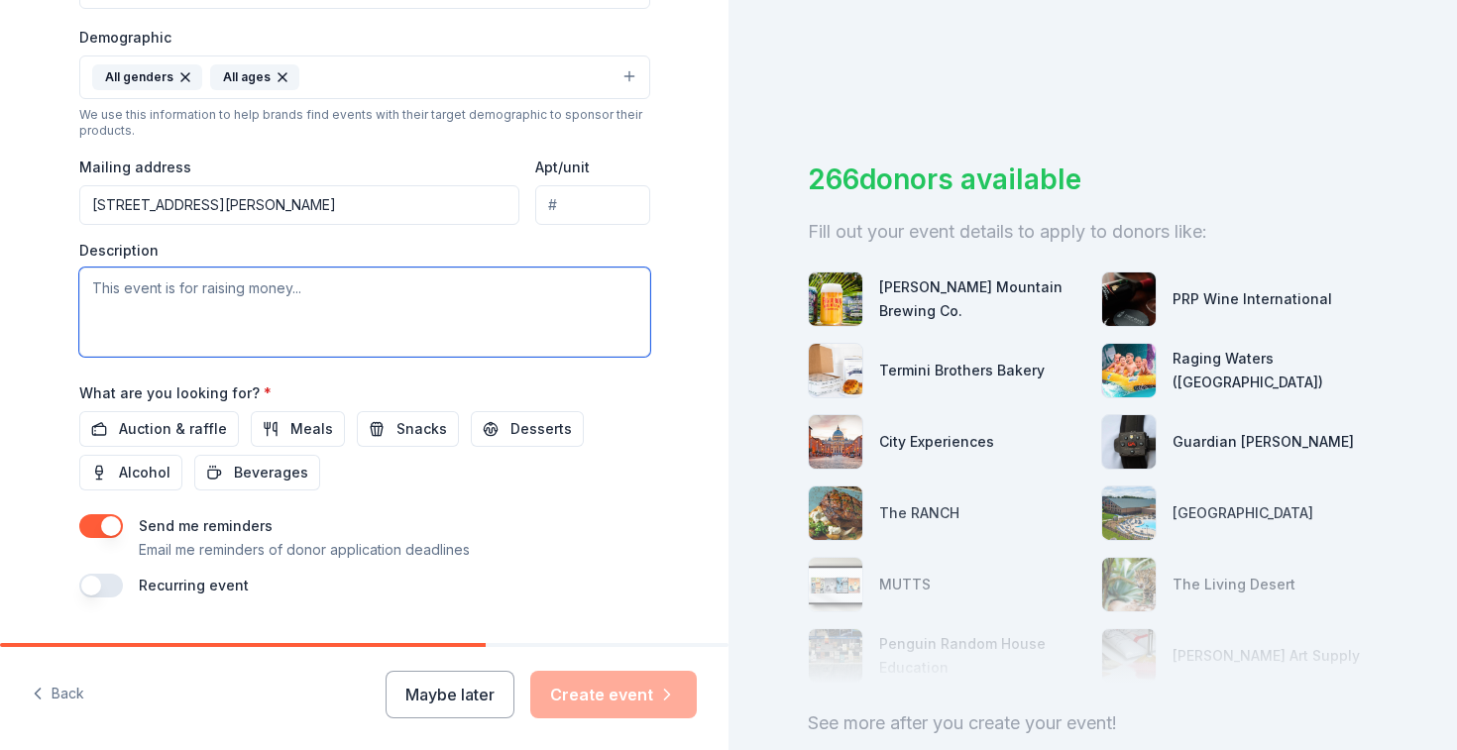
click at [336, 289] on textarea at bounding box center [364, 312] width 571 height 89
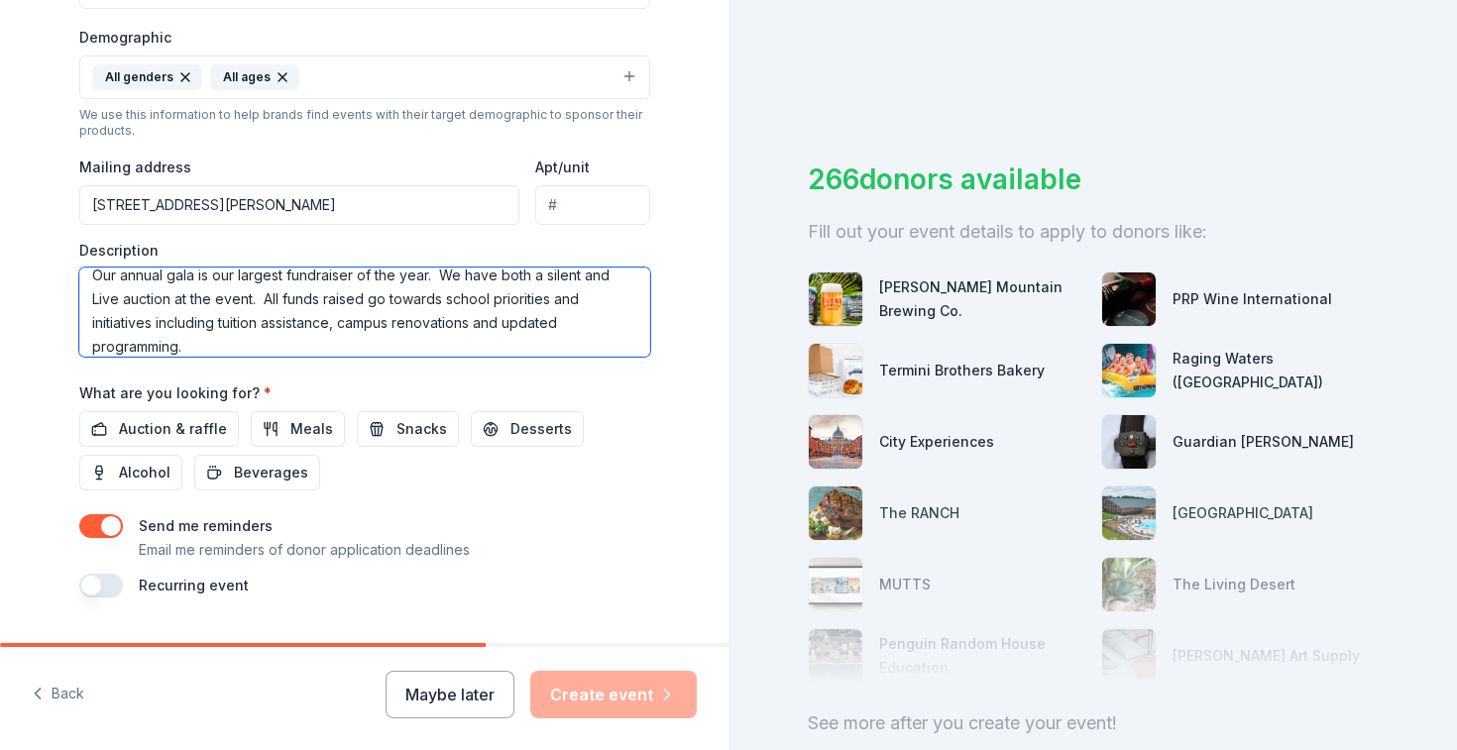
scroll to position [680, 0]
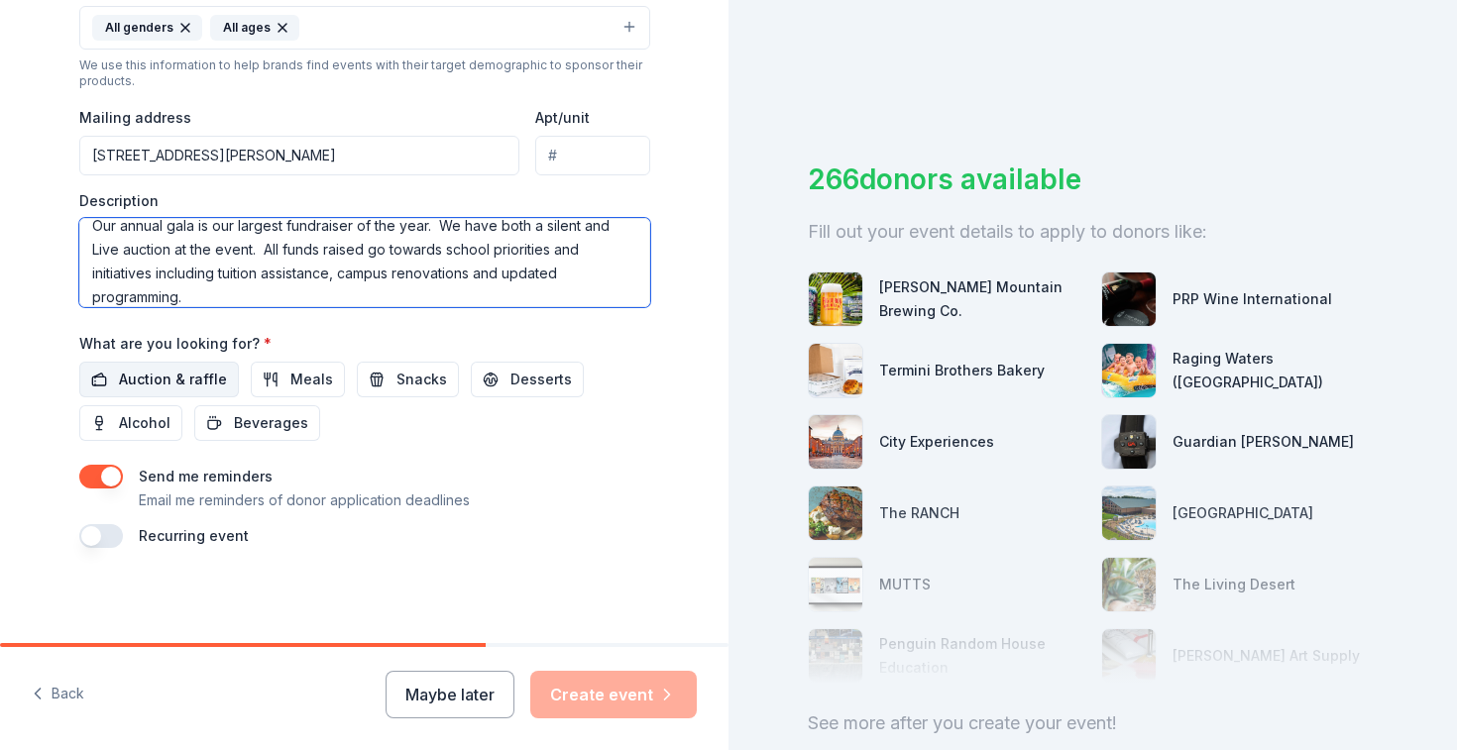
type textarea "Our annual gala is our largest fundraiser of the year. We have both a silent an…"
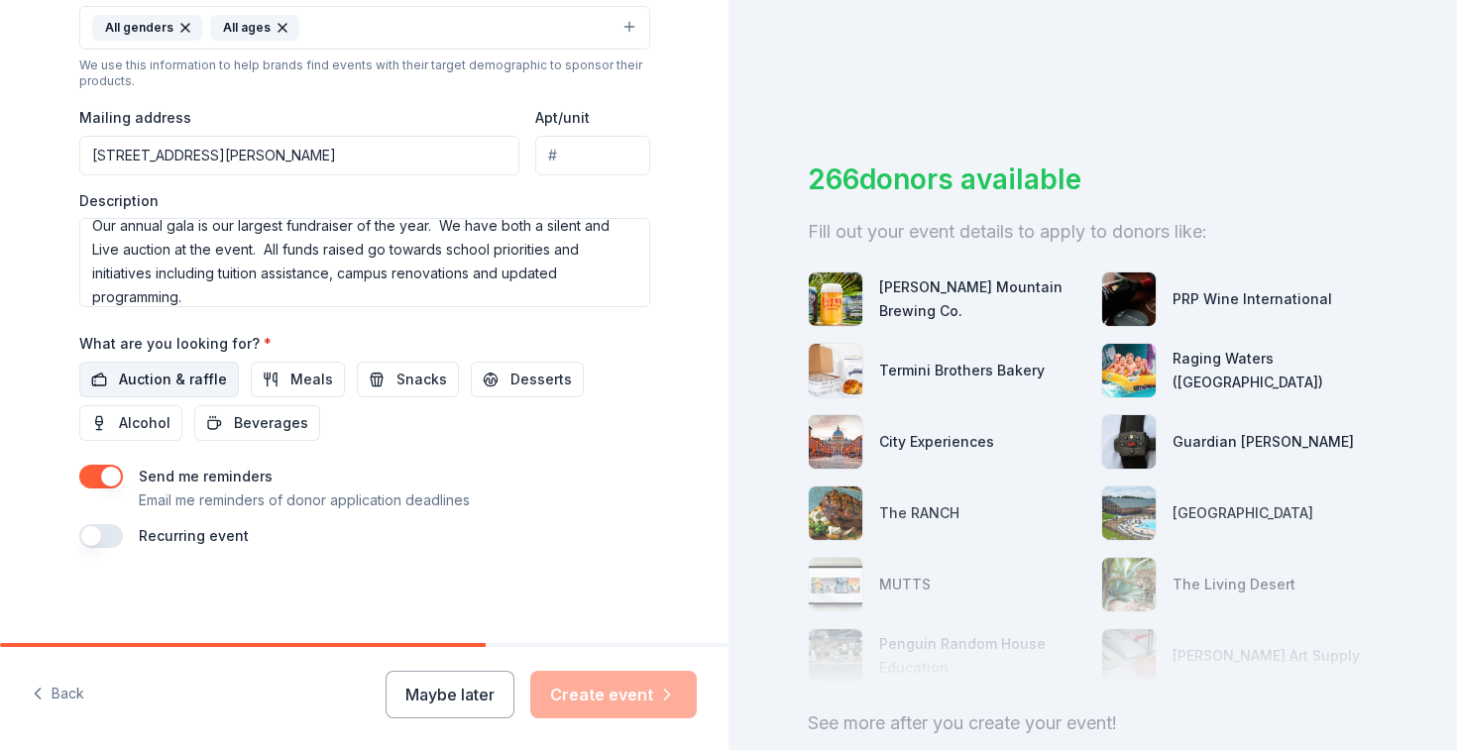
click at [178, 384] on span "Auction & raffle" at bounding box center [173, 380] width 108 height 24
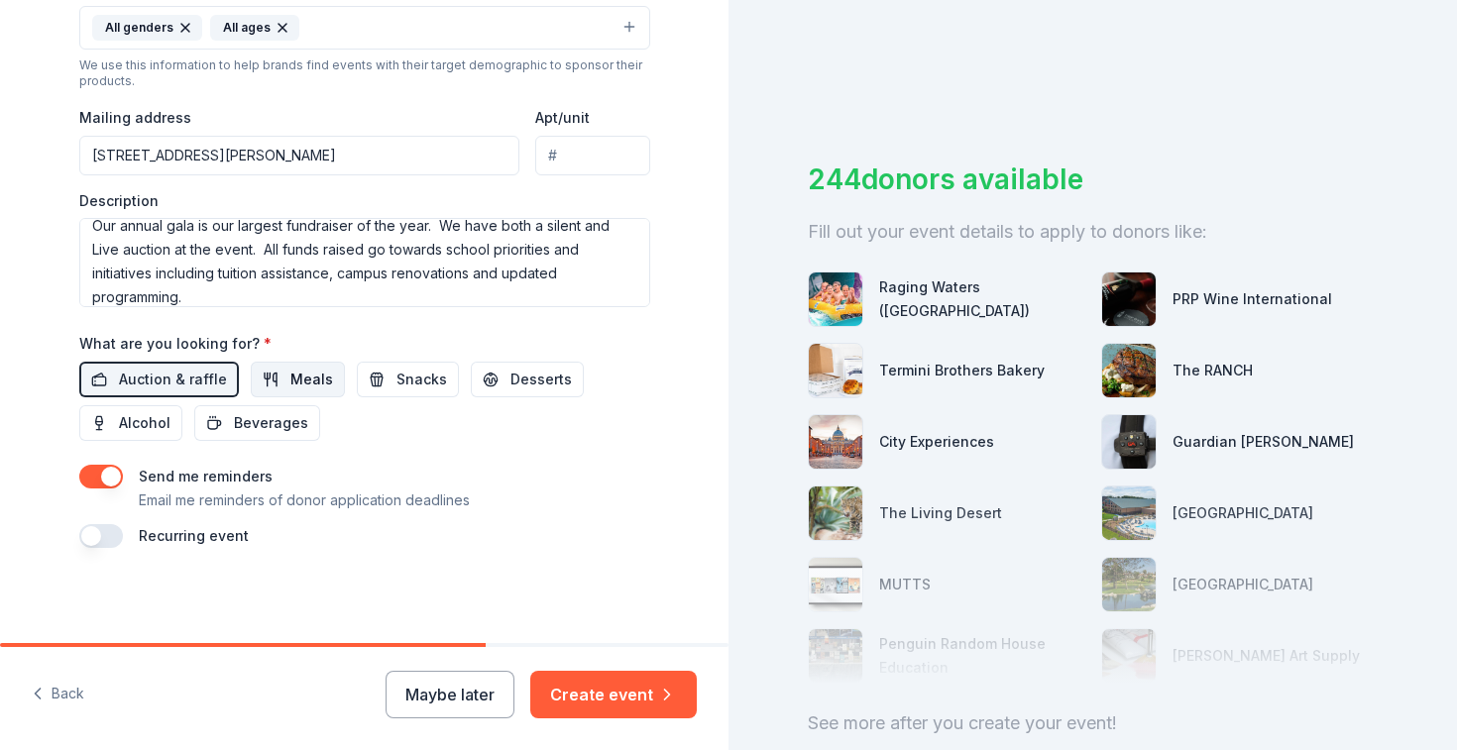
click at [294, 378] on span "Meals" at bounding box center [311, 380] width 43 height 24
click at [397, 386] on span "Snacks" at bounding box center [421, 380] width 51 height 24
click at [599, 702] on button "Create event" at bounding box center [613, 695] width 166 height 48
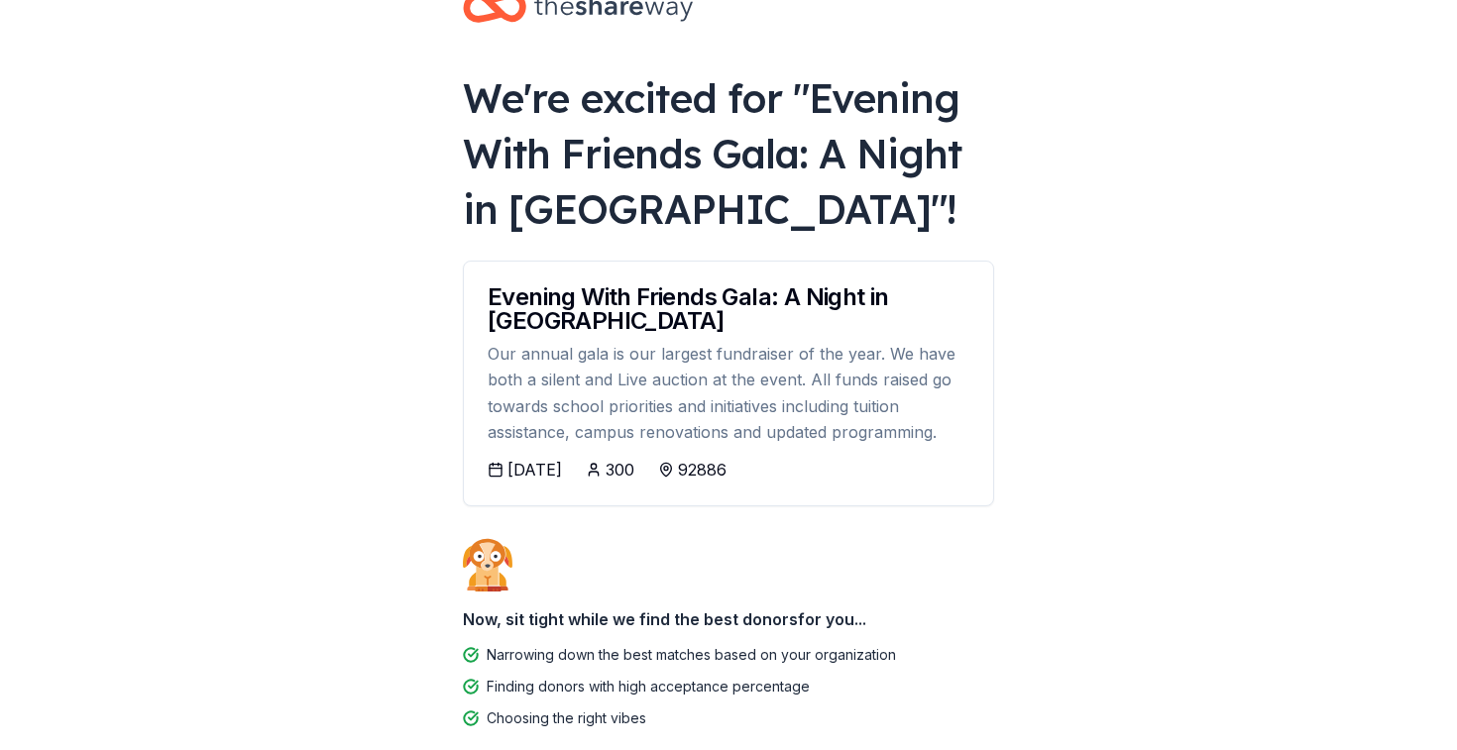
scroll to position [143, 0]
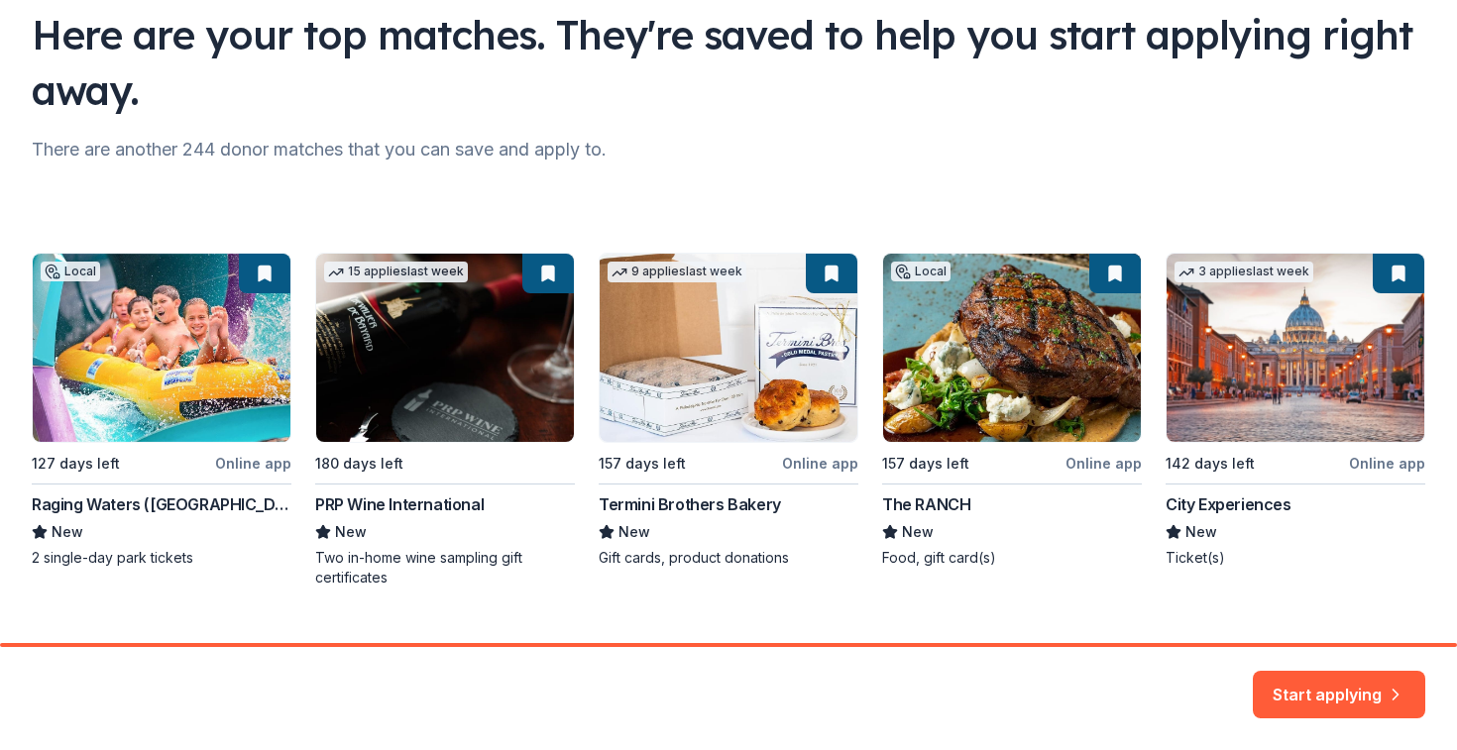
scroll to position [190, 0]
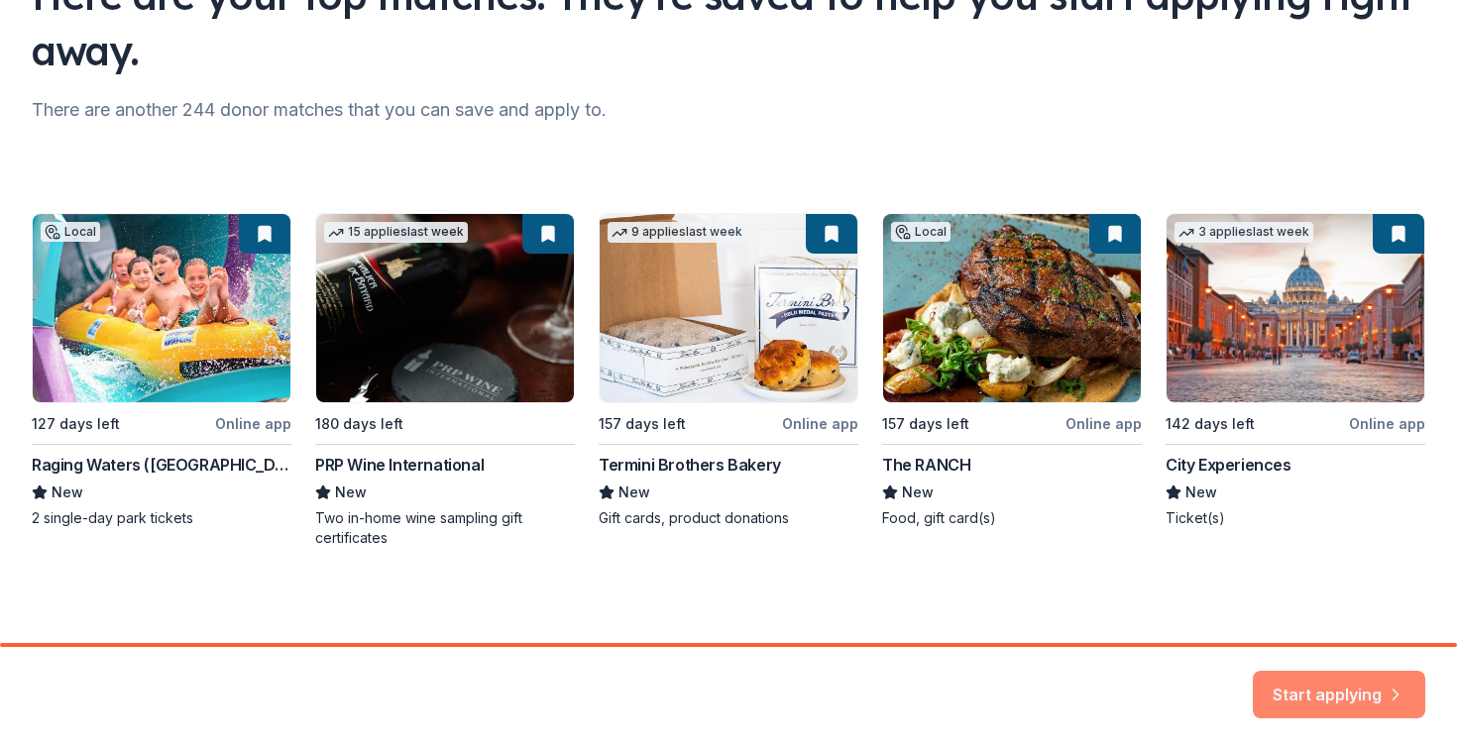
click at [1318, 691] on button "Start applying" at bounding box center [1339, 683] width 172 height 48
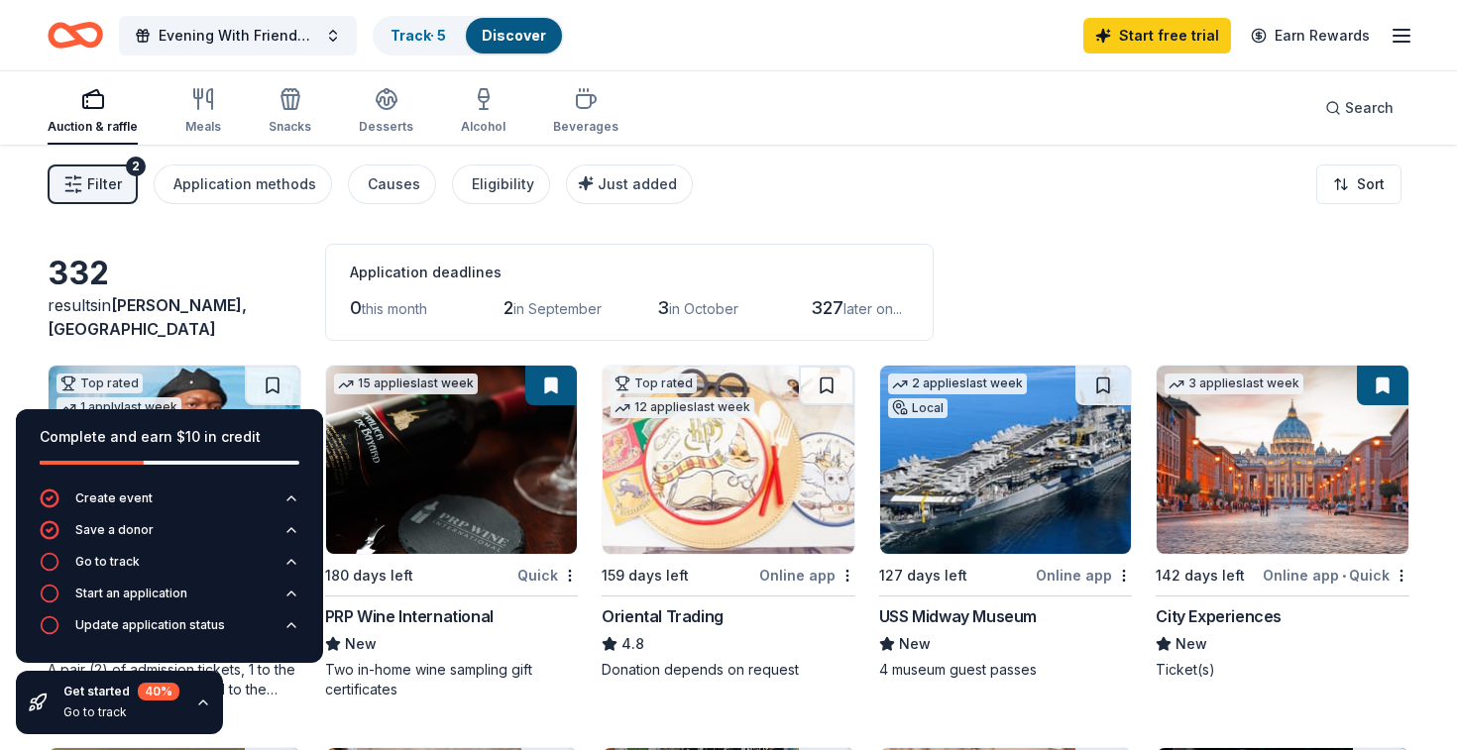
click at [198, 699] on icon "button" at bounding box center [203, 703] width 16 height 16
